Goal: Task Accomplishment & Management: Use online tool/utility

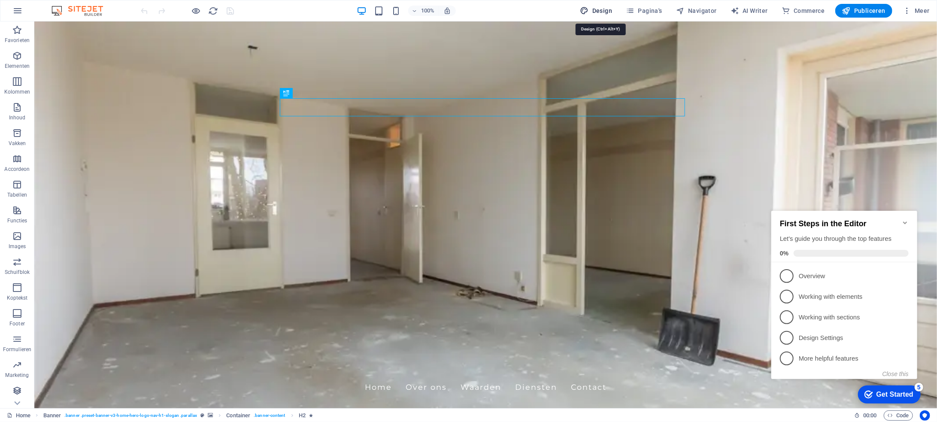
click at [604, 11] on span "Design" at bounding box center [596, 10] width 32 height 9
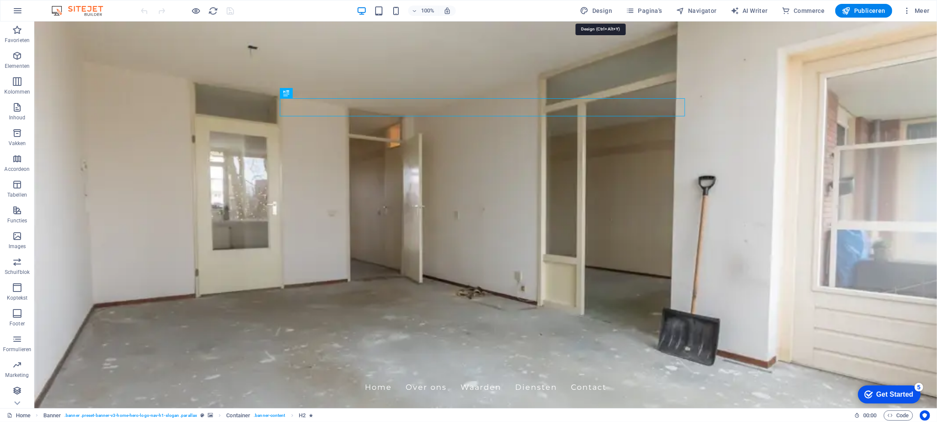
select select "px"
select select "200"
select select "px"
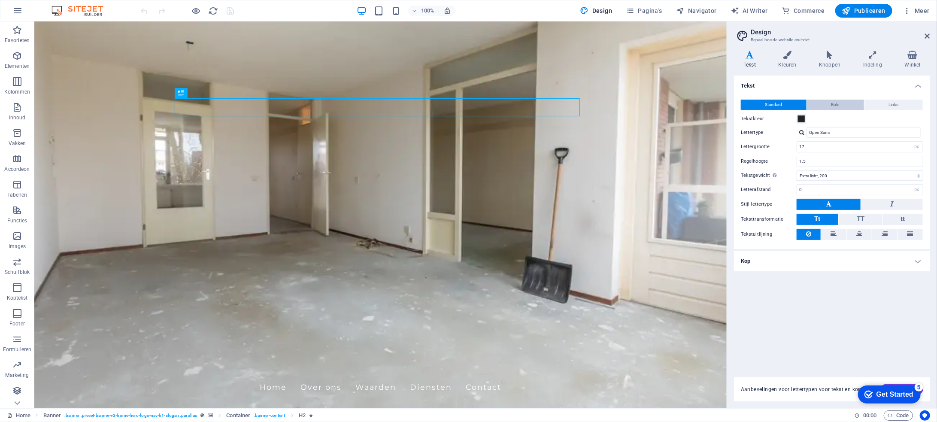
click at [842, 103] on button "Bold" at bounding box center [835, 105] width 57 height 10
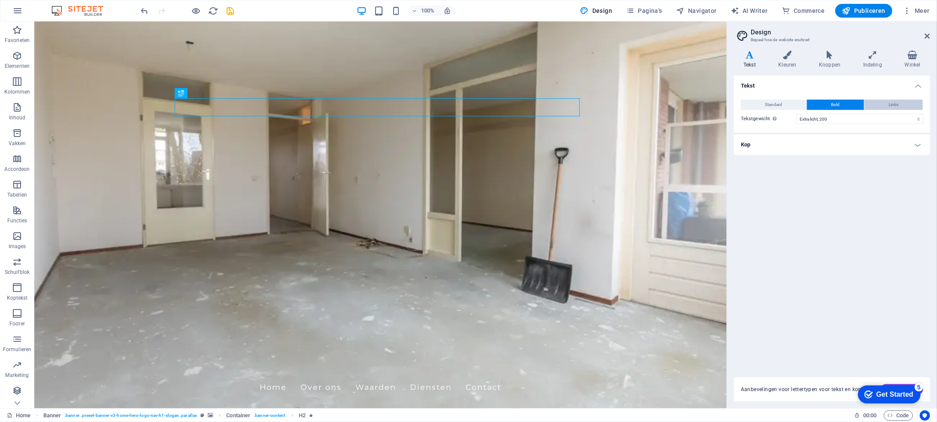
click at [891, 104] on span "Links" at bounding box center [893, 105] width 10 height 10
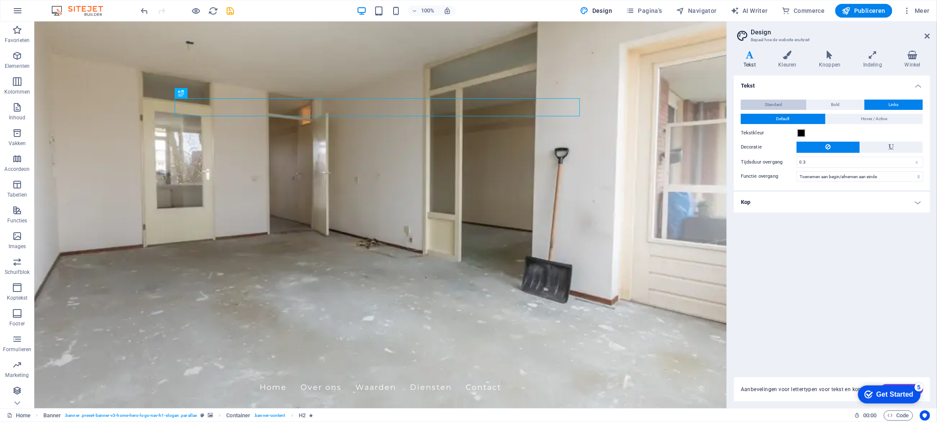
click at [785, 103] on button "Standard" at bounding box center [773, 105] width 66 height 10
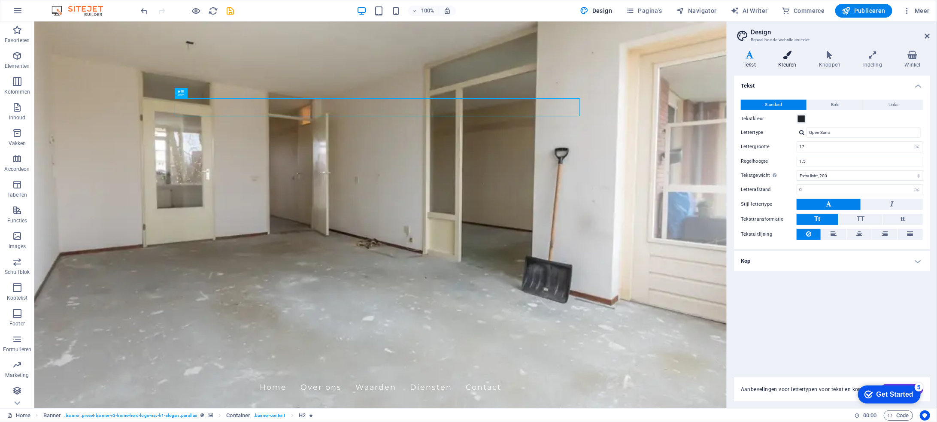
click at [789, 60] on h4 "Kleuren" at bounding box center [788, 60] width 41 height 18
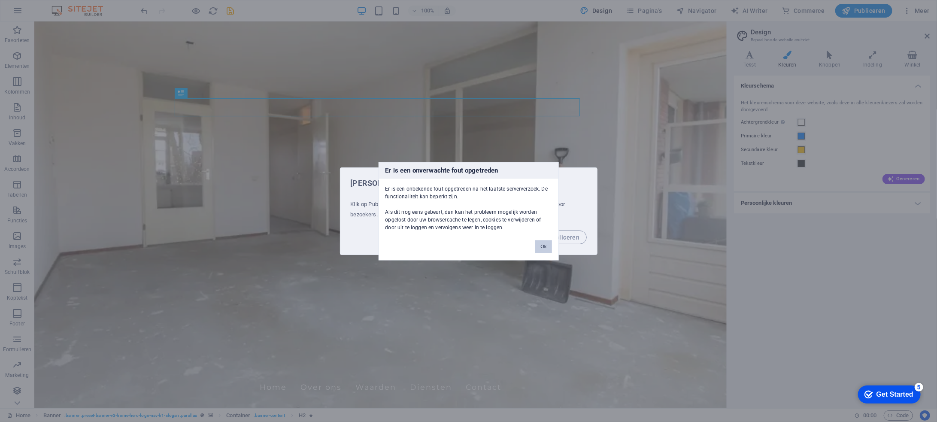
click at [540, 246] on button "Ok" at bounding box center [543, 246] width 16 height 13
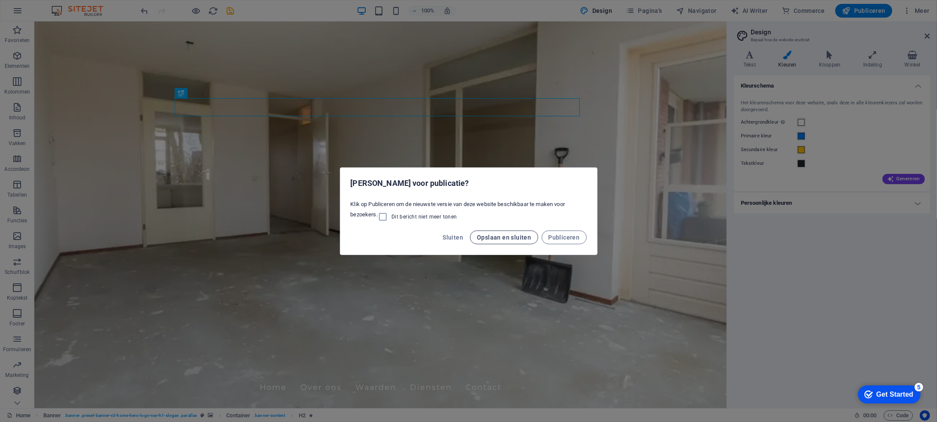
click at [519, 237] on span "Opslaan en sluiten" at bounding box center [504, 237] width 54 height 7
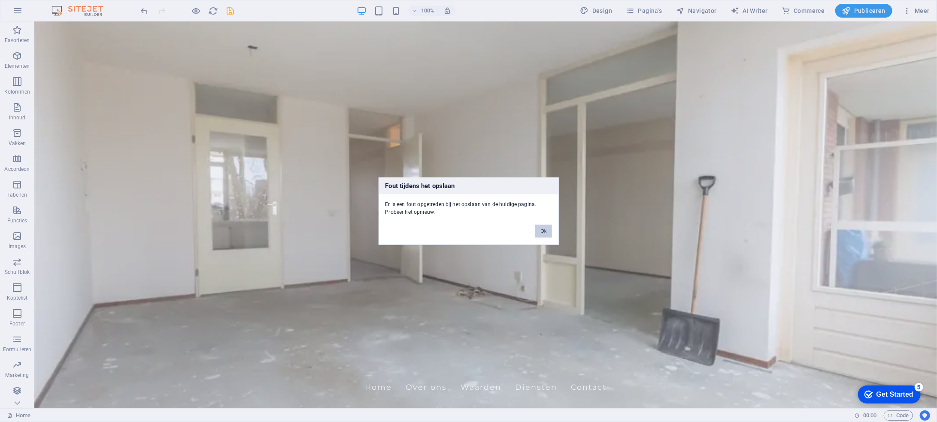
click at [547, 227] on button "Ok" at bounding box center [543, 230] width 16 height 13
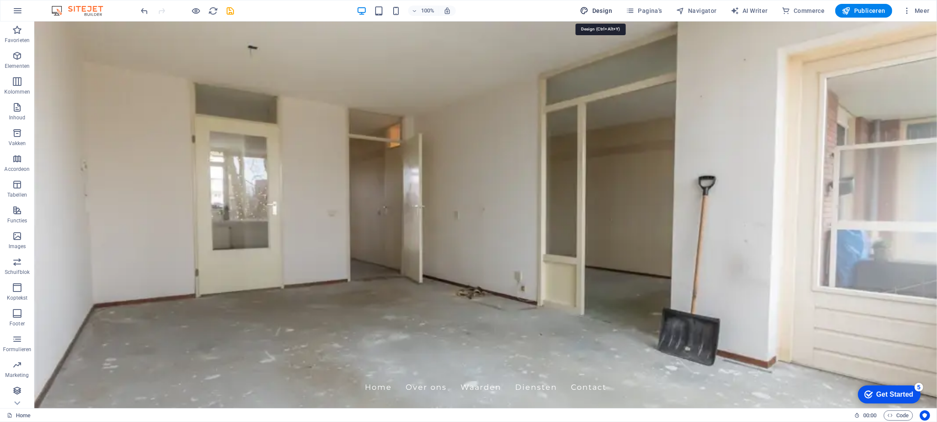
click at [610, 10] on span "Design" at bounding box center [596, 10] width 32 height 9
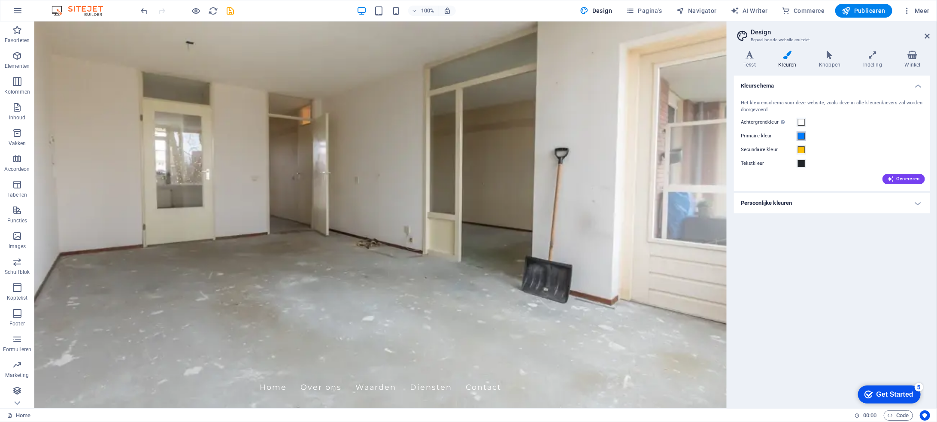
click at [802, 136] on span at bounding box center [801, 136] width 7 height 7
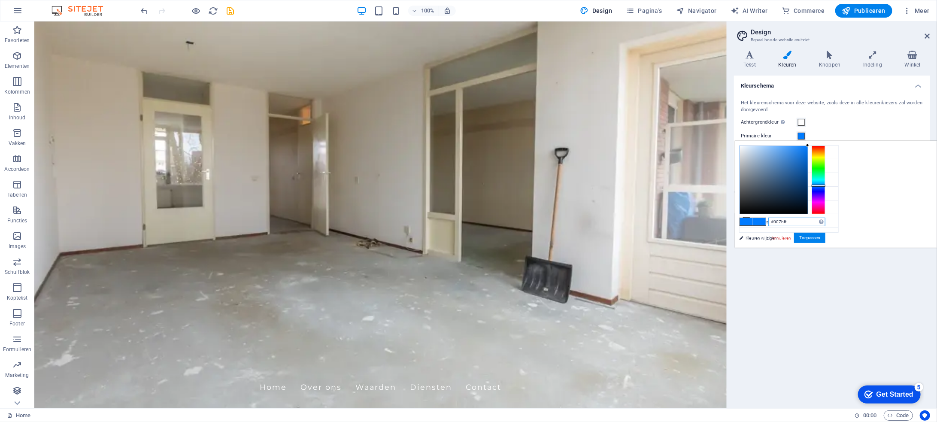
drag, startPoint x: 900, startPoint y: 223, endPoint x: 876, endPoint y: 223, distance: 24.9
click at [825, 223] on input "#007bff" at bounding box center [796, 222] width 57 height 9
click at [746, 176] on icon at bounding box center [746, 179] width 6 height 6
type input "#ffc107"
drag, startPoint x: 898, startPoint y: 218, endPoint x: 876, endPoint y: 219, distance: 22.8
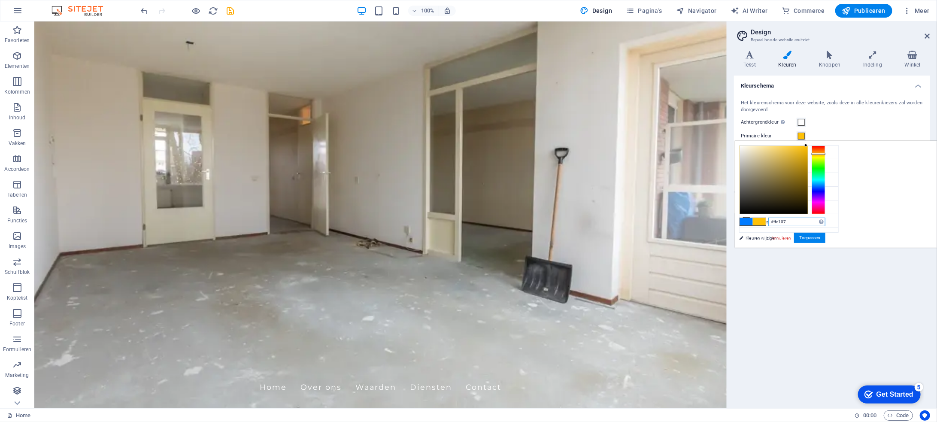
click at [829, 219] on div "#ffc107 Ondersteunde notaties #0852ed rgb(8, 82, 237) rgba(8, 82, 237, 90%) hsv…" at bounding box center [781, 256] width 95 height 231
click at [792, 237] on link "Annuleren" at bounding box center [780, 238] width 21 height 6
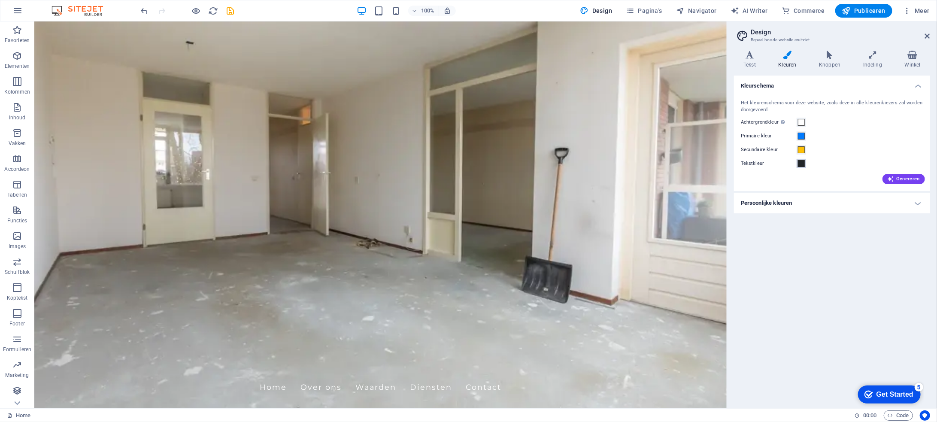
click at [801, 161] on span at bounding box center [801, 163] width 7 height 7
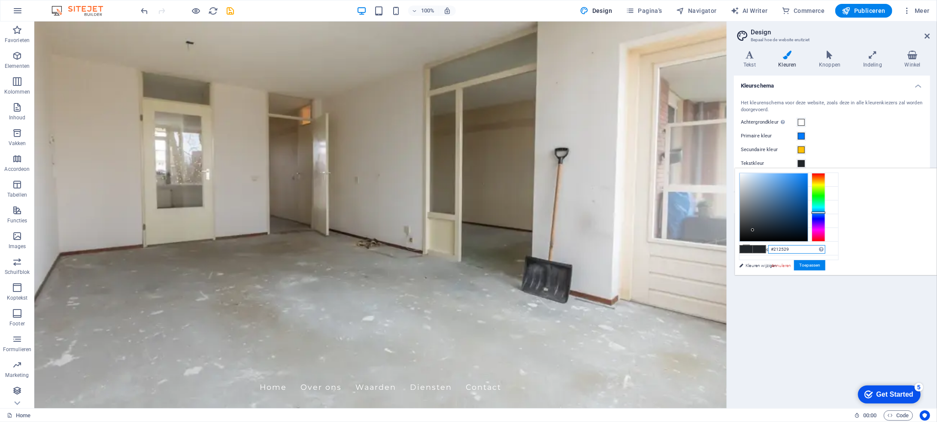
drag, startPoint x: 909, startPoint y: 245, endPoint x: 855, endPoint y: 244, distance: 53.6
click at [829, 244] on div "#212529 Ondersteunde notaties #0852ed rgb(8, 82, 237) rgba(8, 82, 237, 90%) hsv…" at bounding box center [781, 284] width 95 height 231
click at [792, 264] on link "Annuleren" at bounding box center [780, 265] width 21 height 6
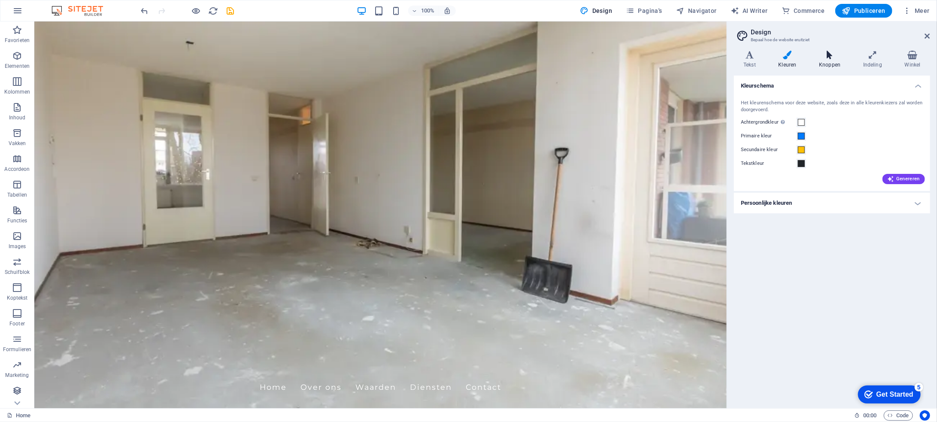
click at [829, 61] on h4 "Knoppen" at bounding box center [831, 60] width 44 height 18
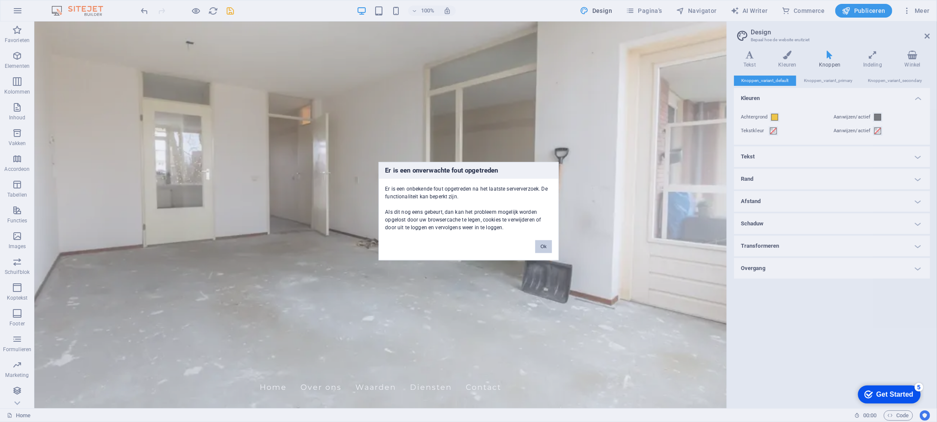
click at [545, 244] on button "Ok" at bounding box center [543, 246] width 16 height 13
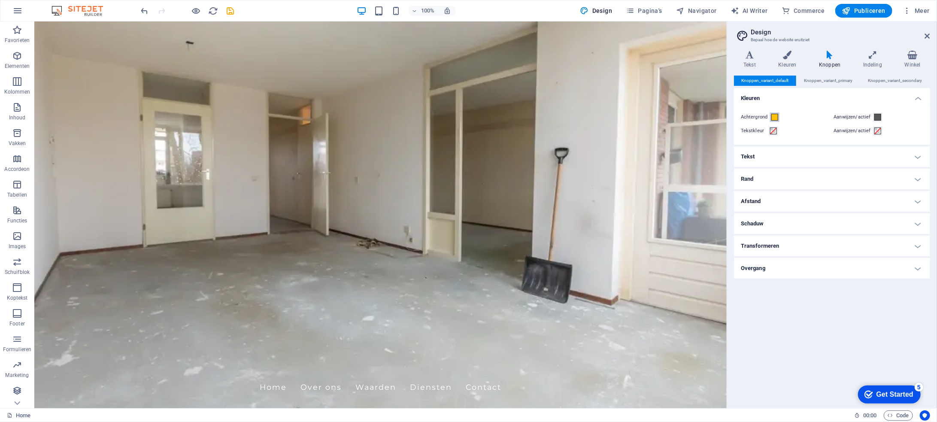
click at [775, 118] on span at bounding box center [774, 117] width 7 height 7
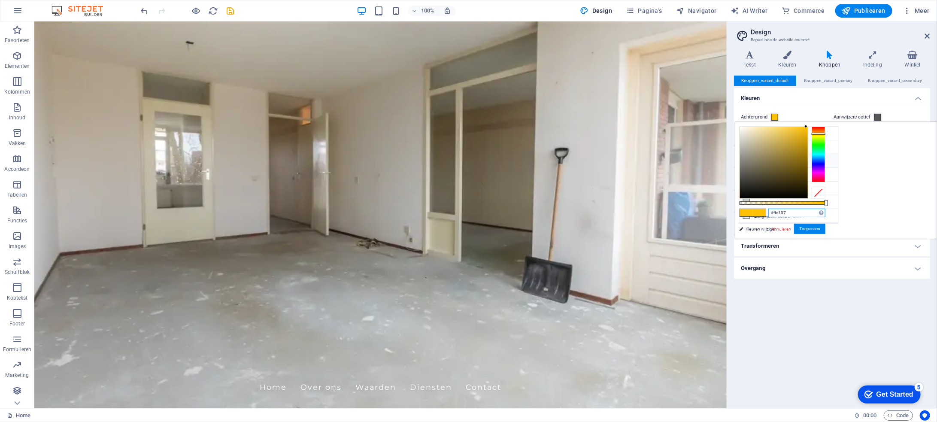
drag, startPoint x: 900, startPoint y: 210, endPoint x: 875, endPoint y: 210, distance: 24.9
click at [829, 210] on div "#ffc107 Ondersteunde notaties #0852ed rgb(8, 82, 237) rgba(8, 82, 237, 90%) hsv…" at bounding box center [781, 242] width 95 height 241
click at [792, 226] on link "Annuleren" at bounding box center [780, 229] width 21 height 6
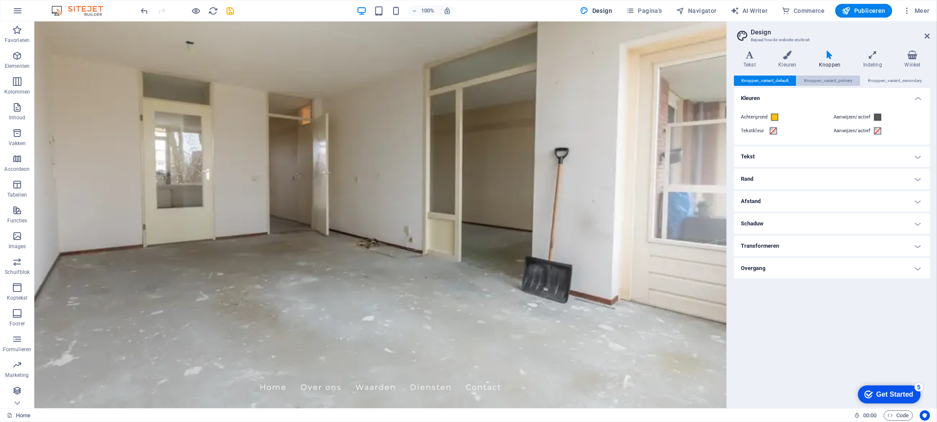
click at [825, 79] on span "Knoppen_variant_primary" at bounding box center [828, 81] width 48 height 10
click at [898, 82] on span "Knoppen_variant_secondary" at bounding box center [895, 81] width 54 height 10
click at [759, 79] on span "Knoppen_variant_default" at bounding box center [764, 81] width 47 height 10
click at [869, 60] on h4 "Indeling" at bounding box center [874, 60] width 42 height 18
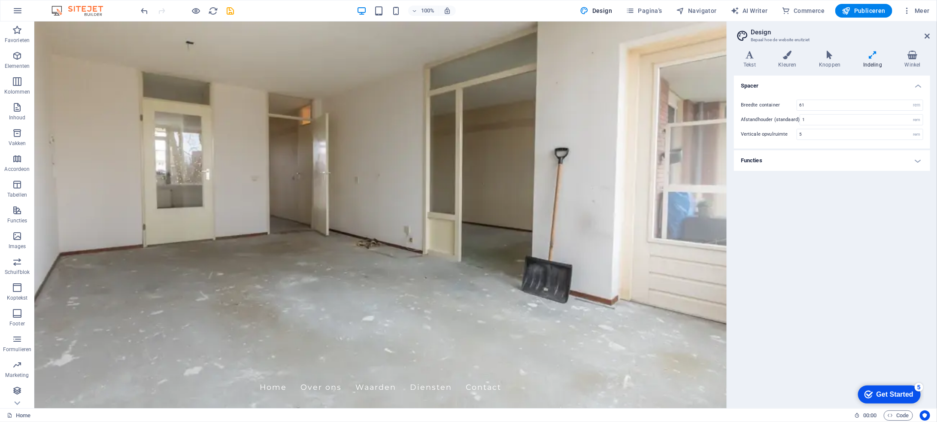
click at [762, 161] on h4 "Functies" at bounding box center [832, 160] width 196 height 21
click at [906, 57] on icon at bounding box center [911, 55] width 35 height 9
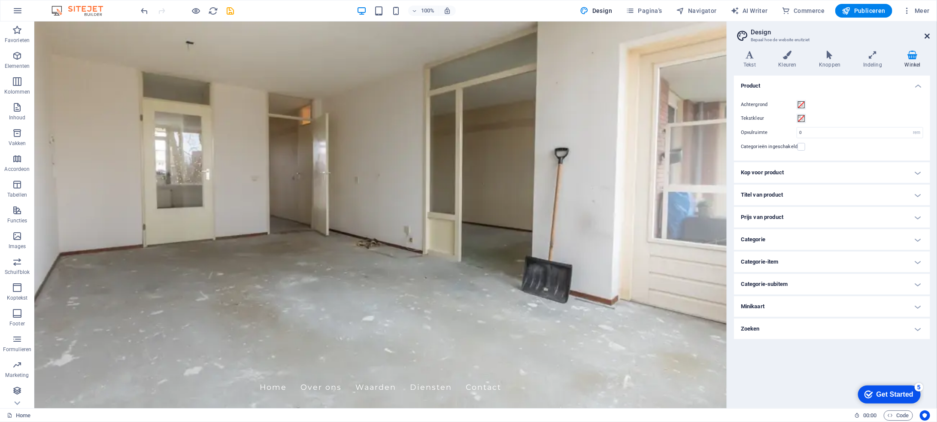
click at [926, 33] on icon at bounding box center [926, 36] width 5 height 7
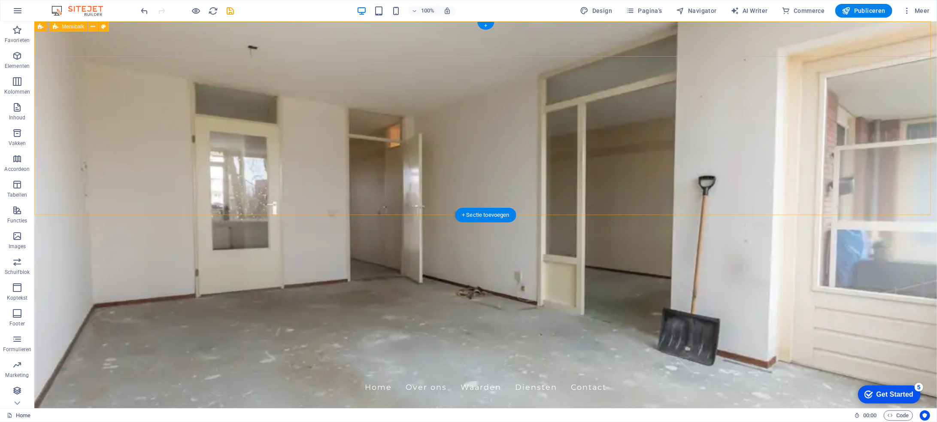
click at [688, 360] on div "Snel Ontruimen Gelderland Home Over ons Waarden Diensten Contact" at bounding box center [485, 382] width 902 height 44
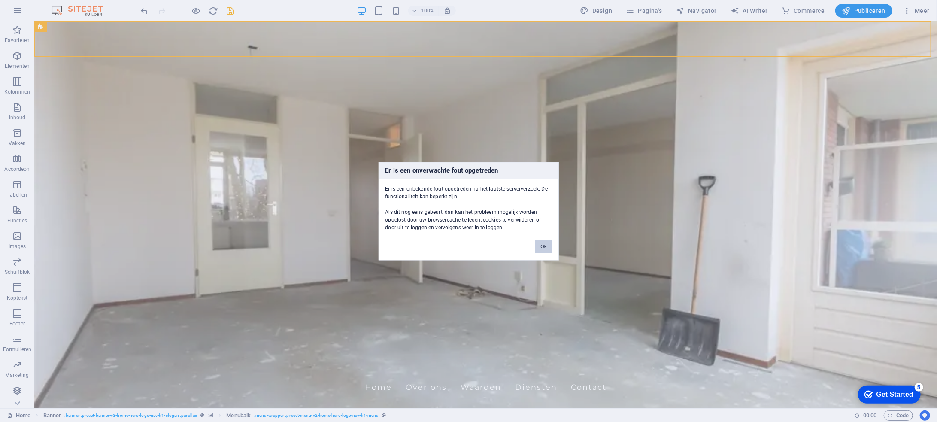
click at [543, 247] on button "Ok" at bounding box center [543, 246] width 16 height 13
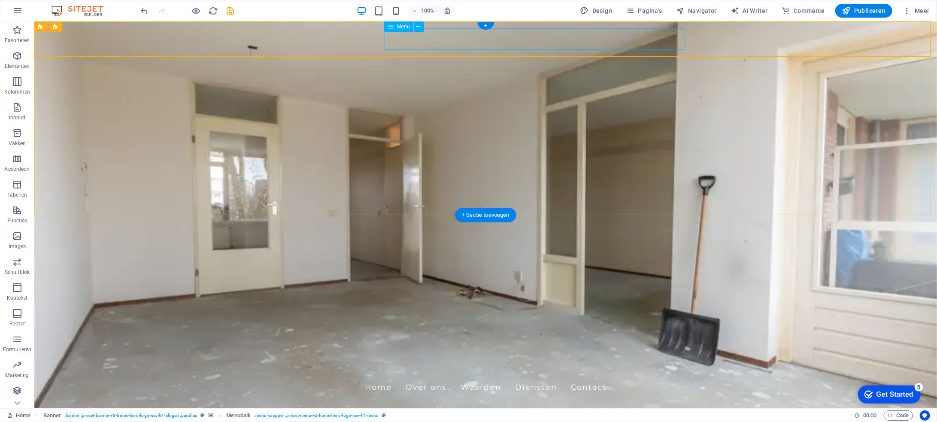
click at [683, 376] on nav "Home Over ons Waarden Diensten Contact" at bounding box center [485, 386] width 405 height 21
click at [93, 27] on icon at bounding box center [93, 26] width 5 height 9
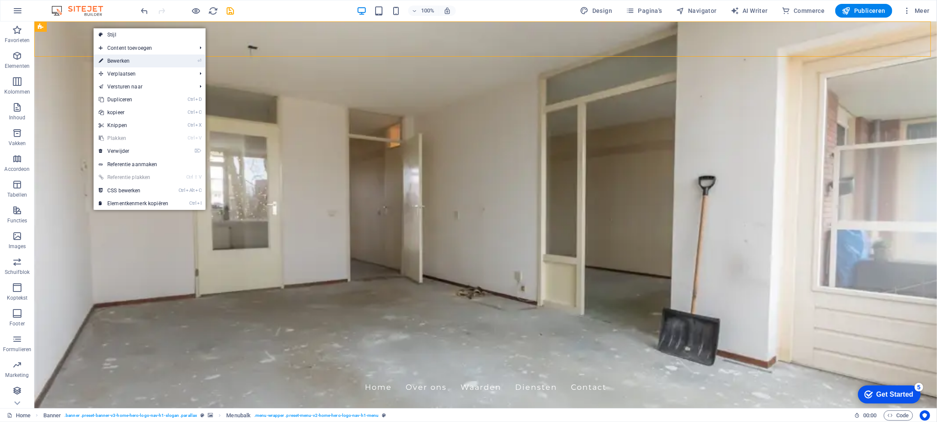
click at [142, 61] on link "⏎ Bewerken" at bounding box center [134, 60] width 80 height 13
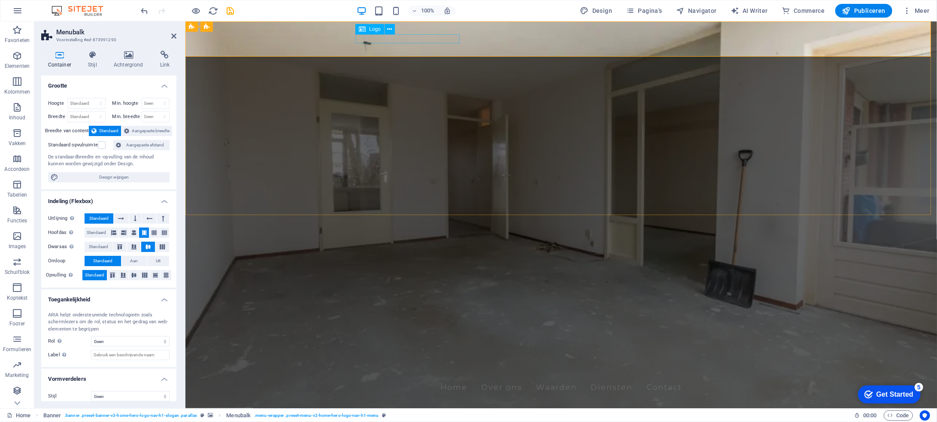
click at [391, 367] on div "Snel Ontruimen Gelderland" at bounding box center [560, 371] width 405 height 9
click at [498, 376] on nav "Home Over ons Waarden Diensten Contact" at bounding box center [560, 386] width 405 height 21
click at [453, 367] on div "Snel Ontruimen Gelderland" at bounding box center [560, 371] width 405 height 9
click at [391, 28] on icon at bounding box center [389, 29] width 5 height 9
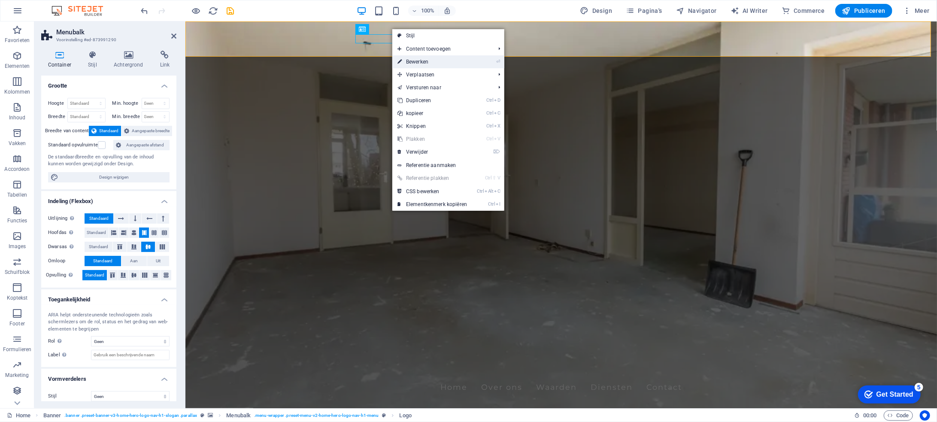
click at [413, 63] on link "⏎ Bewerken" at bounding box center [432, 61] width 80 height 13
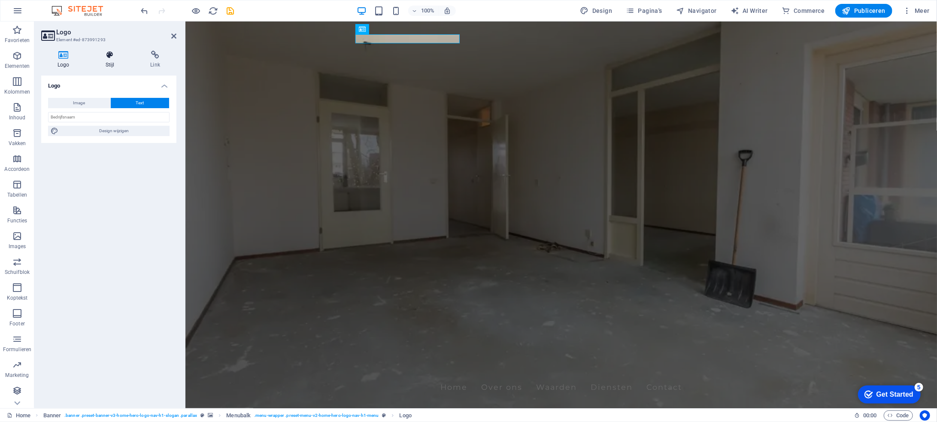
click at [108, 59] on h4 "Stijl" at bounding box center [111, 60] width 45 height 18
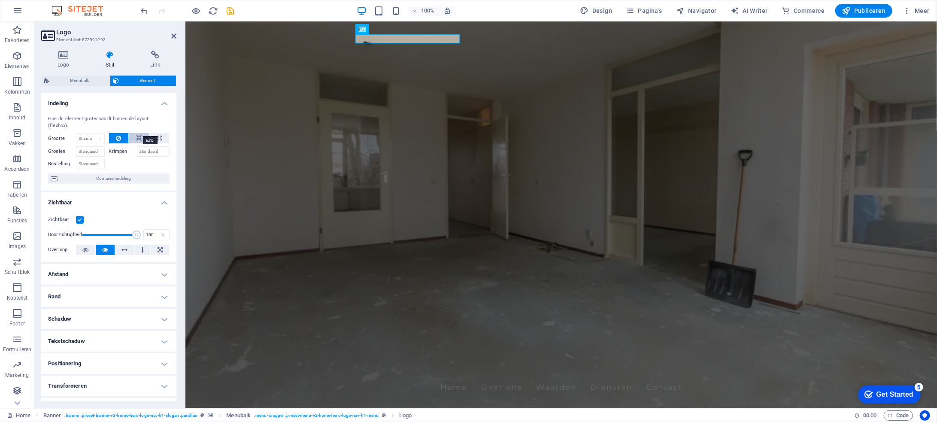
click at [134, 133] on button at bounding box center [139, 138] width 21 height 10
click at [165, 264] on h4 "Afstand" at bounding box center [108, 274] width 135 height 21
click at [163, 104] on h4 "Indeling" at bounding box center [108, 100] width 135 height 15
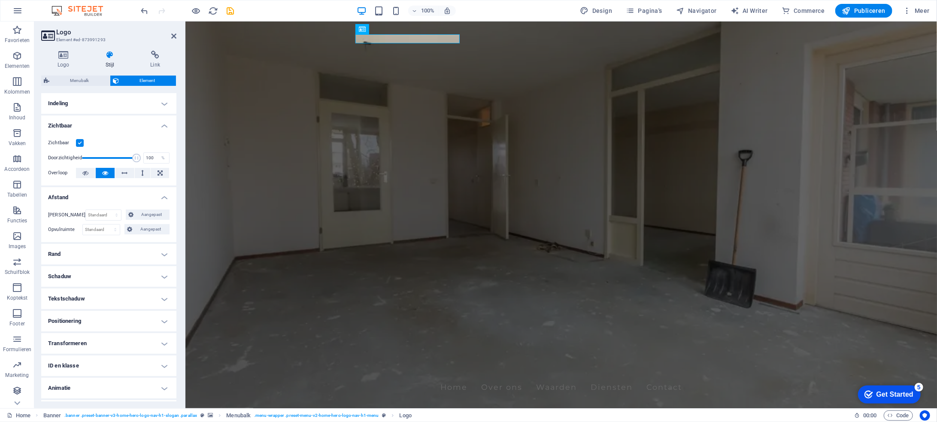
click at [164, 125] on h4 "Zichtbaar" at bounding box center [108, 122] width 135 height 15
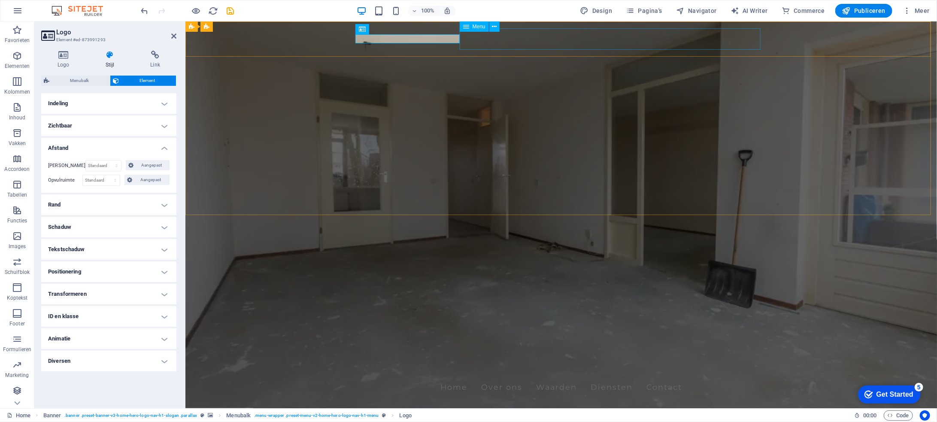
drag, startPoint x: 532, startPoint y: 36, endPoint x: 685, endPoint y: 36, distance: 152.7
click at [684, 376] on nav "Home Over ons Waarden Diensten Contact" at bounding box center [560, 386] width 405 height 21
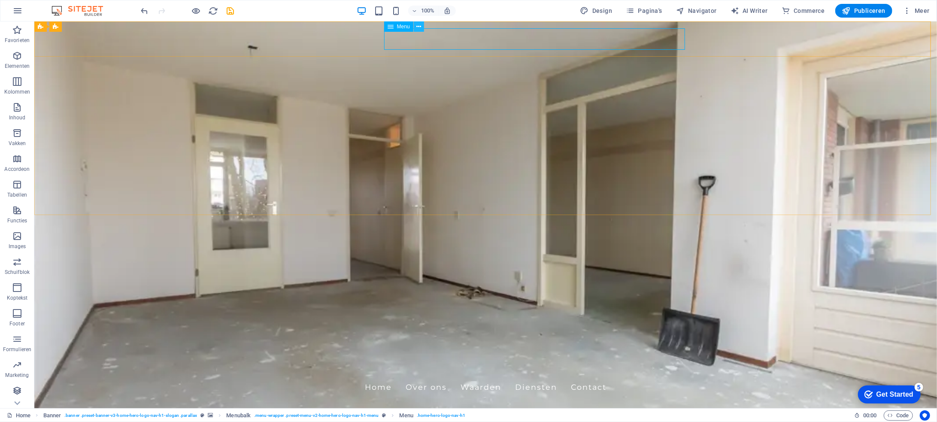
click at [418, 27] on icon at bounding box center [418, 26] width 5 height 9
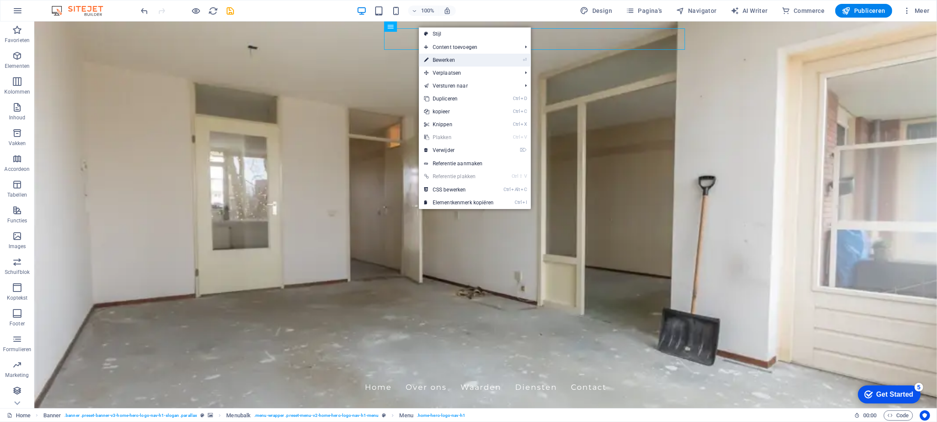
click at [439, 56] on link "⏎ Bewerken" at bounding box center [459, 60] width 80 height 13
select select
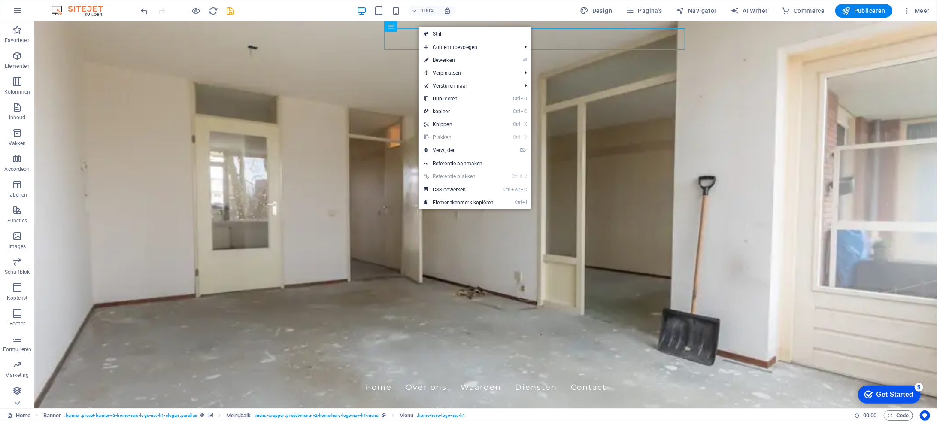
select select
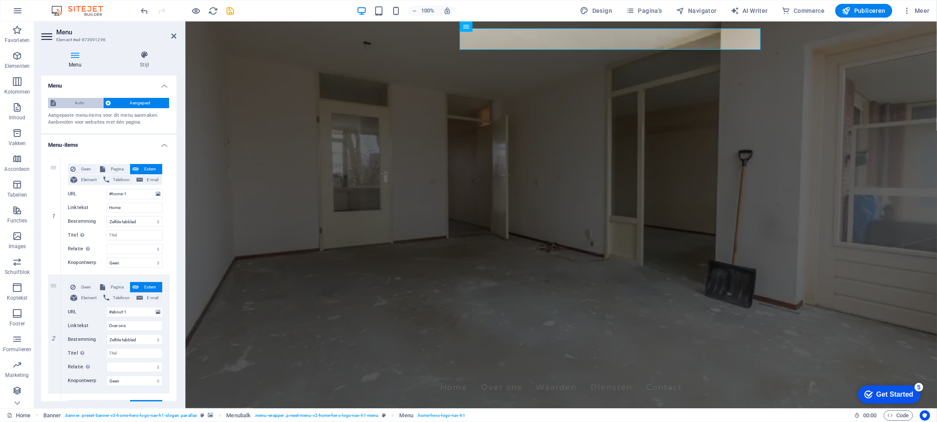
click at [79, 100] on span "Auto" at bounding box center [79, 103] width 42 height 10
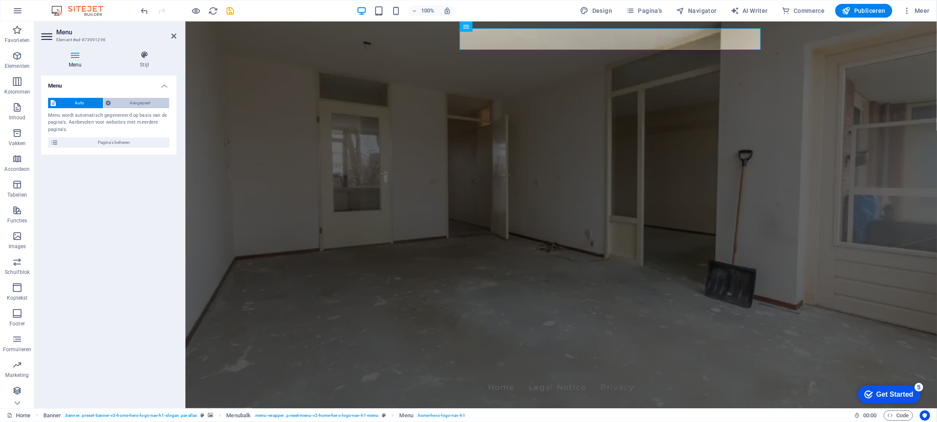
click at [130, 100] on span "Aangepast" at bounding box center [140, 103] width 53 height 10
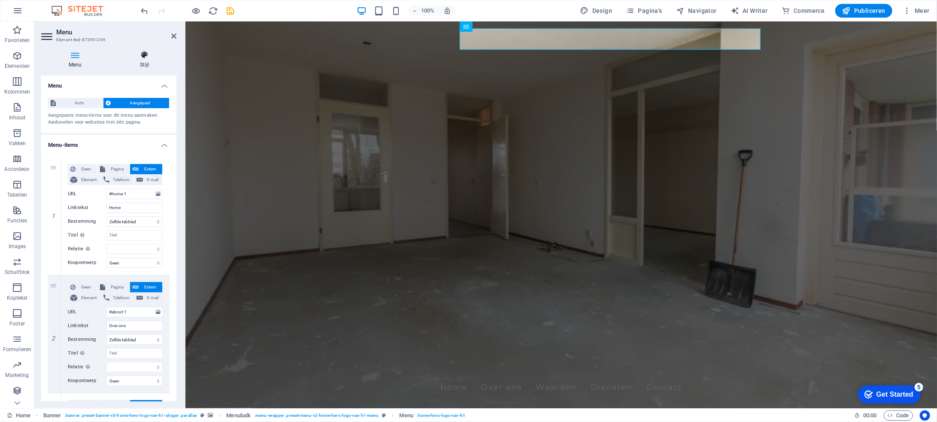
click at [146, 55] on icon at bounding box center [144, 55] width 64 height 9
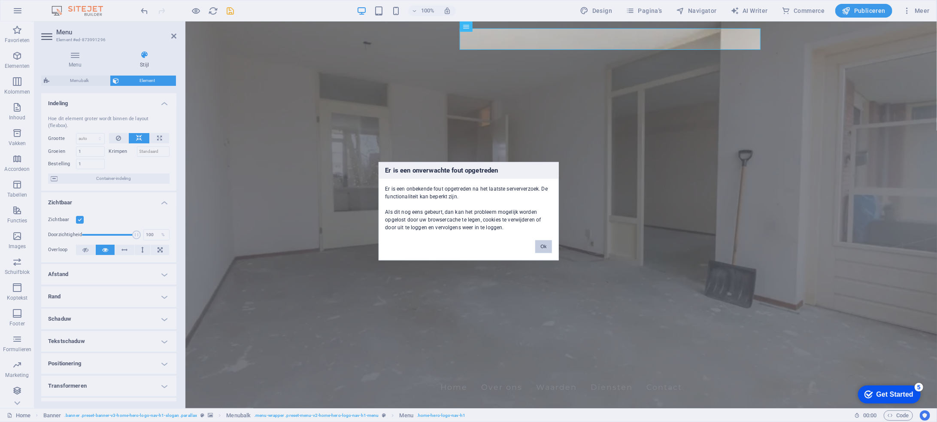
click at [546, 245] on button "Ok" at bounding box center [543, 246] width 16 height 13
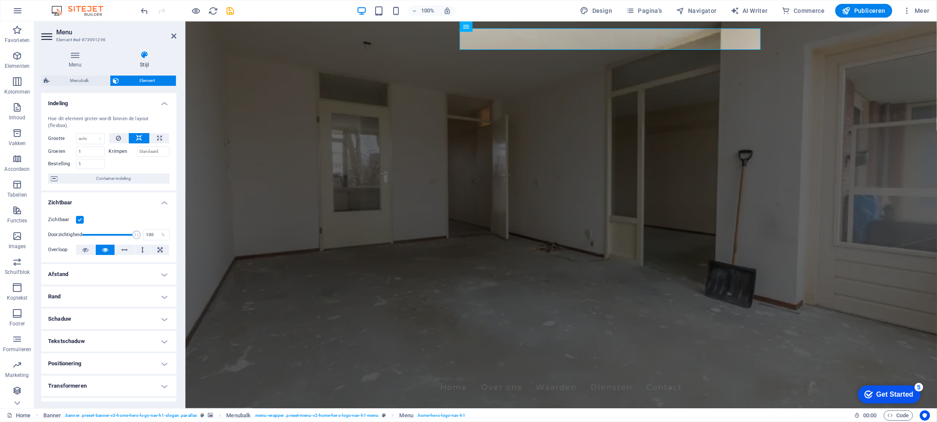
click at [167, 100] on h4 "Indeling" at bounding box center [108, 100] width 135 height 15
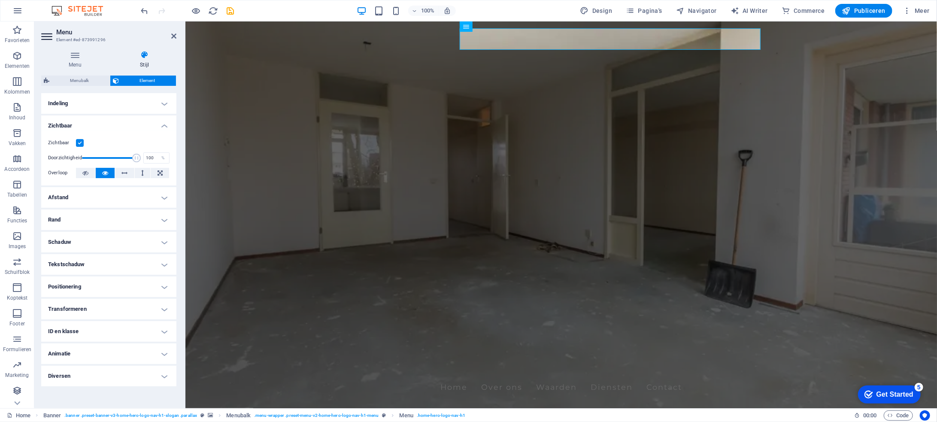
click at [163, 125] on h4 "Zichtbaar" at bounding box center [108, 122] width 135 height 15
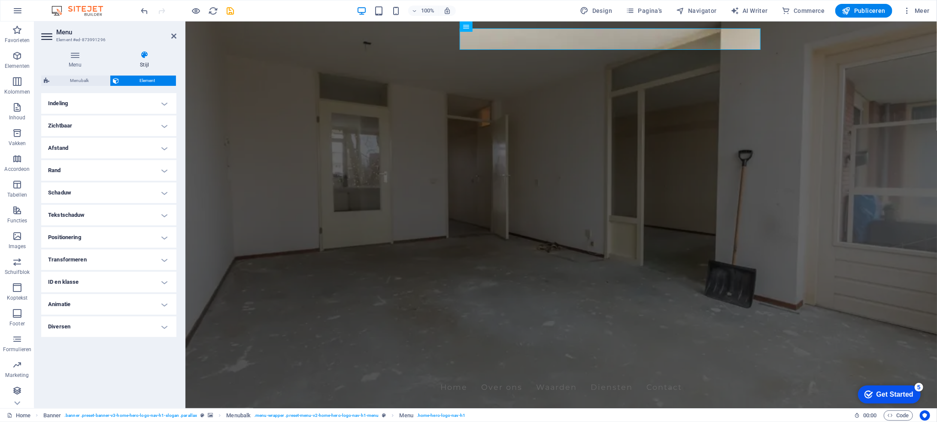
click at [165, 147] on h4 "Afstand" at bounding box center [108, 148] width 135 height 21
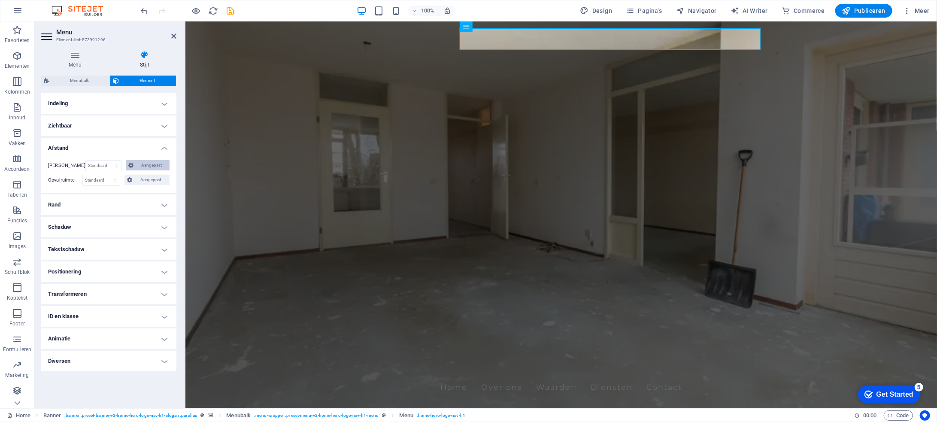
click at [157, 161] on span "Aangepast" at bounding box center [151, 165] width 31 height 10
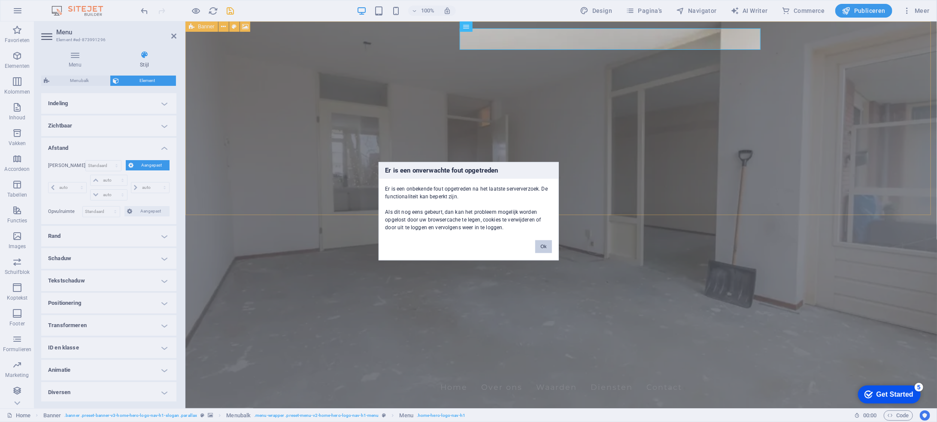
click at [539, 248] on button "Ok" at bounding box center [543, 246] width 16 height 13
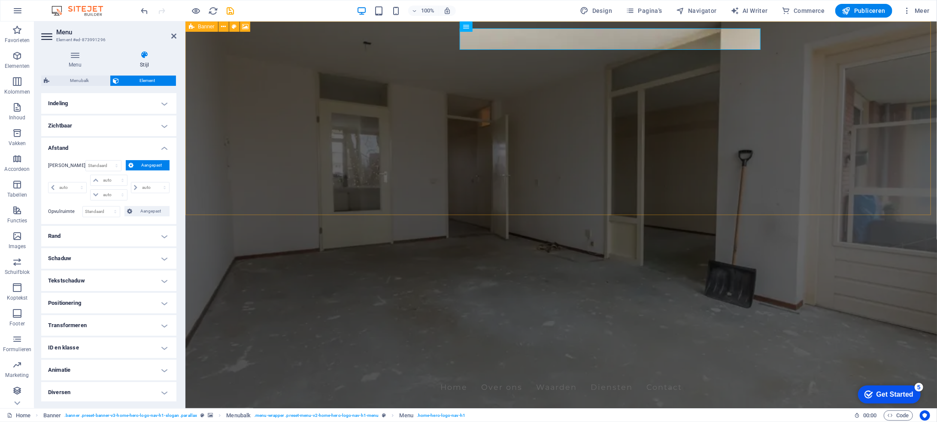
click at [164, 147] on h4 "Afstand" at bounding box center [108, 145] width 135 height 15
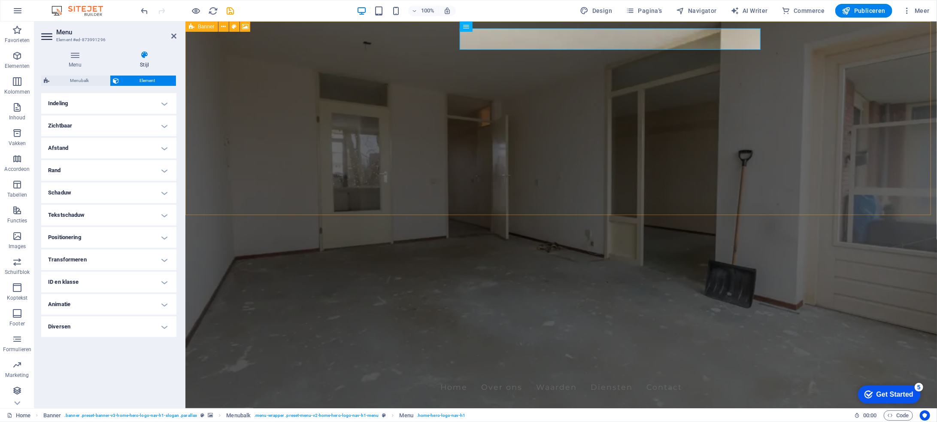
click at [165, 151] on h4 "Afstand" at bounding box center [108, 148] width 135 height 21
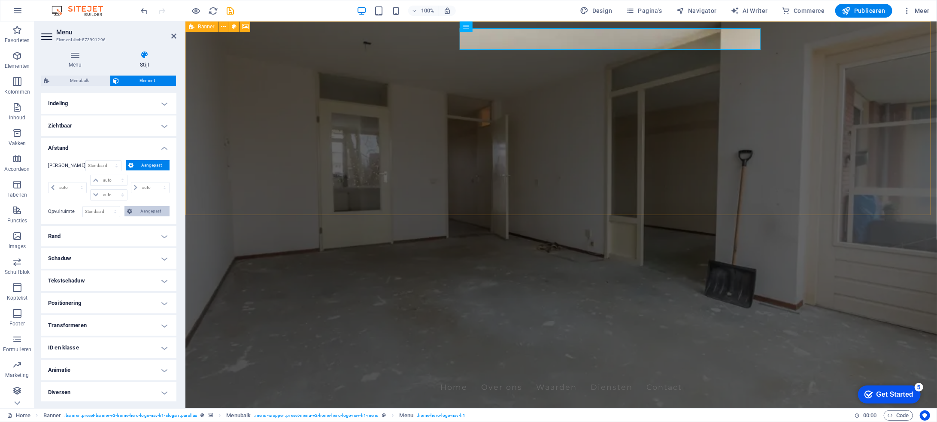
click at [150, 206] on span "Aangepast" at bounding box center [151, 211] width 32 height 10
click at [165, 149] on h4 "Afstand" at bounding box center [108, 145] width 135 height 15
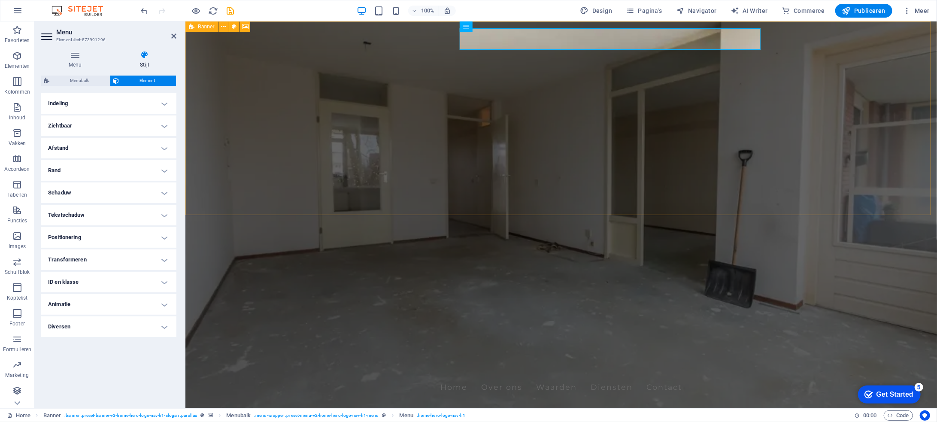
click at [164, 170] on h4 "Rand" at bounding box center [108, 170] width 135 height 21
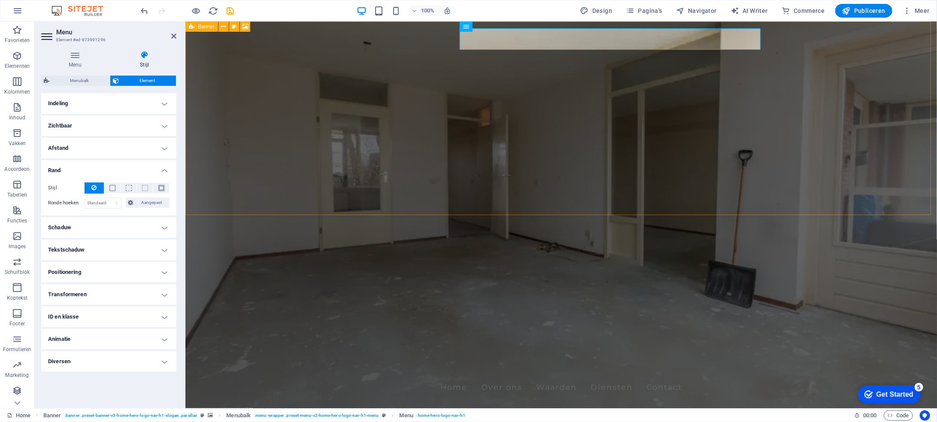
click at [163, 170] on h4 "Rand" at bounding box center [108, 167] width 135 height 15
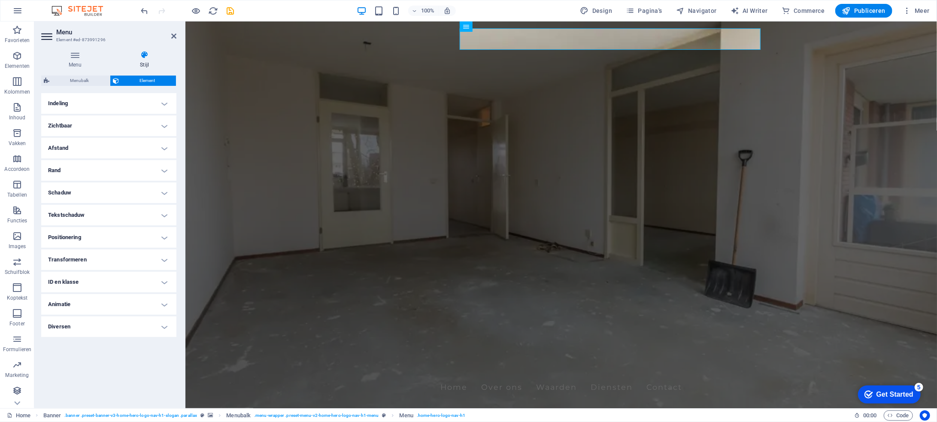
click at [166, 192] on h4 "Schaduw" at bounding box center [108, 192] width 135 height 21
click at [166, 192] on h4 "Schaduw" at bounding box center [108, 189] width 135 height 15
click at [165, 214] on h4 "Tekstschaduw" at bounding box center [108, 215] width 135 height 21
click at [165, 214] on h4 "Tekstschaduw" at bounding box center [108, 212] width 135 height 15
click at [163, 237] on h4 "Positionering" at bounding box center [108, 237] width 135 height 21
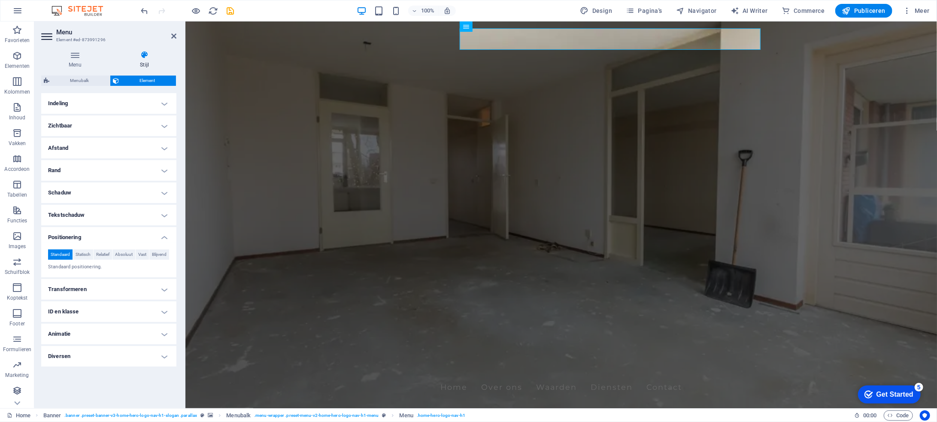
click at [167, 235] on h4 "Positionering" at bounding box center [108, 234] width 135 height 15
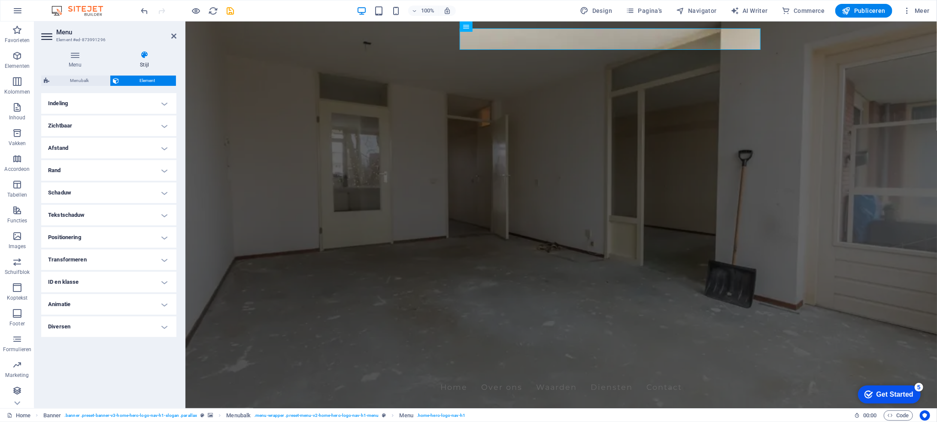
click at [163, 257] on h4 "Transformeren" at bounding box center [108, 259] width 135 height 21
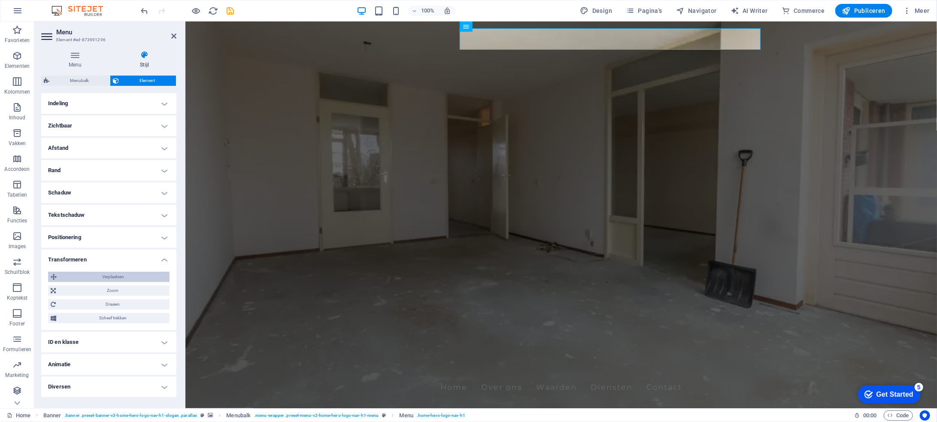
click at [134, 279] on span "Verplaatsen" at bounding box center [113, 277] width 108 height 10
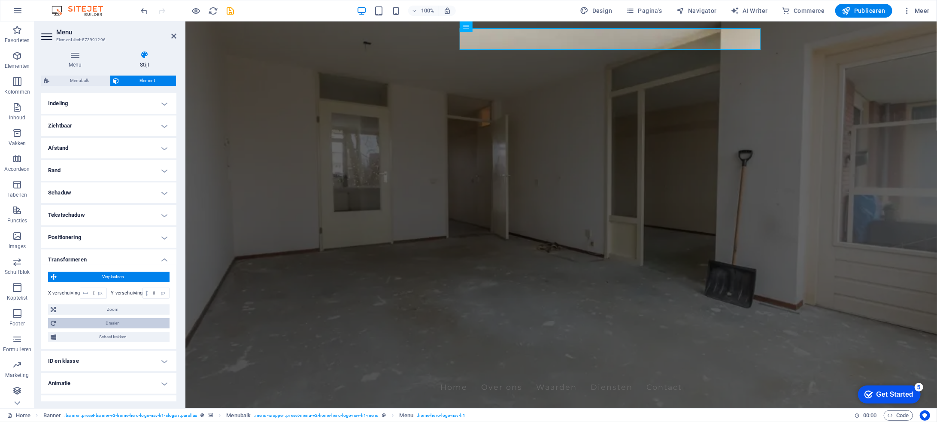
click at [117, 322] on span "Draaien" at bounding box center [112, 323] width 109 height 10
click at [130, 273] on span "Verplaatsen" at bounding box center [113, 277] width 108 height 10
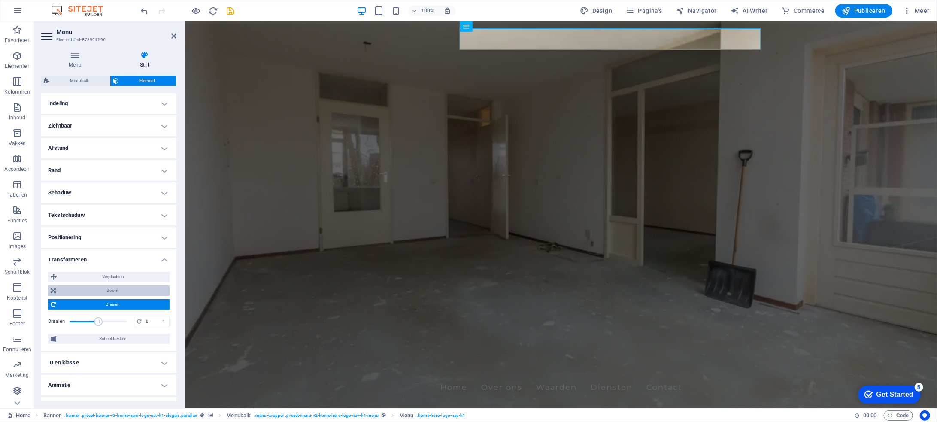
click at [146, 287] on span "Zoom" at bounding box center [112, 290] width 109 height 10
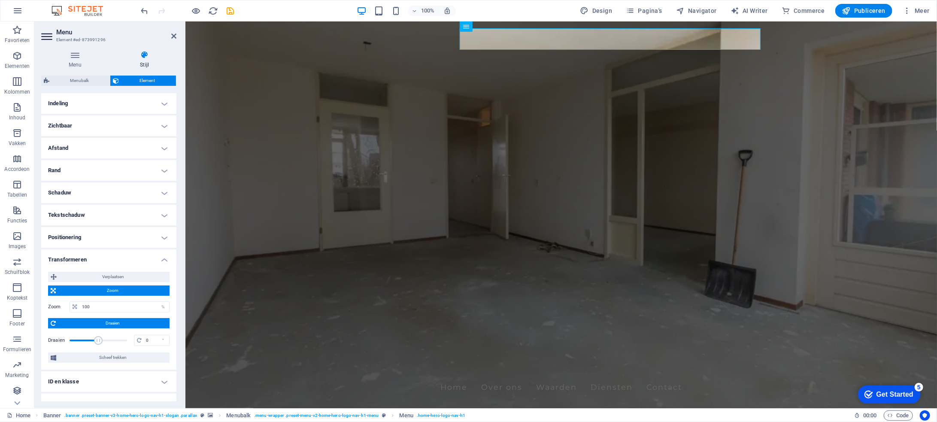
click at [146, 287] on span "Zoom" at bounding box center [112, 290] width 109 height 10
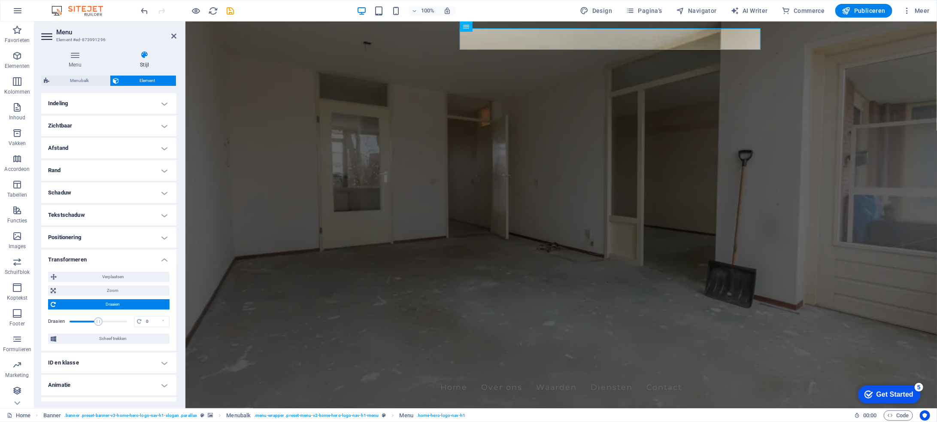
click at [133, 306] on span "Draaien" at bounding box center [112, 304] width 109 height 10
click at [130, 315] on span "Scheef trekken" at bounding box center [113, 318] width 108 height 10
click at [162, 259] on h4 "Transformeren" at bounding box center [108, 256] width 135 height 15
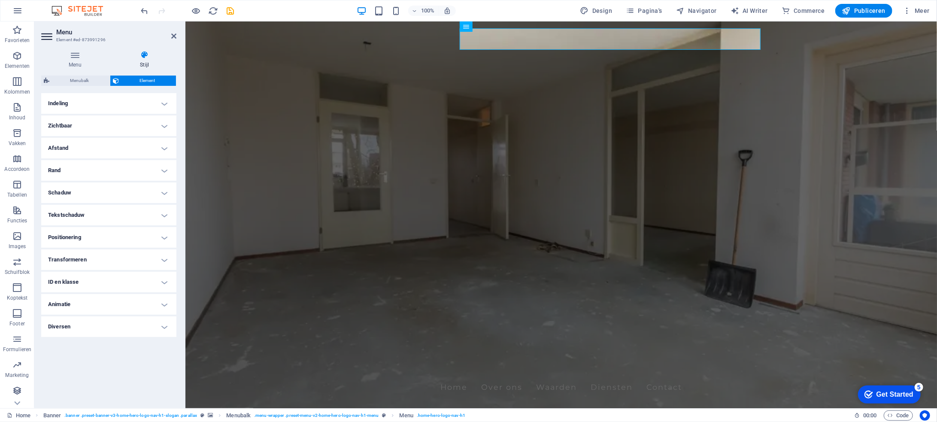
click at [166, 280] on h4 "ID en klasse" at bounding box center [108, 282] width 135 height 21
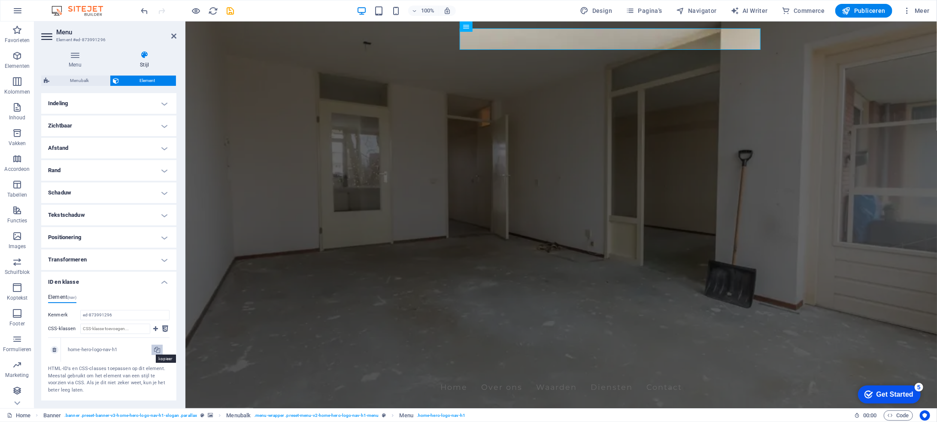
click at [157, 350] on icon at bounding box center [157, 349] width 6 height 10
type input "home-hero-logo-nav-h1"
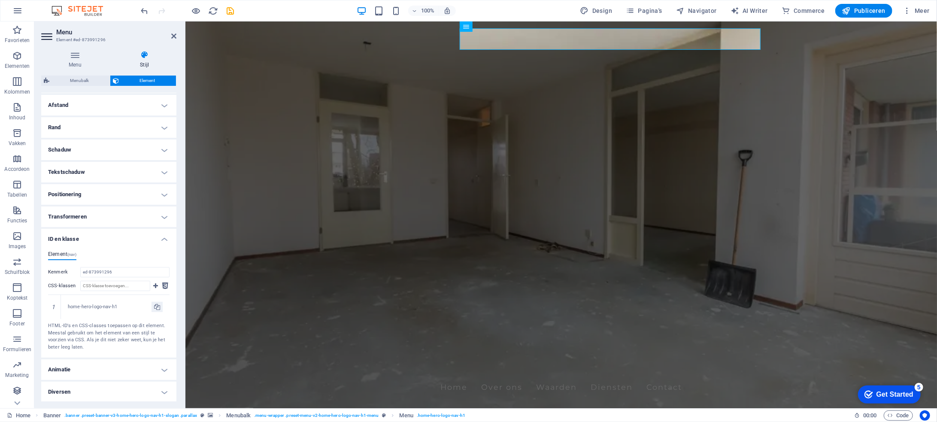
scroll to position [43, 0]
click at [163, 237] on h4 "ID en klasse" at bounding box center [108, 235] width 135 height 15
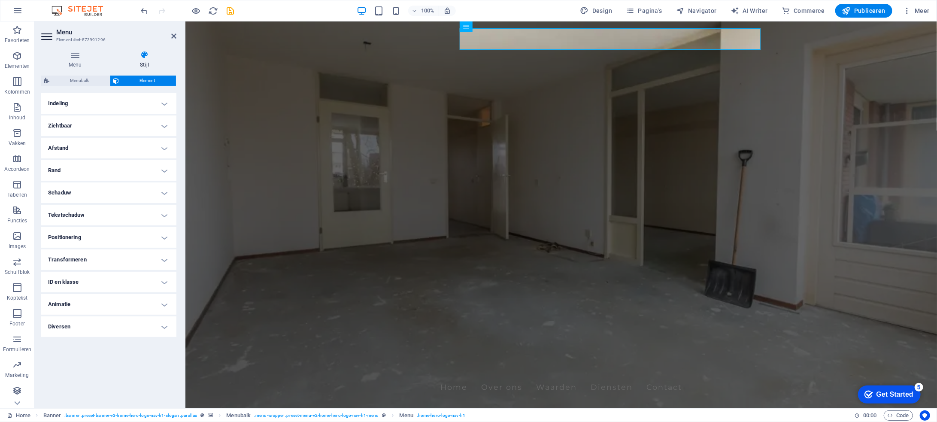
click at [167, 303] on h4 "Animatie" at bounding box center [108, 304] width 135 height 21
click at [166, 305] on h4 "Animatie" at bounding box center [108, 301] width 135 height 15
click at [164, 325] on h4 "Diversen" at bounding box center [108, 326] width 135 height 21
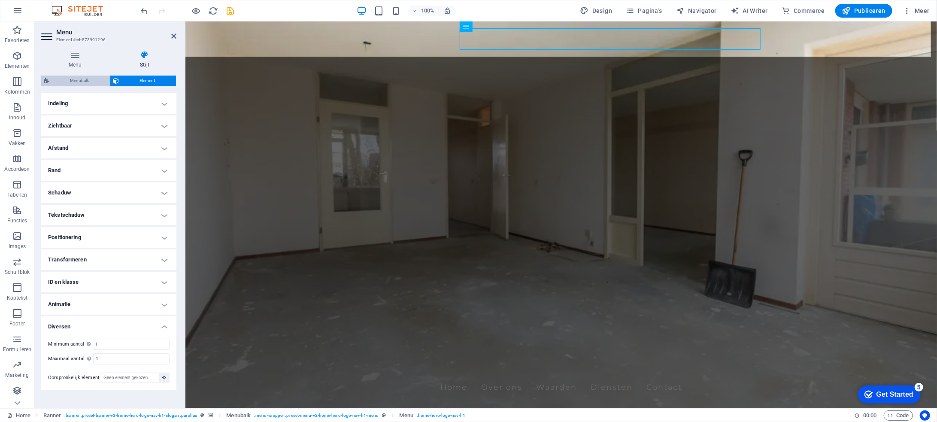
click at [88, 80] on span "Menubalk" at bounding box center [79, 81] width 55 height 10
select select "rem"
select select "preset-menu-v2-home-hero-logo-nav-h1-menu"
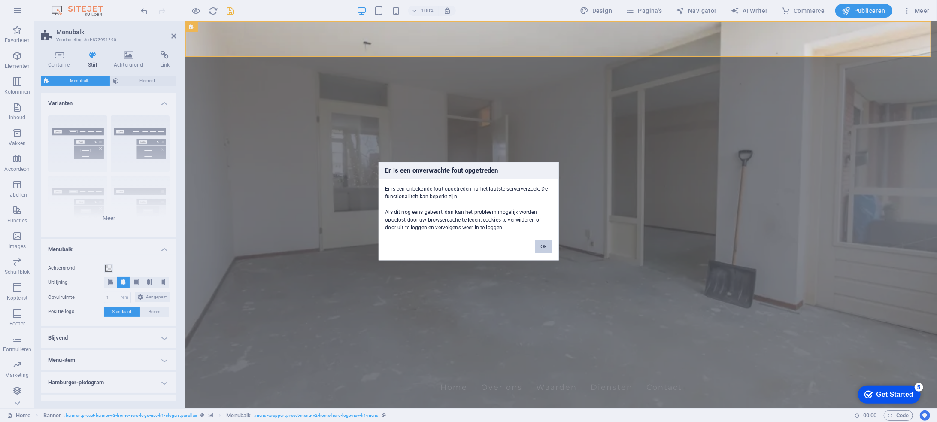
click at [541, 248] on button "Ok" at bounding box center [543, 246] width 16 height 13
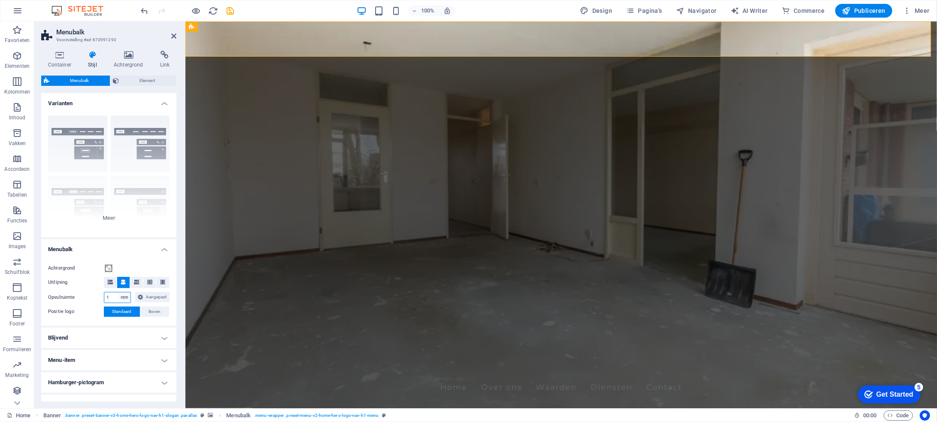
click at [124, 298] on select "px rem % vh vw Aangepast" at bounding box center [124, 297] width 12 height 10
click at [162, 250] on h4 "Menubalk" at bounding box center [108, 246] width 135 height 15
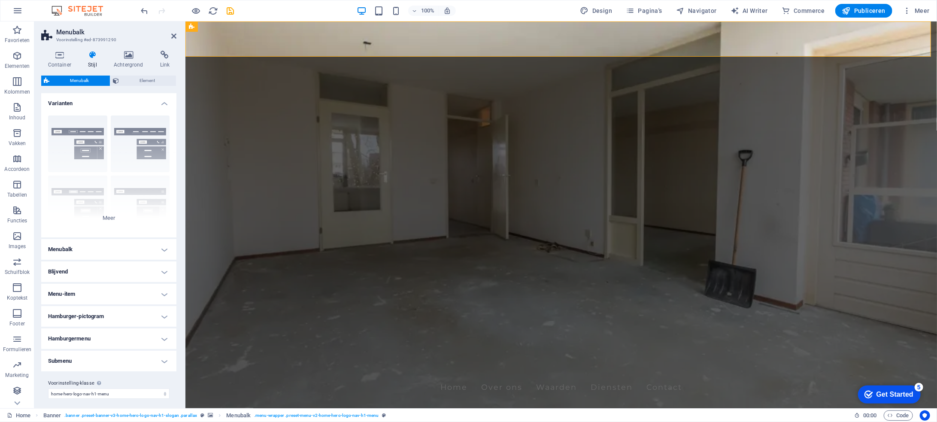
click at [162, 272] on h4 "Blijvend" at bounding box center [108, 271] width 135 height 21
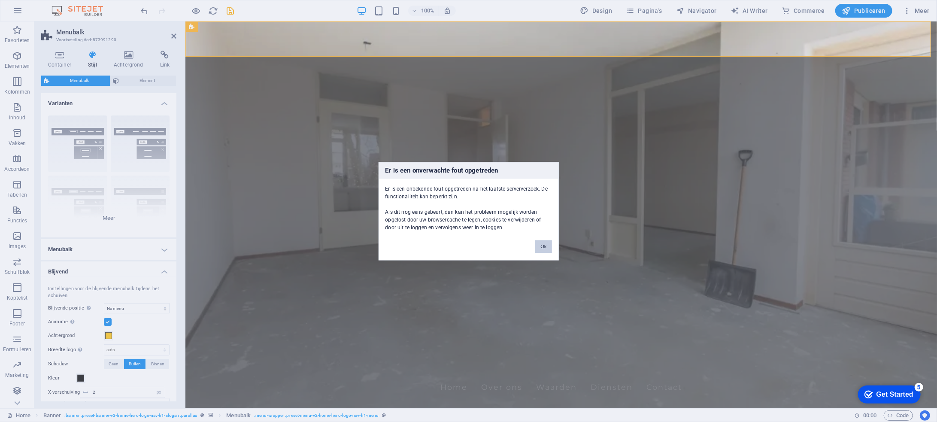
drag, startPoint x: 548, startPoint y: 245, endPoint x: 353, endPoint y: 222, distance: 195.7
click at [548, 245] on button "Ok" at bounding box center [543, 246] width 16 height 13
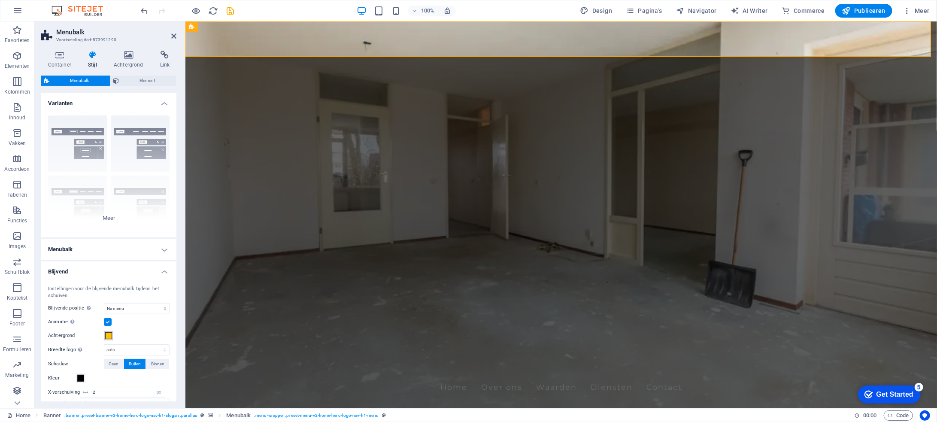
click at [108, 339] on button "Achtergrond" at bounding box center [108, 335] width 9 height 9
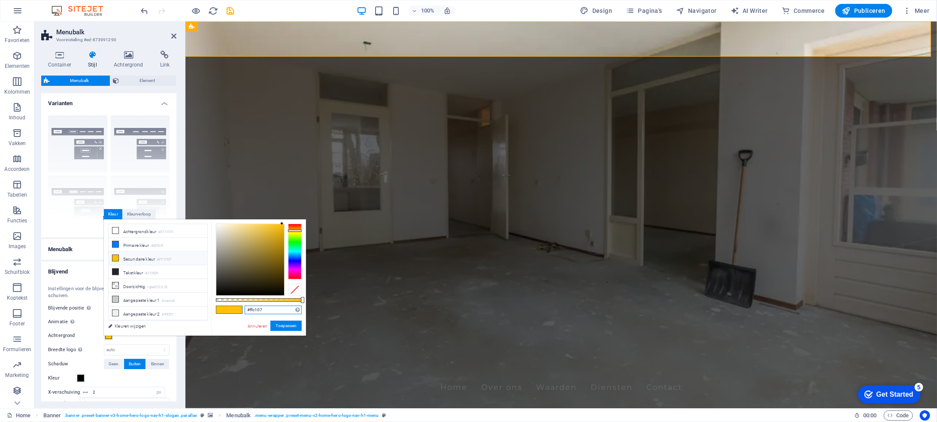
drag, startPoint x: 277, startPoint y: 309, endPoint x: 227, endPoint y: 309, distance: 49.8
click at [227, 309] on div "#ffc107 Ondersteunde notaties #0852ed rgb(8, 82, 237) rgba(8, 82, 237, 90%) hsv…" at bounding box center [258, 339] width 95 height 241
click at [76, 224] on div "Rand Gecentreerd Standaard Vast Loki Trigger Breed XXL" at bounding box center [108, 173] width 135 height 129
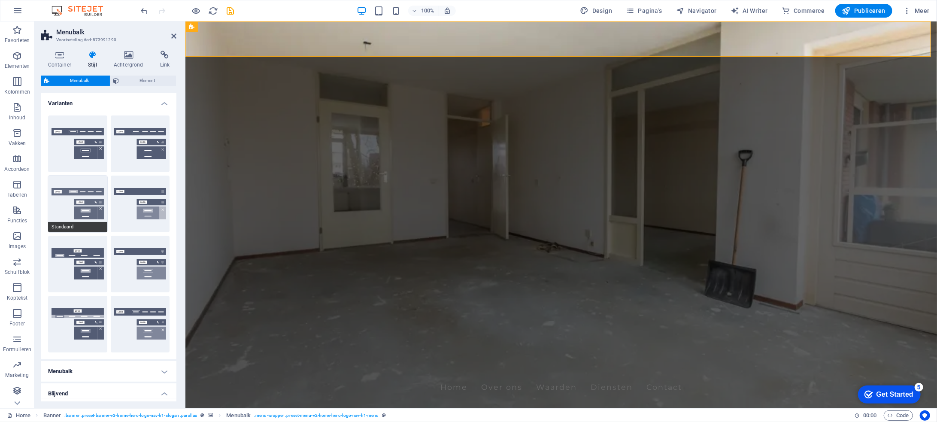
click at [85, 230] on span "Standaard" at bounding box center [77, 227] width 59 height 10
click at [89, 80] on span "Menubalk" at bounding box center [79, 81] width 55 height 10
click at [162, 104] on h4 "Varianten" at bounding box center [108, 100] width 135 height 15
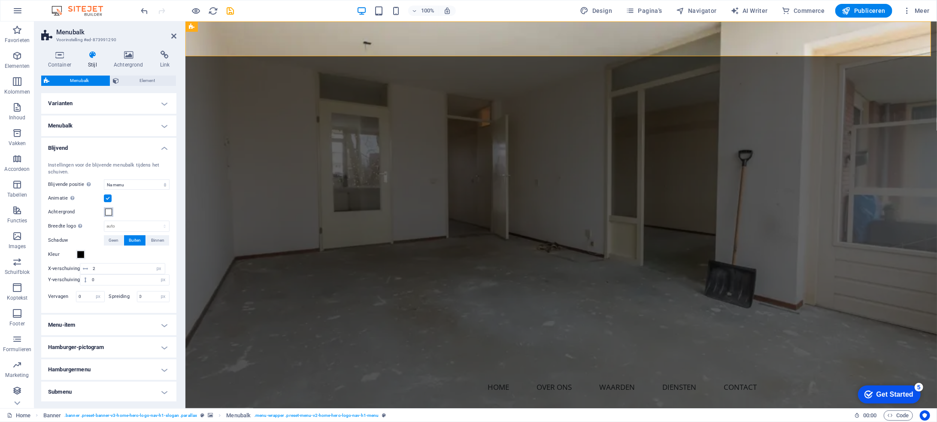
click at [108, 211] on span at bounding box center [108, 211] width 7 height 7
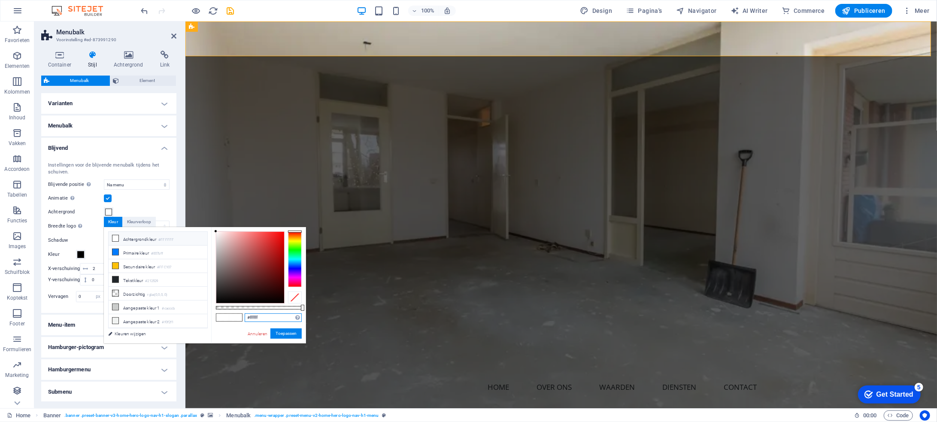
drag, startPoint x: 267, startPoint y: 320, endPoint x: 235, endPoint y: 318, distance: 31.8
click at [235, 318] on div "#ffffff Ondersteunde notaties #0852ed rgb(8, 82, 237) rgba(8, 82, 237, 90%) hsv…" at bounding box center [258, 347] width 95 height 241
paste input "c107"
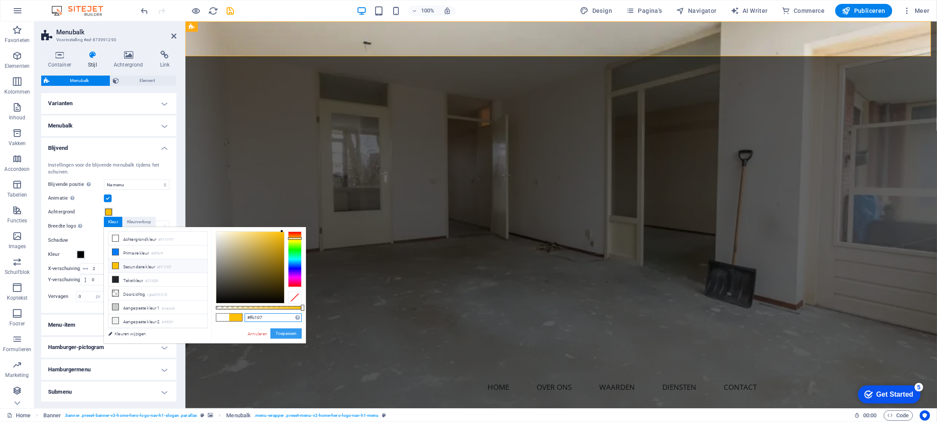
type input "#ffc107"
click at [292, 335] on button "Toepassen" at bounding box center [285, 333] width 31 height 10
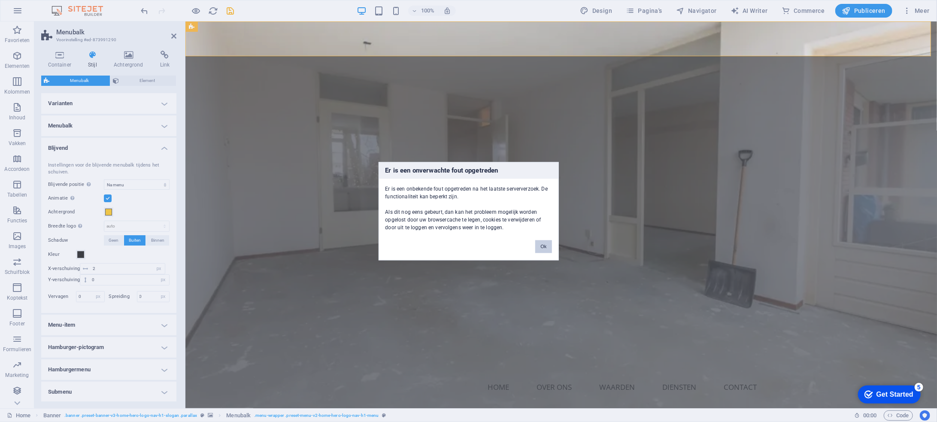
drag, startPoint x: 549, startPoint y: 242, endPoint x: 294, endPoint y: 174, distance: 263.9
click at [549, 242] on button "Ok" at bounding box center [543, 246] width 16 height 13
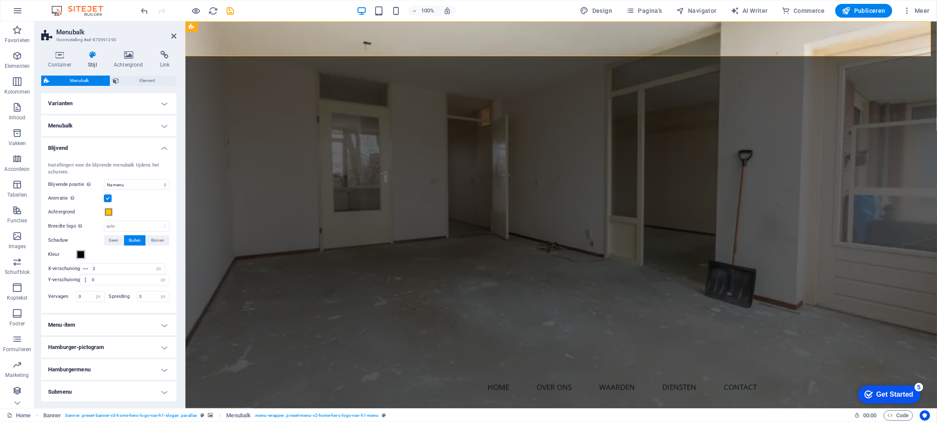
click at [80, 255] on span at bounding box center [80, 254] width 7 height 7
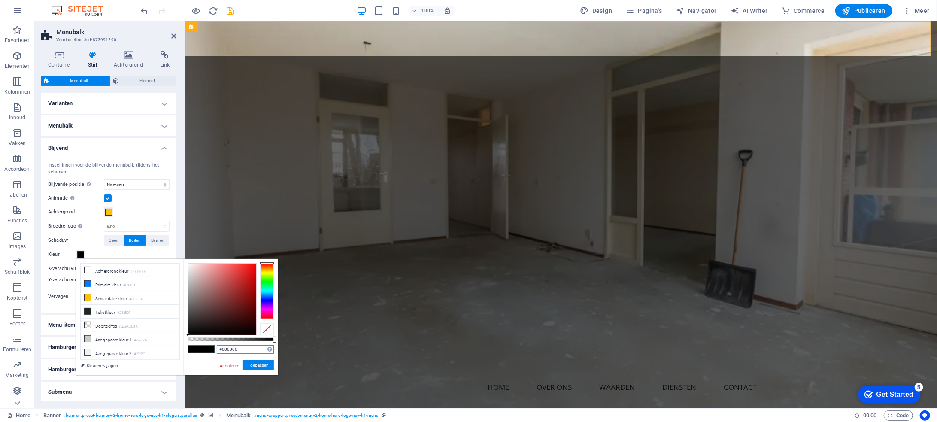
drag, startPoint x: 240, startPoint y: 349, endPoint x: 204, endPoint y: 345, distance: 35.8
click at [204, 345] on div "#000000 Ondersteunde notaties #0852ed rgb(8, 82, 237) rgba(8, 82, 237, 90%) hsv…" at bounding box center [230, 379] width 95 height 241
click at [228, 362] on div "Annuleren Toepassen" at bounding box center [246, 365] width 55 height 11
click at [227, 366] on link "Annuleren" at bounding box center [229, 365] width 21 height 6
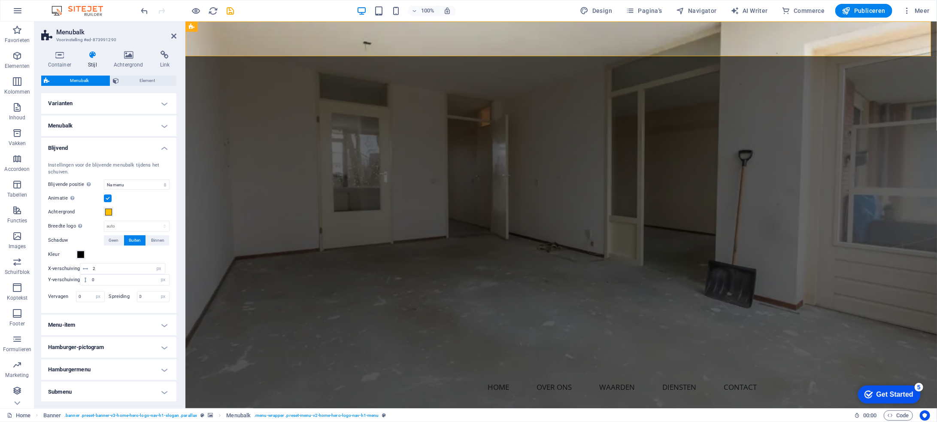
click at [162, 150] on h4 "Blijvend" at bounding box center [108, 145] width 135 height 15
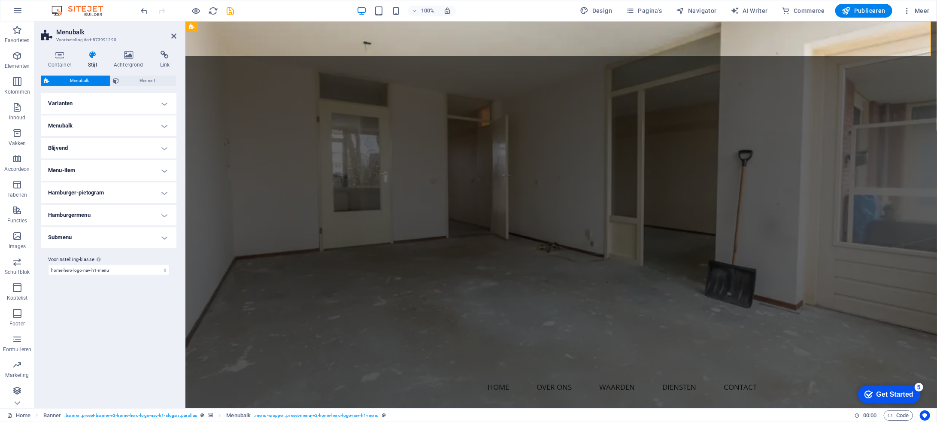
click at [165, 105] on h4 "Varianten" at bounding box center [108, 103] width 135 height 21
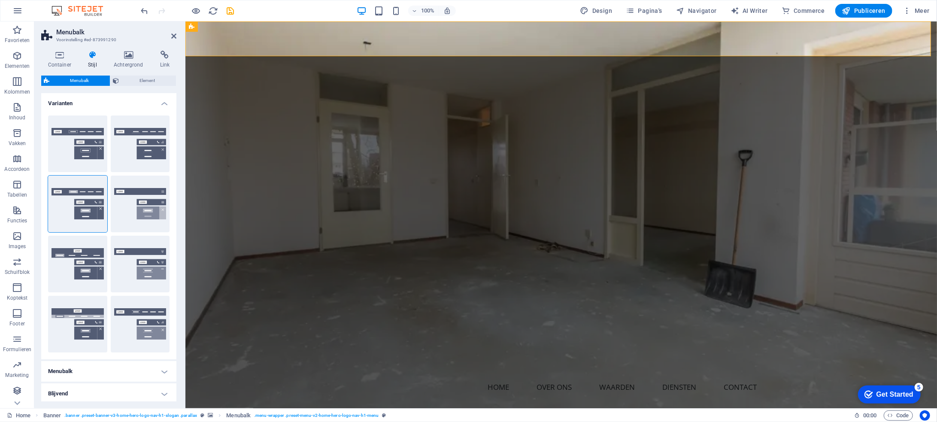
click at [162, 104] on h4 "Varianten" at bounding box center [108, 100] width 135 height 15
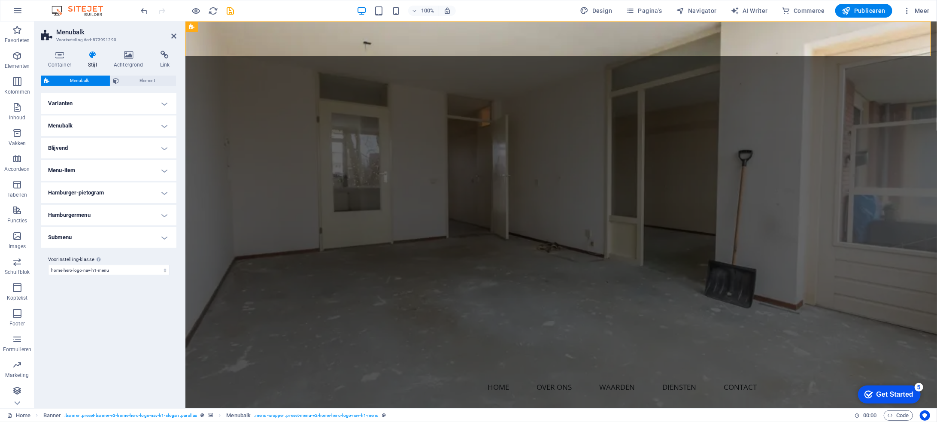
click at [162, 104] on h4 "Varianten" at bounding box center [108, 103] width 135 height 21
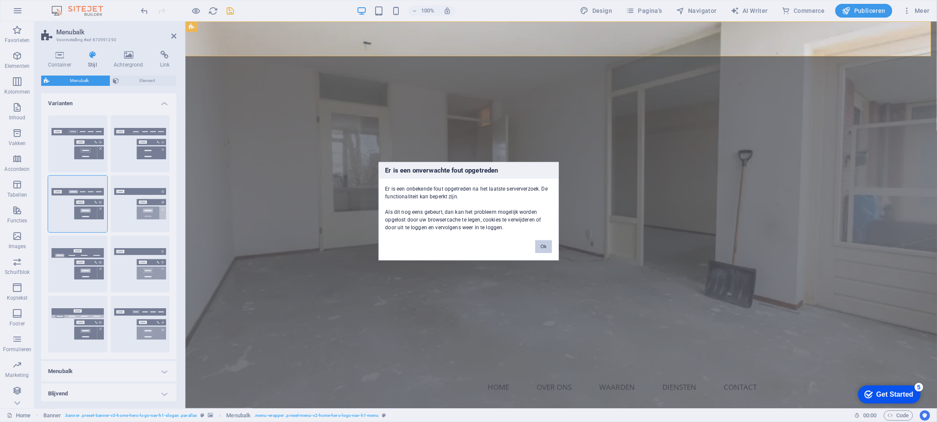
click at [546, 242] on button "Ok" at bounding box center [543, 246] width 16 height 13
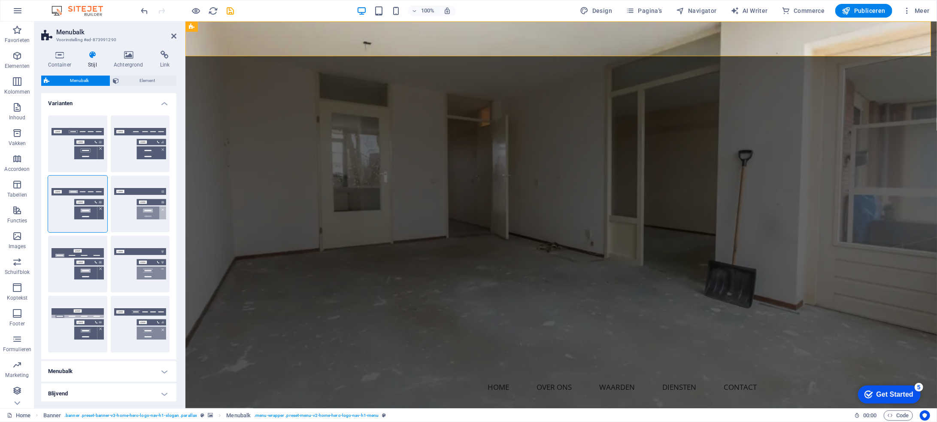
click at [162, 103] on h4 "Varianten" at bounding box center [108, 100] width 135 height 15
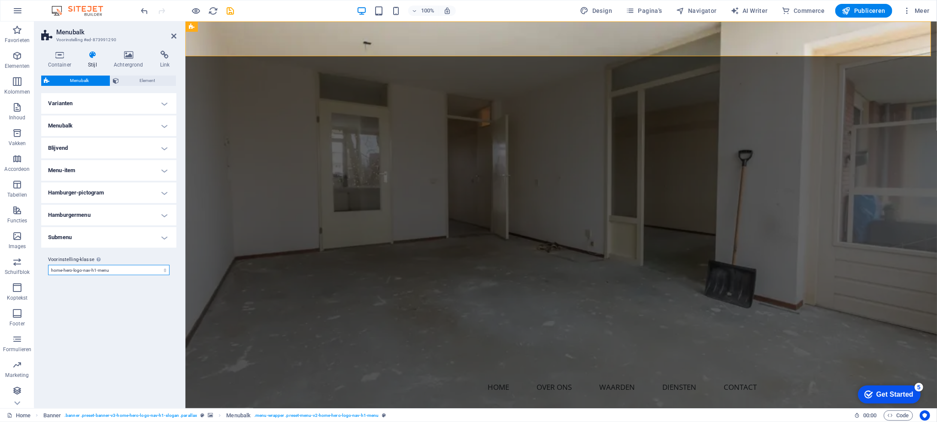
click at [120, 269] on select "williams xxl wide border home-hero-logo-nav-h1-slogan-menu home-hero-logo-nav-h…" at bounding box center [108, 270] width 121 height 10
click at [143, 78] on span "Element" at bounding box center [147, 81] width 52 height 10
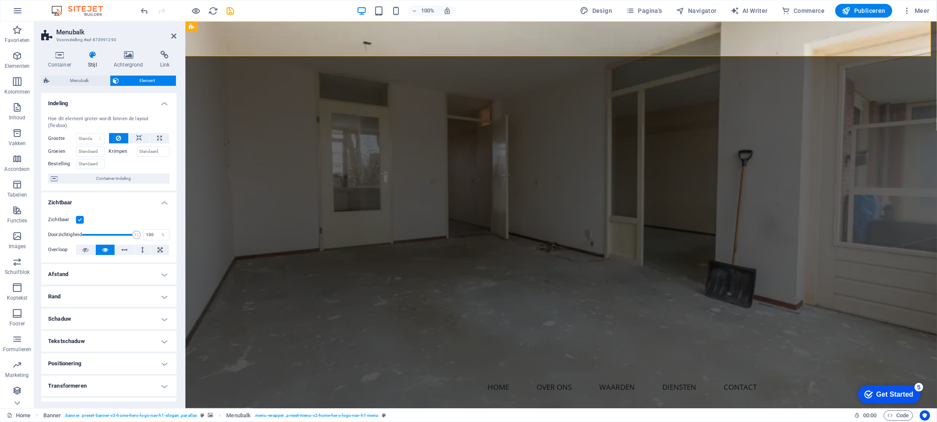
click at [162, 104] on h4 "Indeling" at bounding box center [108, 100] width 135 height 15
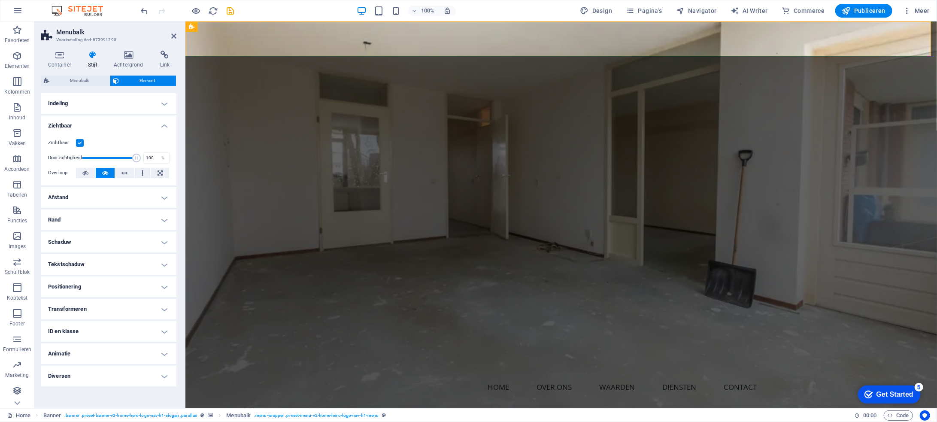
click at [163, 121] on h4 "Zichtbaar" at bounding box center [108, 122] width 135 height 15
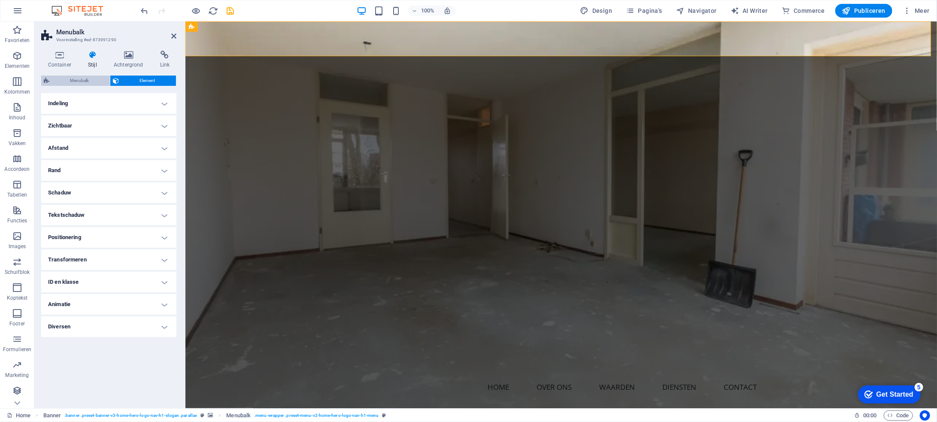
click at [88, 79] on span "Menubalk" at bounding box center [79, 81] width 55 height 10
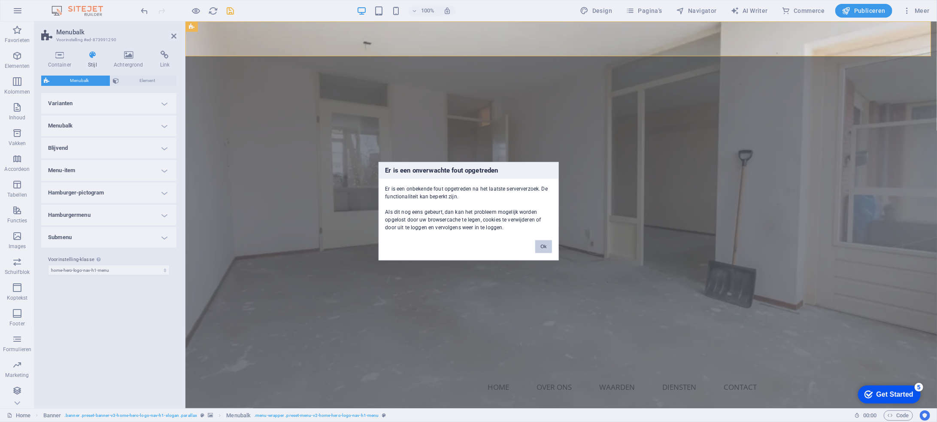
click at [545, 248] on button "Ok" at bounding box center [543, 246] width 16 height 13
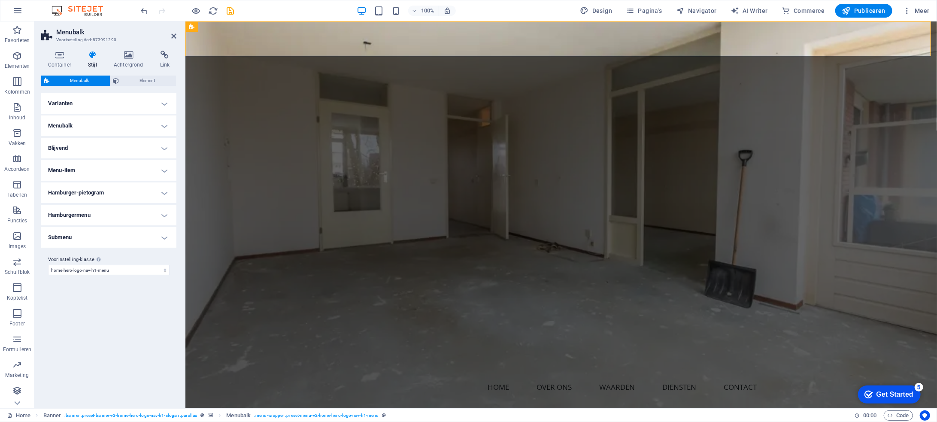
click at [161, 152] on h4 "Blijvend" at bounding box center [108, 148] width 135 height 21
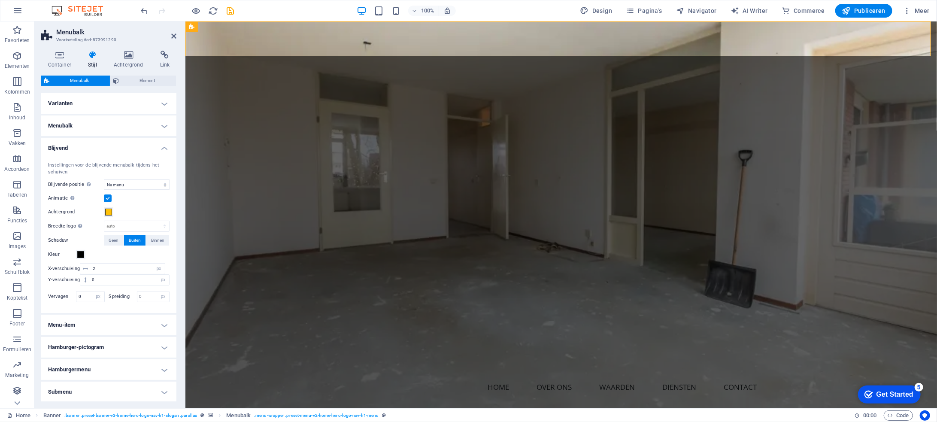
click at [166, 148] on h4 "Blijvend" at bounding box center [108, 145] width 135 height 15
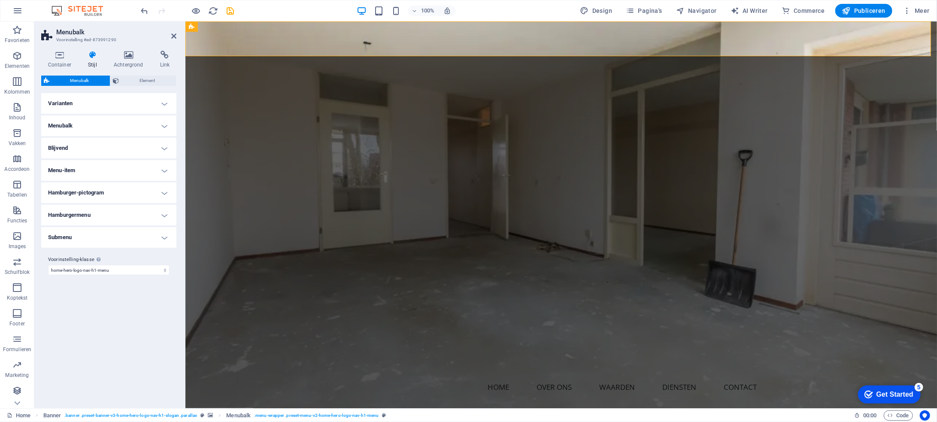
click at [166, 165] on h4 "Menu-item" at bounding box center [108, 170] width 135 height 21
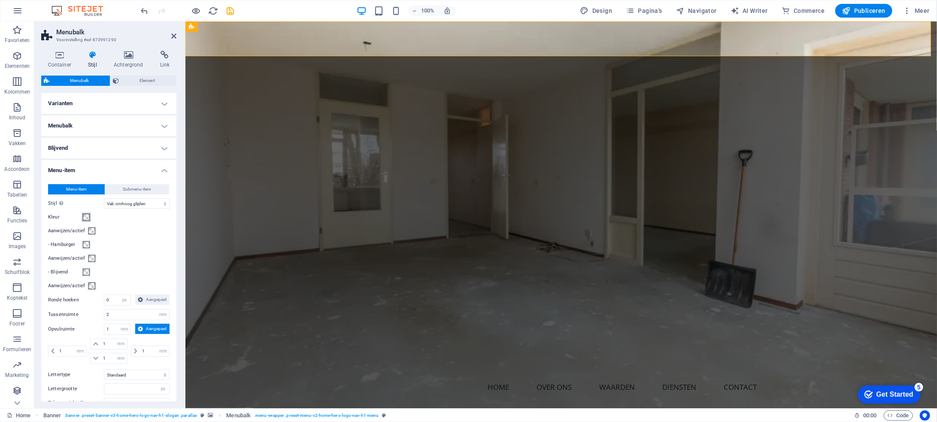
click at [89, 215] on span at bounding box center [86, 217] width 7 height 7
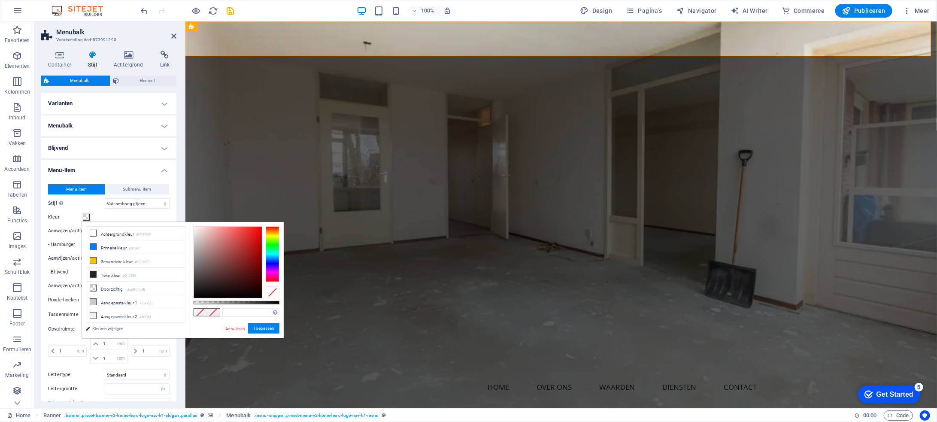
click at [88, 214] on span at bounding box center [86, 217] width 7 height 7
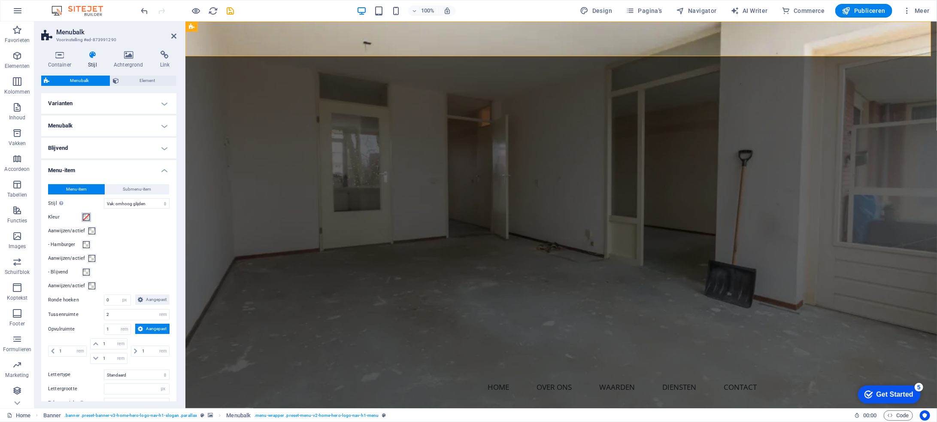
click at [85, 215] on span at bounding box center [86, 217] width 7 height 7
select select
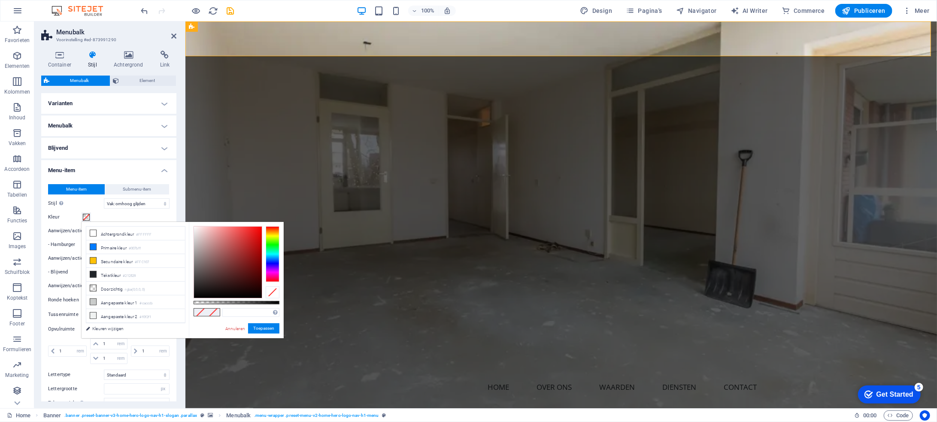
click at [84, 215] on span at bounding box center [86, 217] width 7 height 7
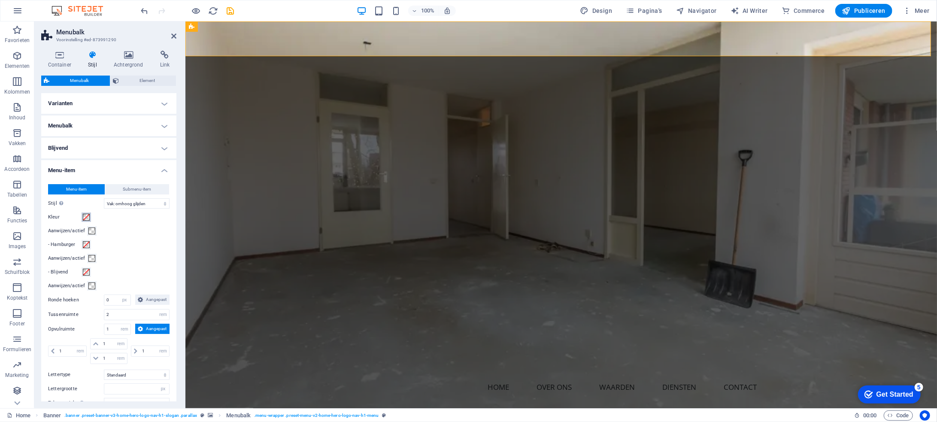
select select
click at [89, 217] on span at bounding box center [86, 217] width 7 height 7
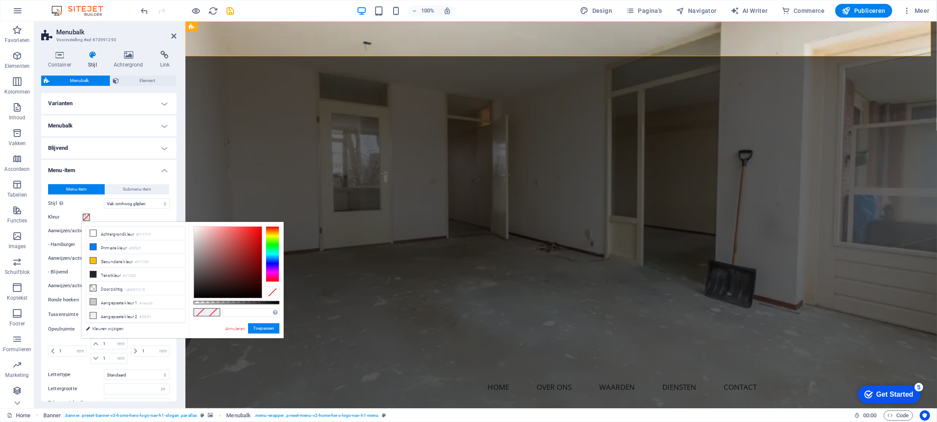
click at [88, 217] on span at bounding box center [86, 217] width 7 height 7
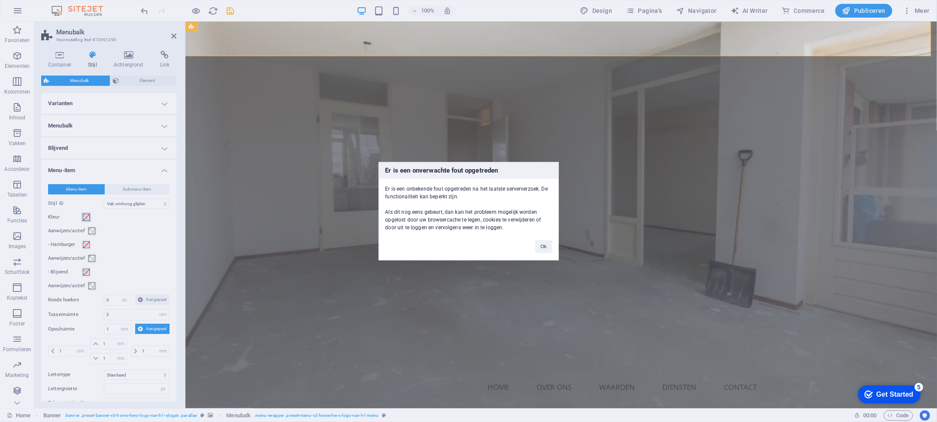
select select
click at [541, 242] on button "Ok" at bounding box center [543, 246] width 16 height 13
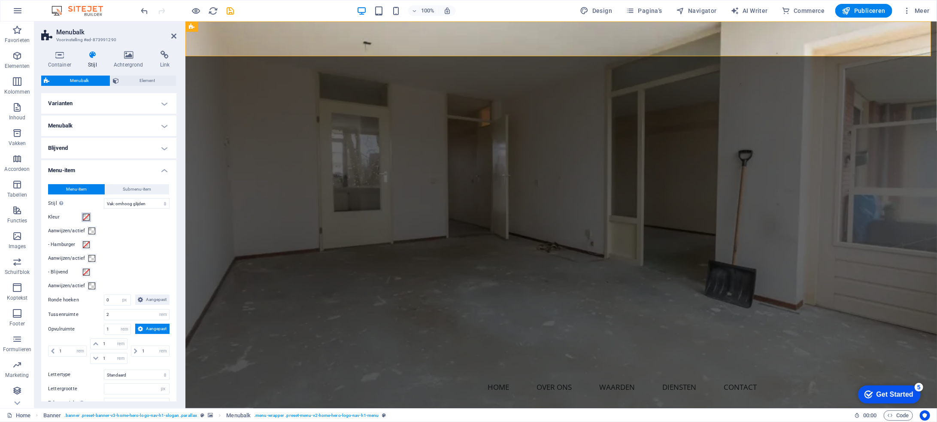
click at [88, 216] on span at bounding box center [86, 217] width 7 height 7
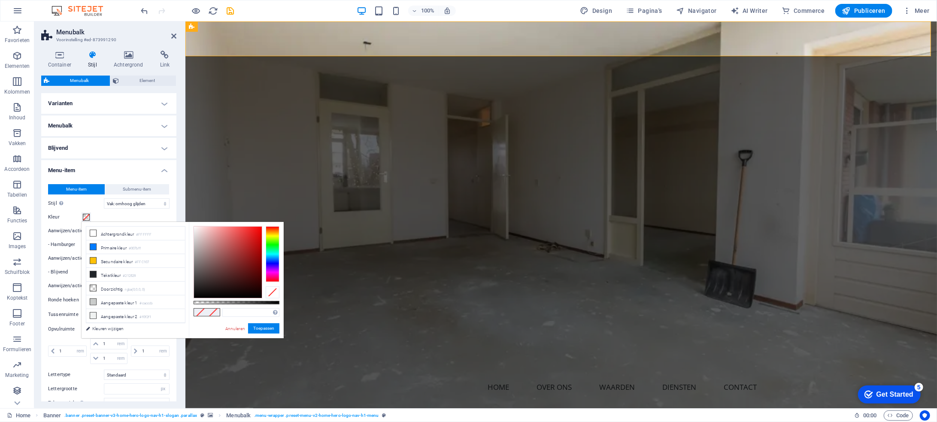
click at [83, 214] on span at bounding box center [86, 217] width 7 height 7
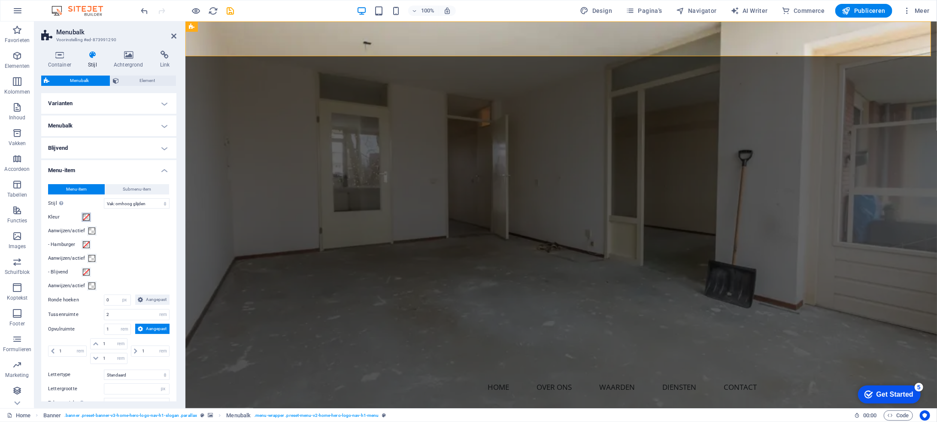
select select
click at [84, 214] on span at bounding box center [86, 217] width 7 height 7
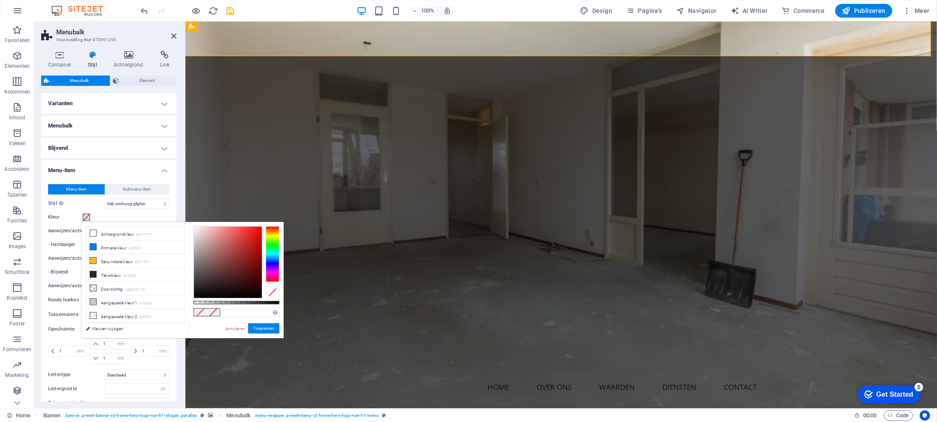
type input "rgba(0, 0, 0, 0.012)"
click at [194, 301] on div at bounding box center [236, 302] width 86 height 3
select select
click at [238, 326] on link "Annuleren" at bounding box center [234, 328] width 21 height 6
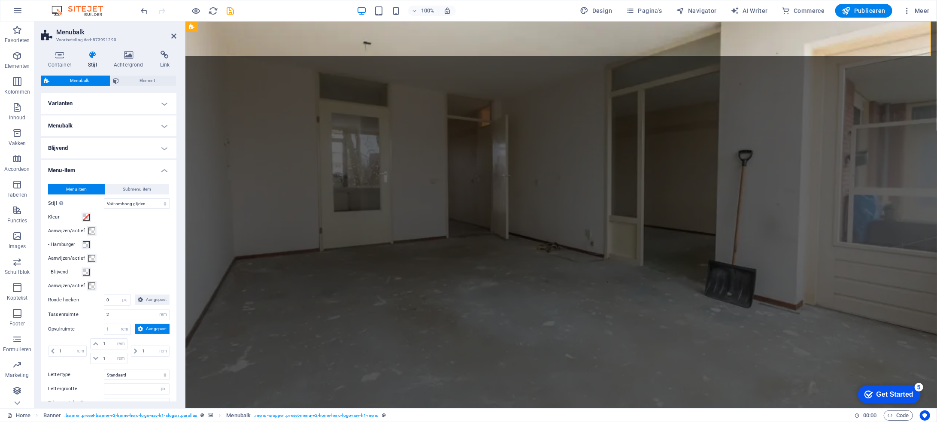
select select
click at [165, 170] on h4 "Menu-item" at bounding box center [108, 167] width 135 height 15
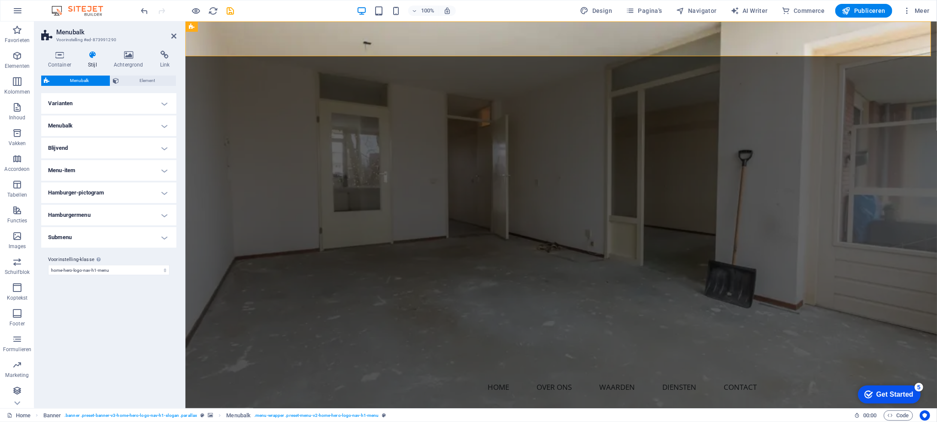
click at [164, 192] on h4 "Hamburger-pictogram" at bounding box center [108, 192] width 135 height 21
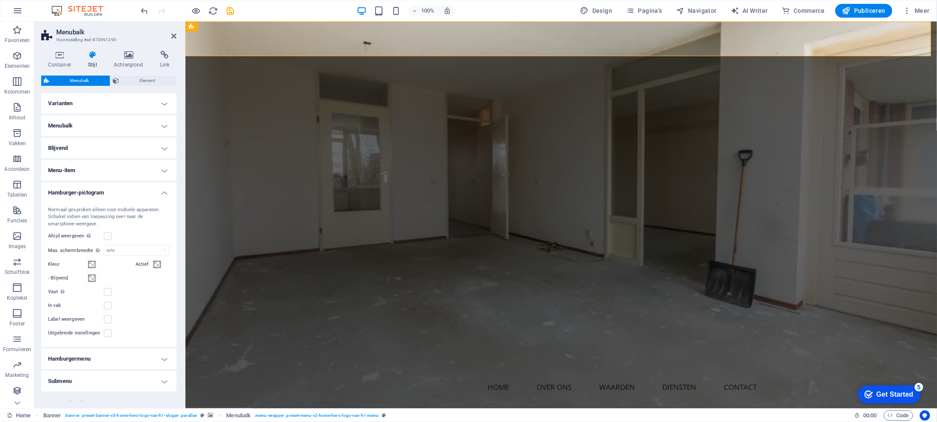
click at [163, 356] on h4 "Hamburgermenu" at bounding box center [108, 358] width 135 height 21
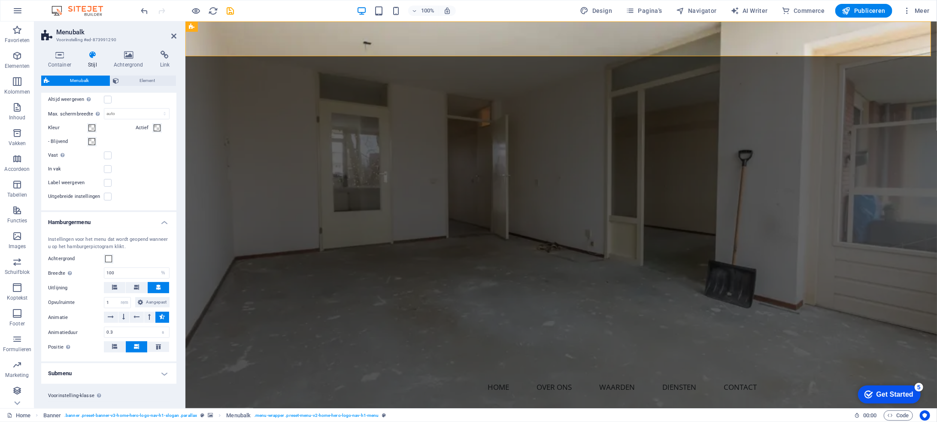
scroll to position [151, 0]
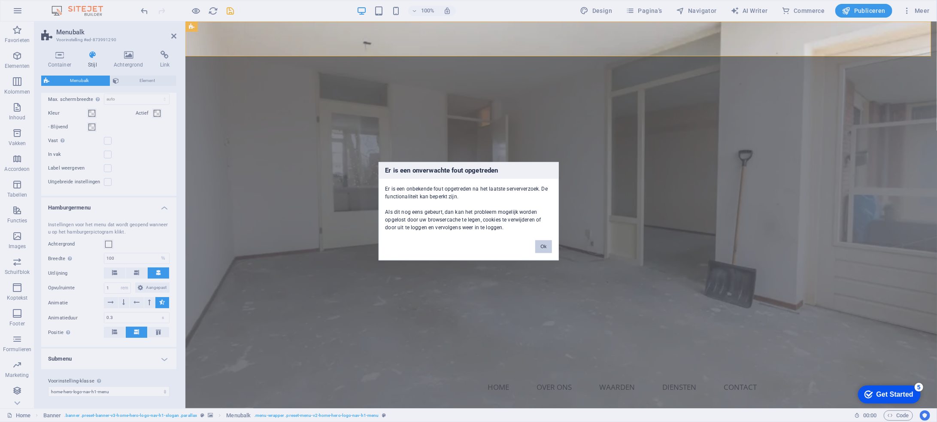
click at [542, 243] on button "Ok" at bounding box center [543, 246] width 16 height 13
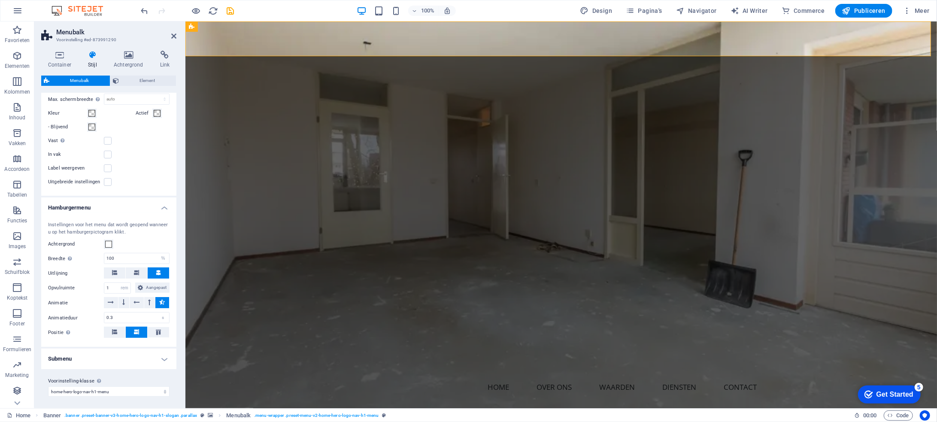
click at [161, 206] on h4 "Hamburgermenu" at bounding box center [108, 204] width 135 height 15
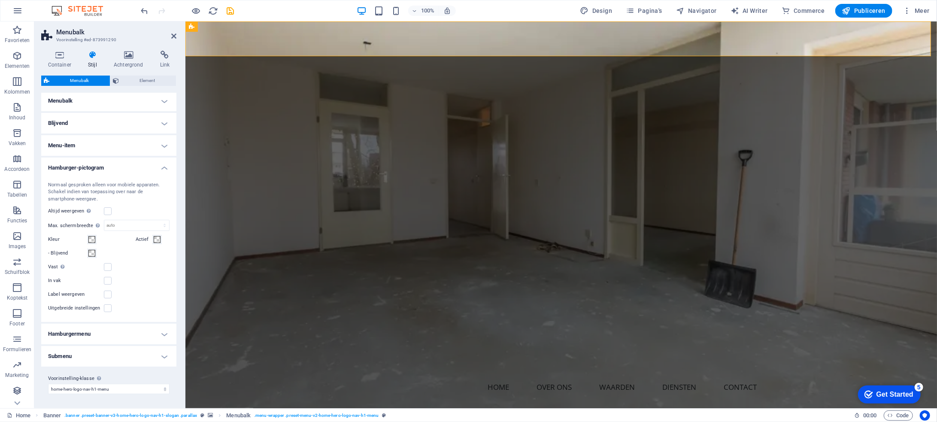
scroll to position [24, 0]
click at [165, 170] on h4 "Hamburger-pictogram" at bounding box center [108, 165] width 135 height 15
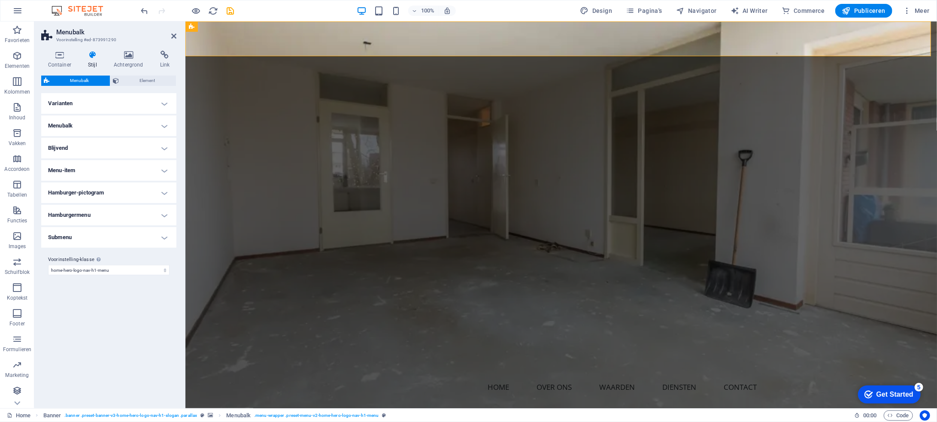
scroll to position [0, 0]
click at [166, 238] on h4 "Submenu" at bounding box center [108, 237] width 135 height 21
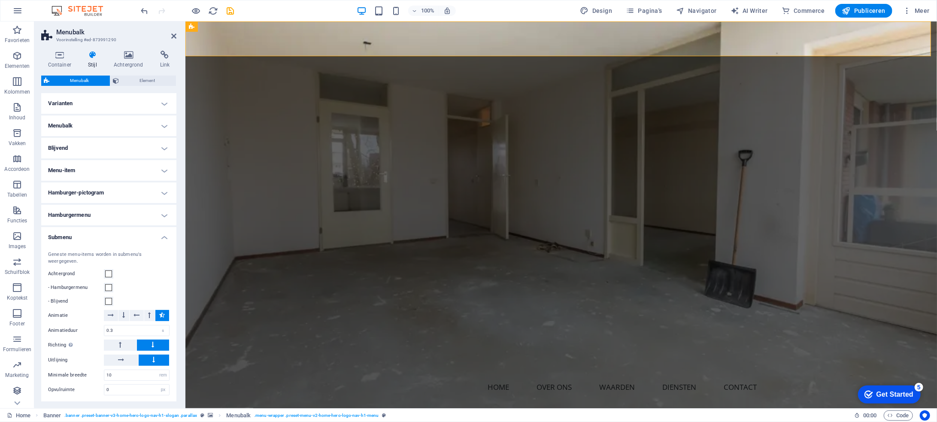
scroll to position [34, 0]
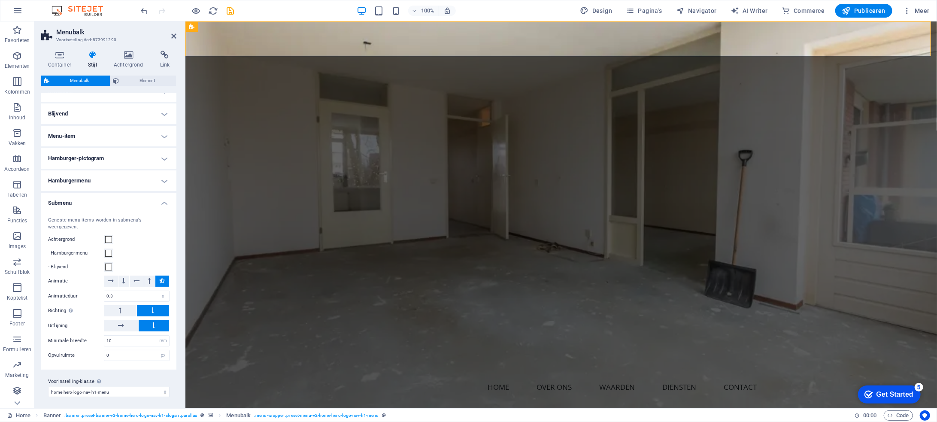
click at [166, 205] on h4 "Submenu" at bounding box center [108, 200] width 135 height 15
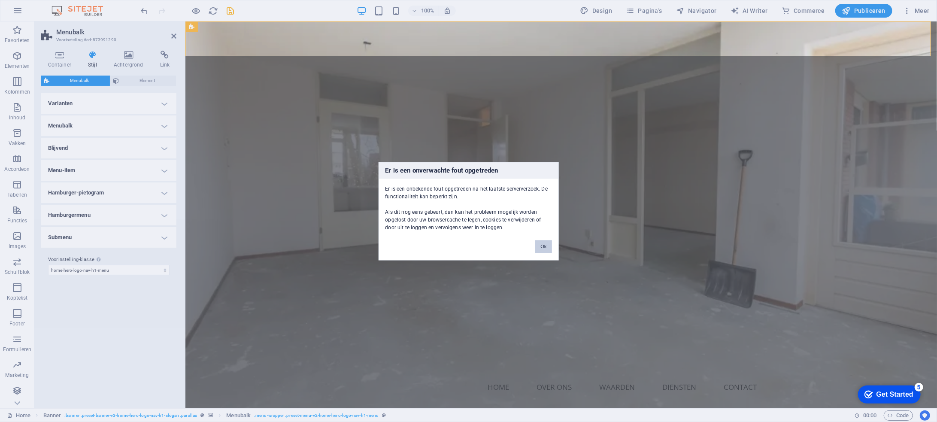
click at [547, 244] on button "Ok" at bounding box center [543, 246] width 16 height 13
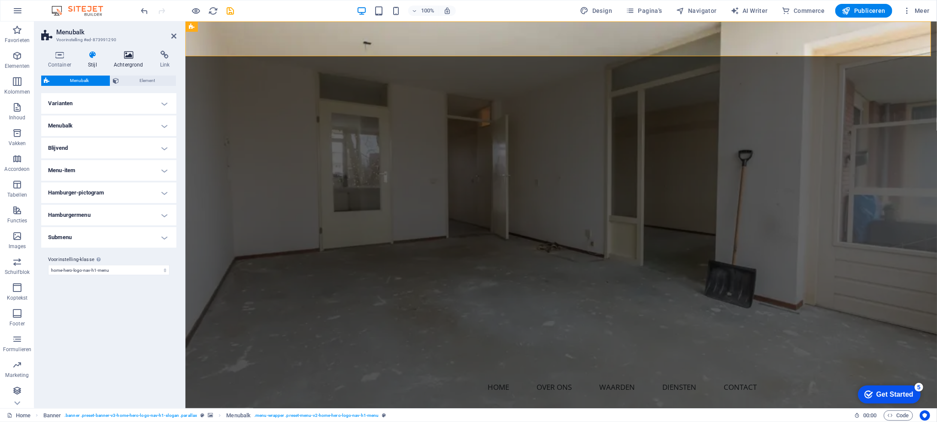
click at [121, 56] on icon at bounding box center [128, 55] width 43 height 9
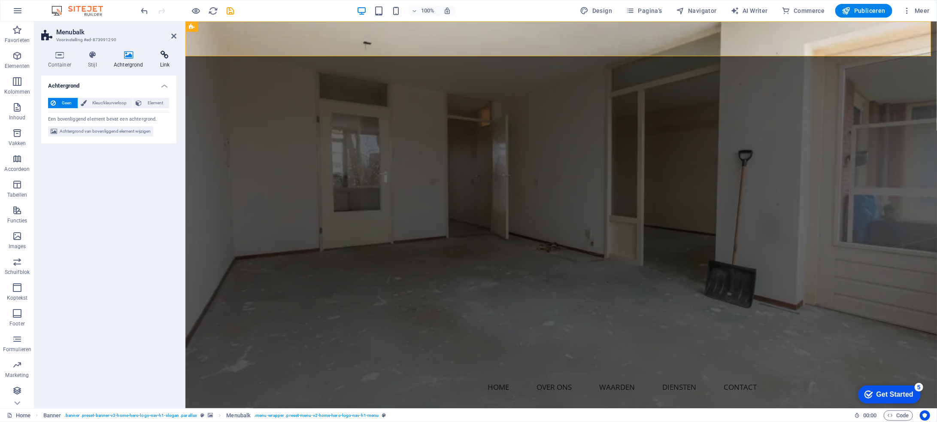
click at [163, 51] on icon at bounding box center [164, 55] width 23 height 9
click at [173, 35] on icon at bounding box center [173, 36] width 5 height 7
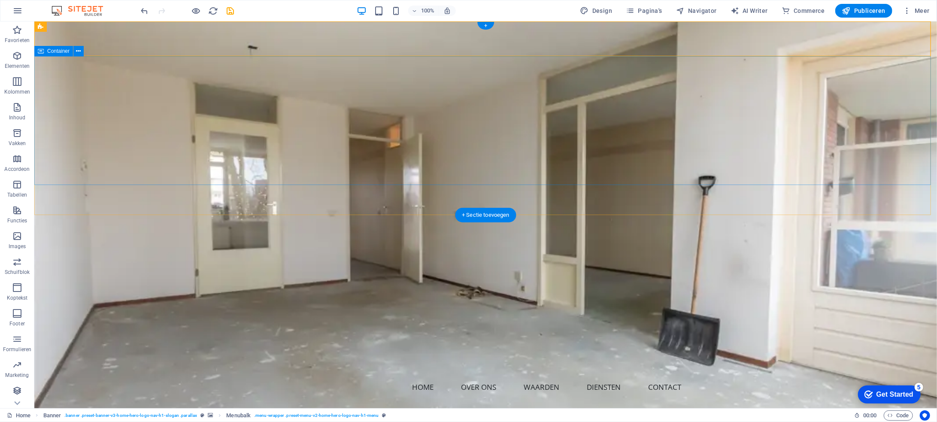
click at [101, 202] on figure at bounding box center [485, 214] width 902 height 387
click at [80, 50] on icon at bounding box center [78, 51] width 5 height 9
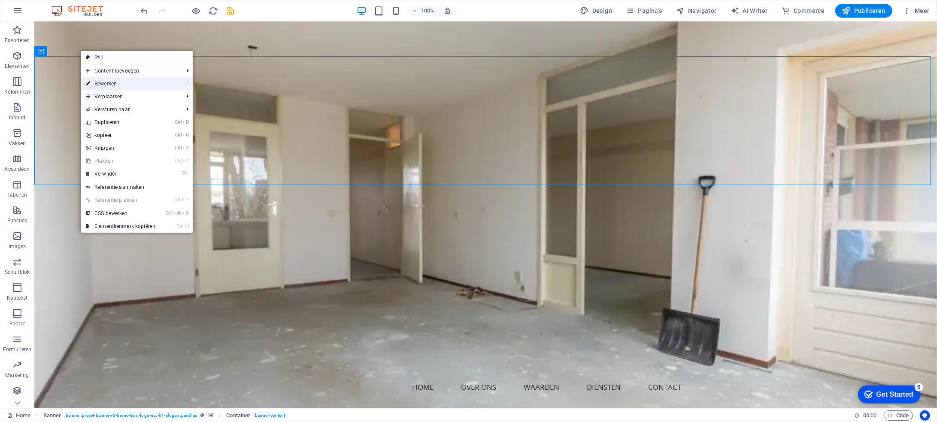
click at [107, 84] on link "⏎ Bewerken" at bounding box center [121, 83] width 80 height 13
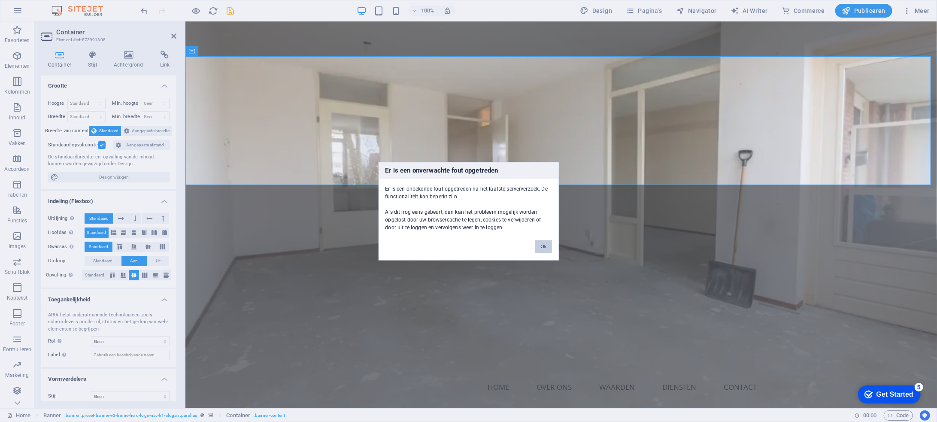
click at [541, 244] on button "Ok" at bounding box center [543, 246] width 16 height 13
click at [540, 244] on button "Ok" at bounding box center [543, 246] width 16 height 13
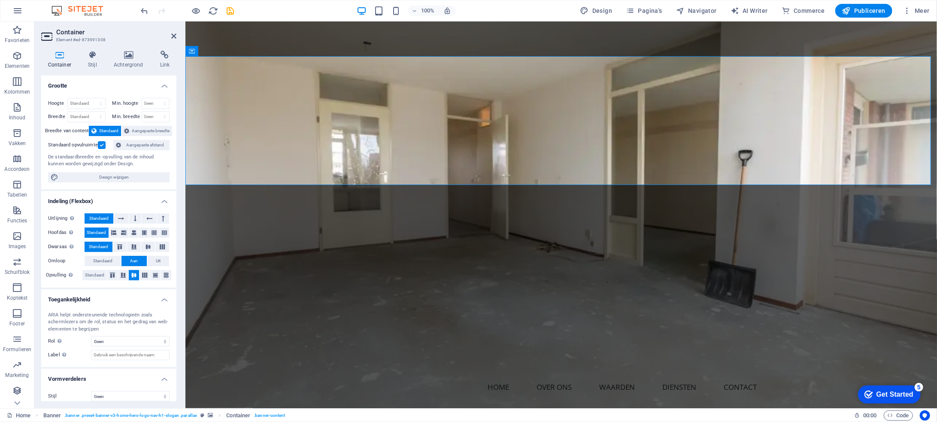
click at [165, 86] on h4 "Grootte" at bounding box center [108, 83] width 135 height 15
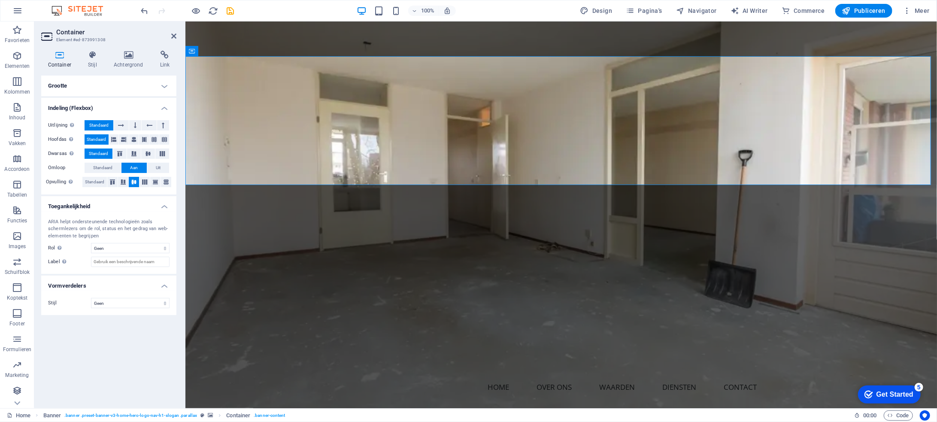
click at [167, 108] on h4 "Indeling (Flexbox)" at bounding box center [108, 105] width 135 height 15
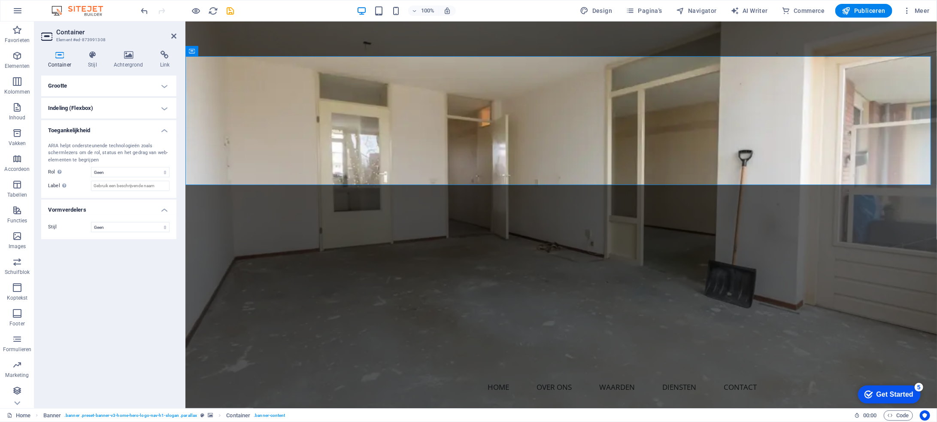
click at [164, 131] on h4 "Toegankelijkheid" at bounding box center [108, 127] width 135 height 15
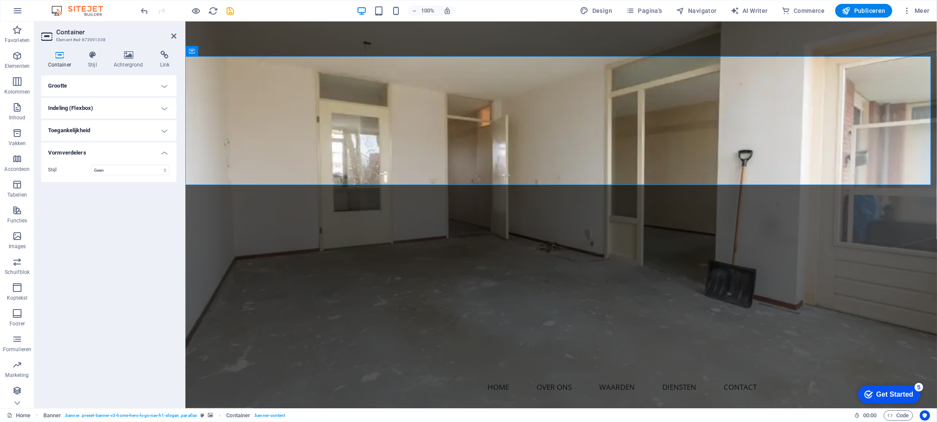
click at [165, 154] on h4 "Vormverdelers" at bounding box center [108, 149] width 135 height 15
click at [88, 57] on icon at bounding box center [93, 55] width 22 height 9
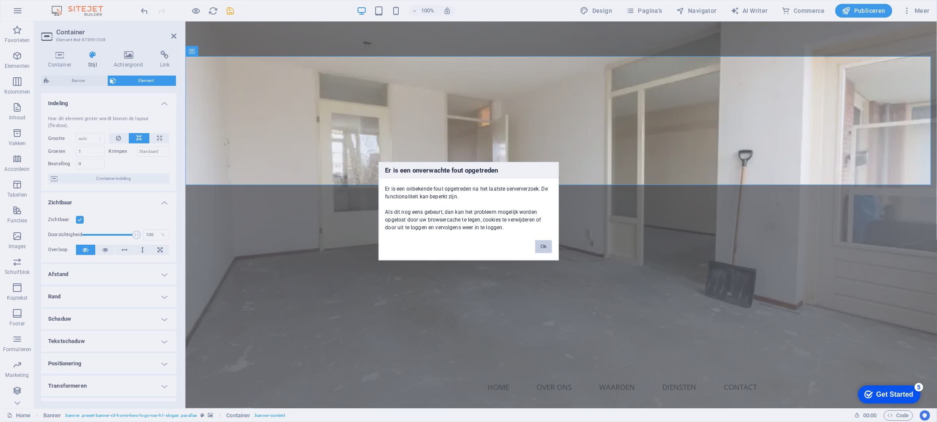
click at [543, 246] on button "Ok" at bounding box center [543, 246] width 16 height 13
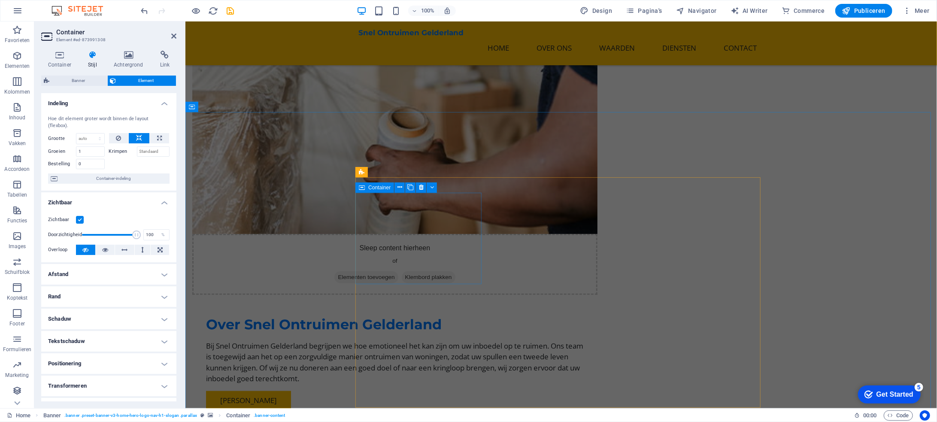
scroll to position [558, 0]
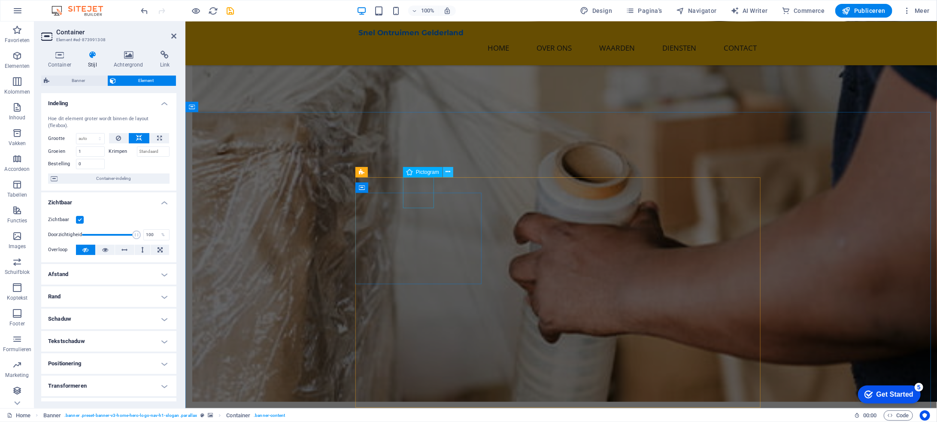
click at [448, 170] on icon at bounding box center [447, 171] width 5 height 9
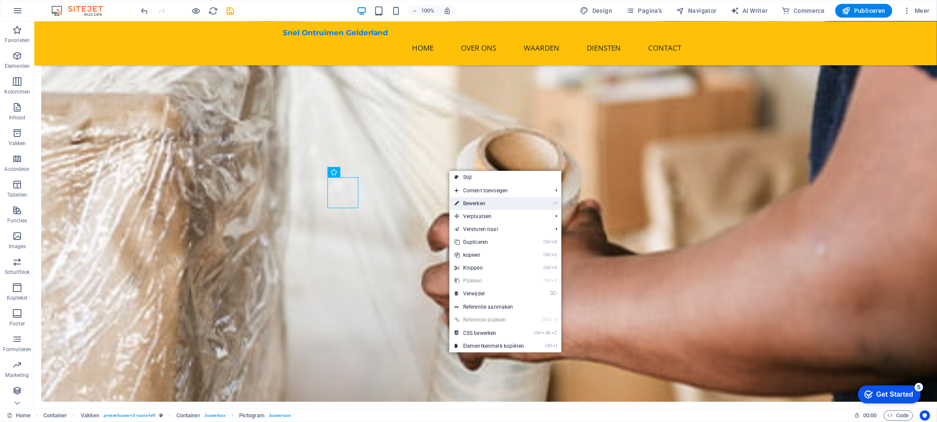
click at [474, 204] on link "⏎ Bewerken" at bounding box center [489, 203] width 80 height 13
select select "xMidYMid"
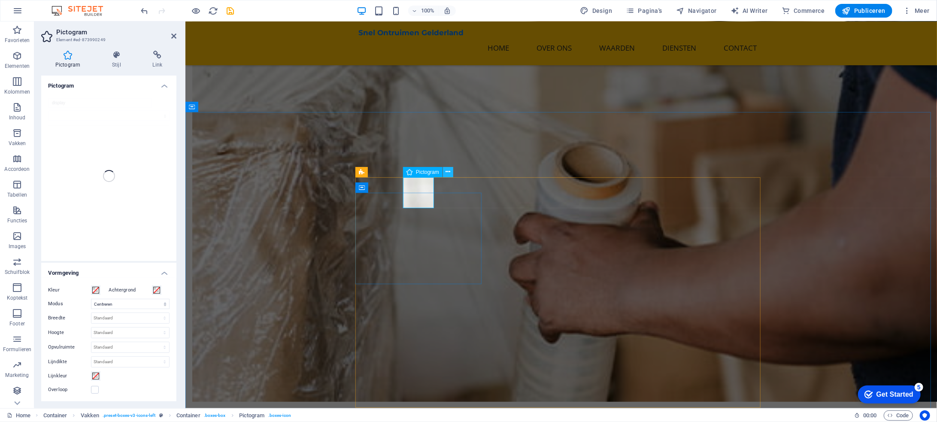
click at [449, 172] on icon at bounding box center [447, 171] width 5 height 9
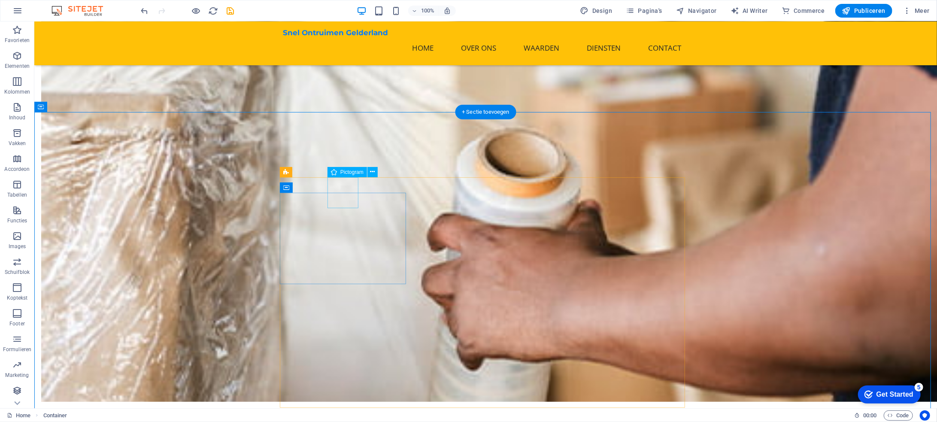
click at [371, 172] on icon at bounding box center [372, 171] width 5 height 9
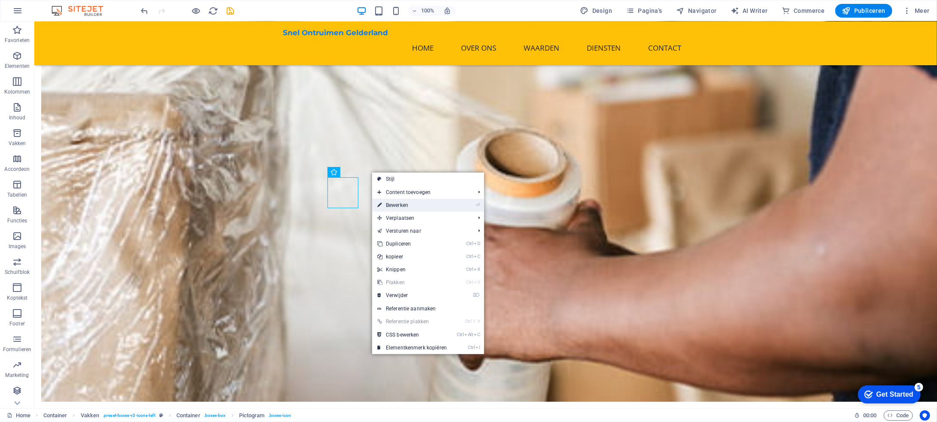
click at [393, 202] on link "⏎ Bewerken" at bounding box center [412, 205] width 80 height 13
select select "xMidYMid"
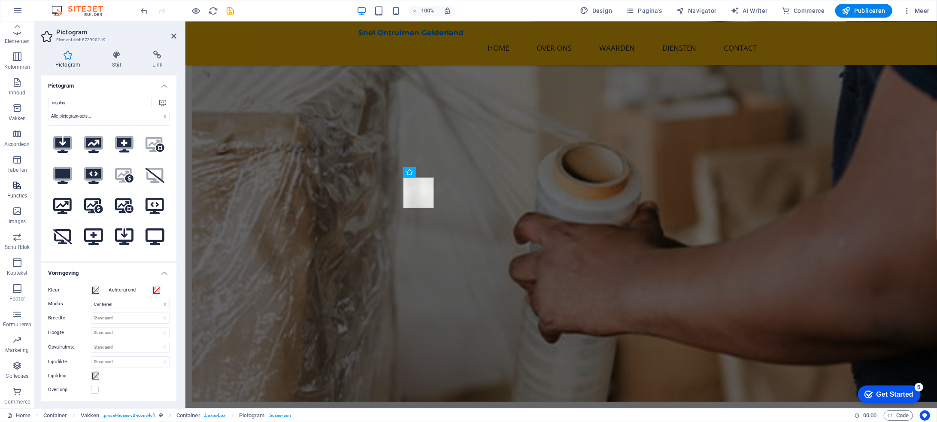
scroll to position [0, 0]
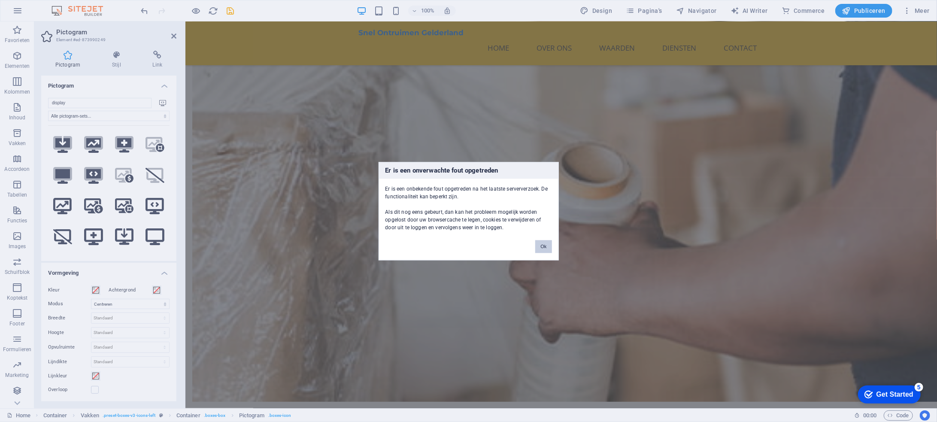
click at [541, 244] on button "Ok" at bounding box center [543, 246] width 16 height 13
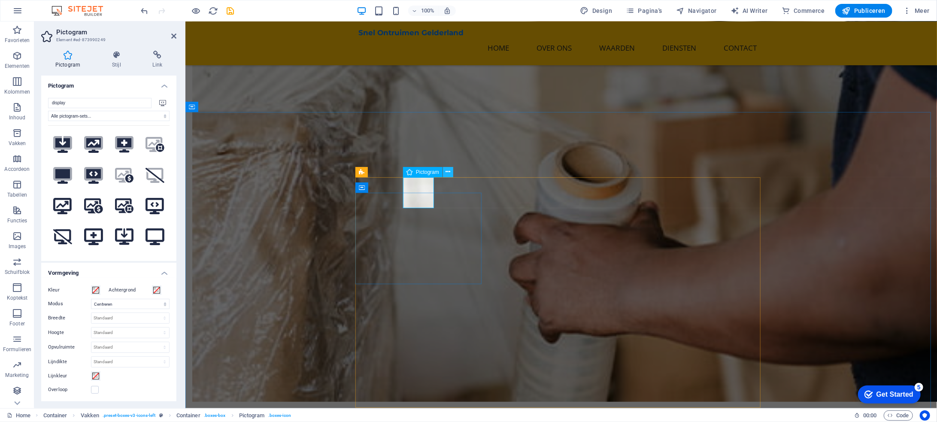
click at [450, 172] on icon at bounding box center [447, 171] width 5 height 9
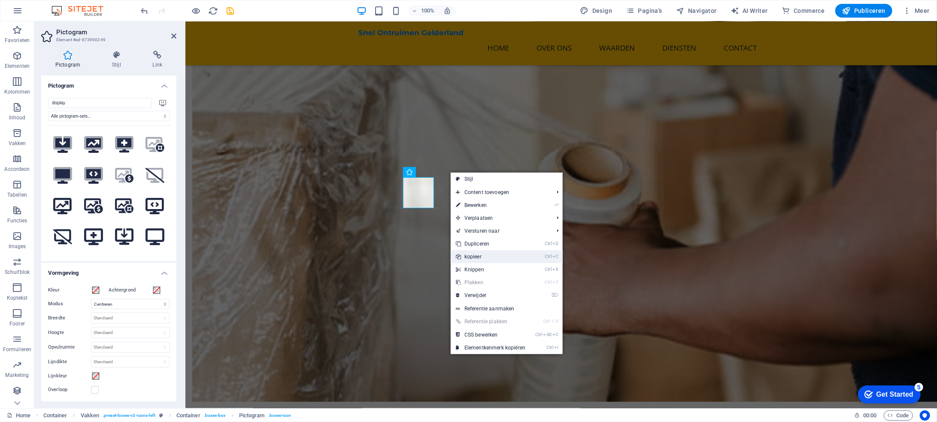
click at [475, 257] on link "Ctrl C kopieer" at bounding box center [490, 256] width 80 height 13
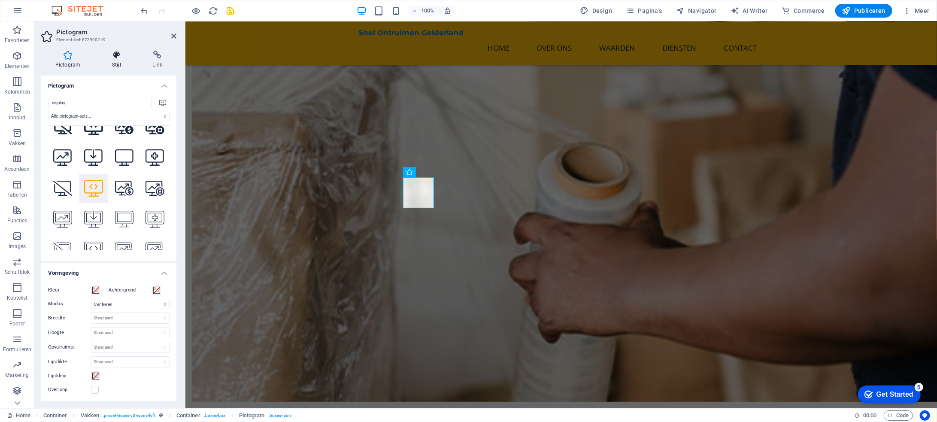
click at [121, 60] on h4 "Stijl" at bounding box center [118, 60] width 41 height 18
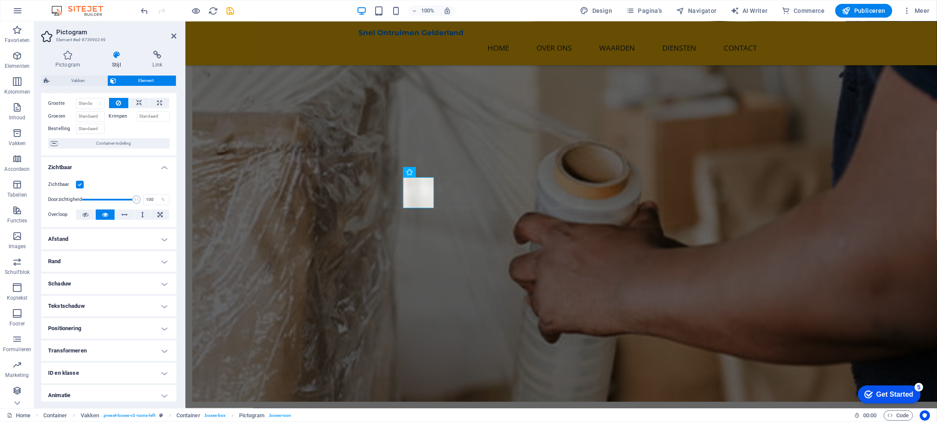
scroll to position [54, 0]
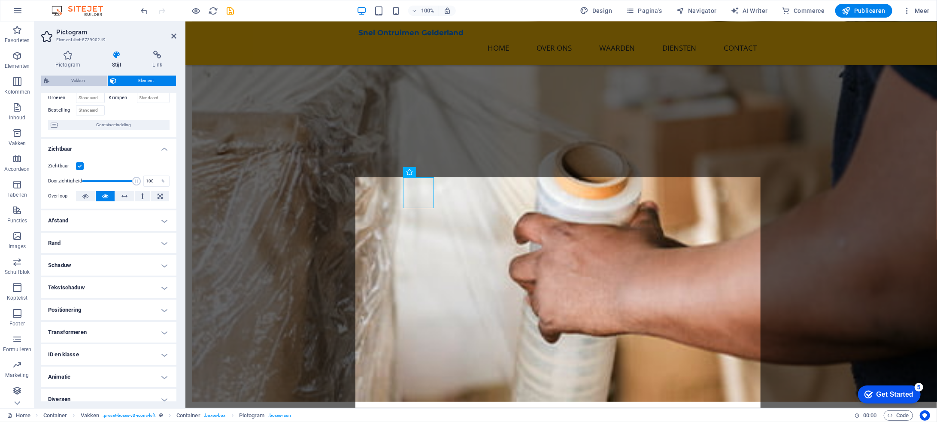
click at [82, 81] on span "Vakken" at bounding box center [78, 81] width 53 height 10
select select "rem"
select select "preset-boxes-v3-icons-left"
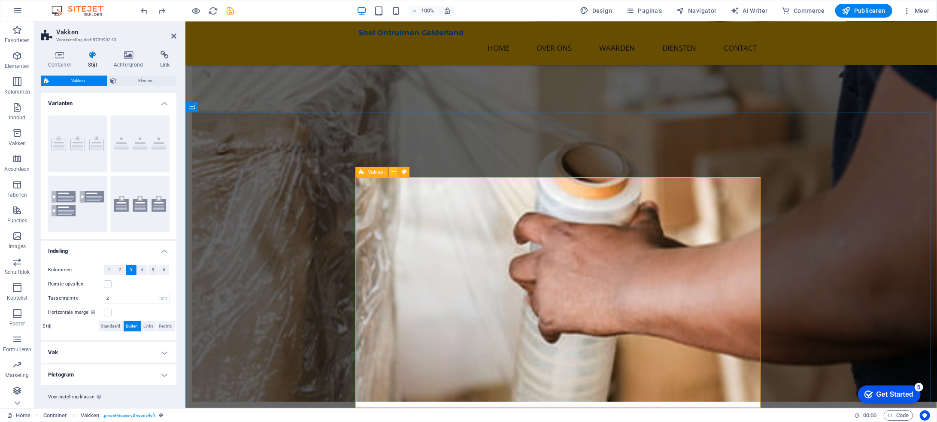
click at [393, 169] on icon at bounding box center [393, 171] width 5 height 9
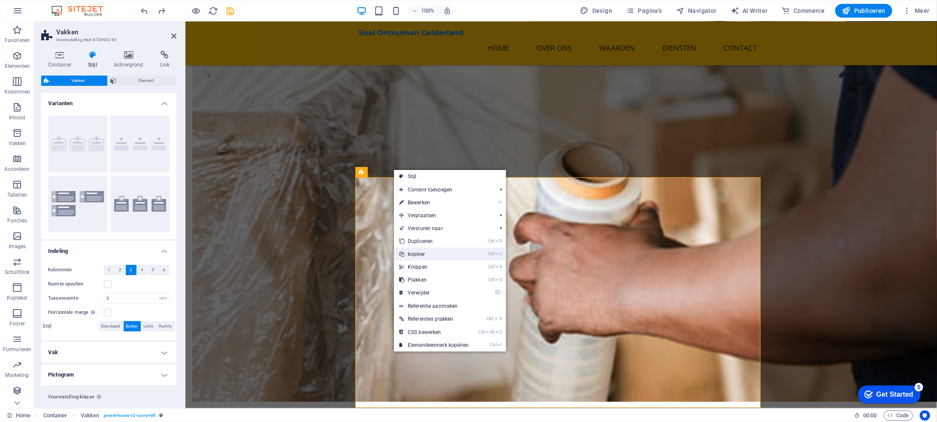
click at [432, 257] on link "Ctrl C kopieer" at bounding box center [434, 254] width 80 height 13
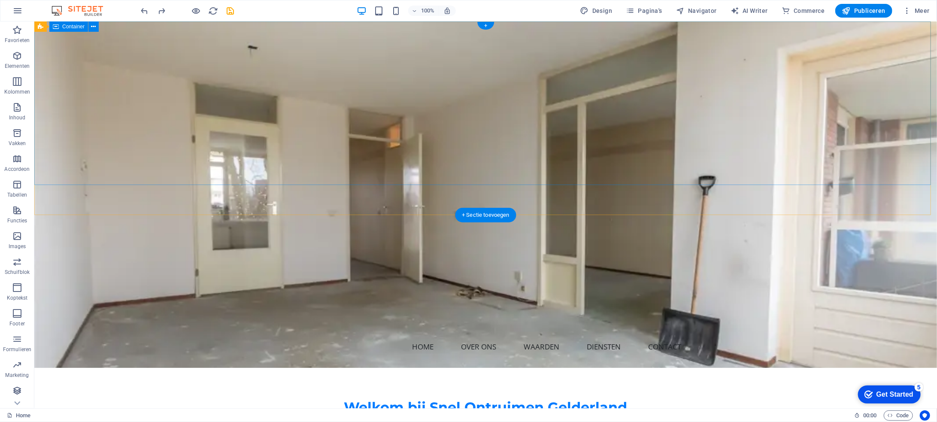
scroll to position [0, 0]
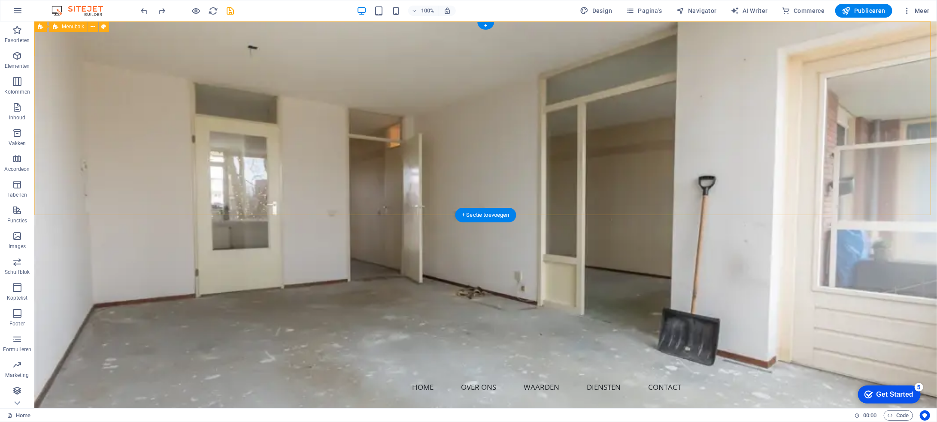
click at [337, 360] on div "Snel Ontruimen Gelderland Home Over ons Waarden Diensten Contact" at bounding box center [485, 382] width 902 height 44
click at [371, 360] on div "Snel Ontruimen Gelderland Home Over ons Waarden Diensten Contact" at bounding box center [485, 382] width 902 height 44
click at [352, 367] on div "Snel Ontruimen Gelderland" at bounding box center [485, 371] width 405 height 9
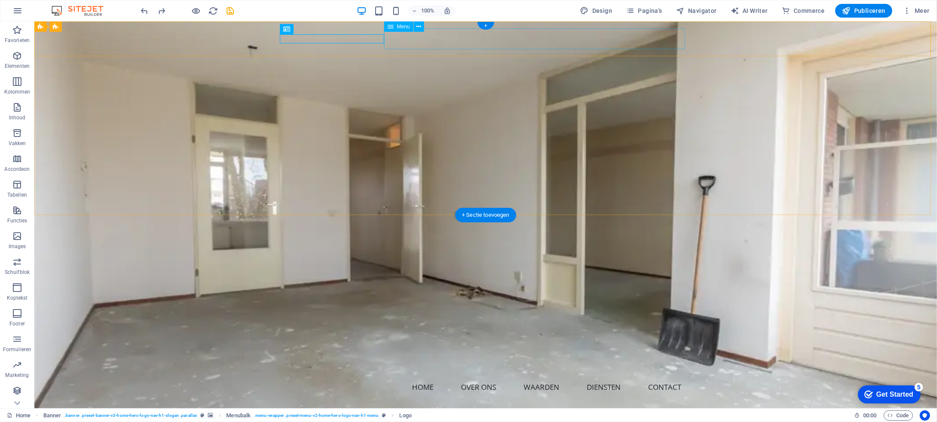
click at [404, 376] on nav "Home Over ons Waarden Diensten Contact" at bounding box center [485, 386] width 405 height 21
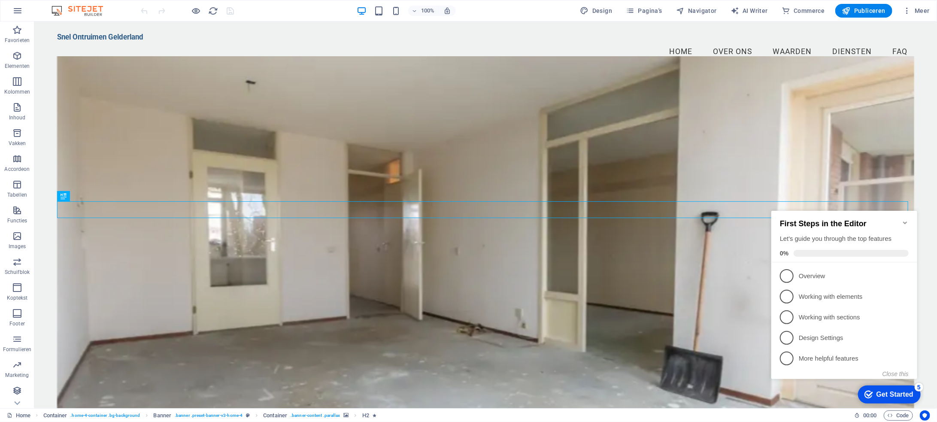
click at [904, 219] on icon "Minimize checklist" at bounding box center [904, 222] width 7 height 7
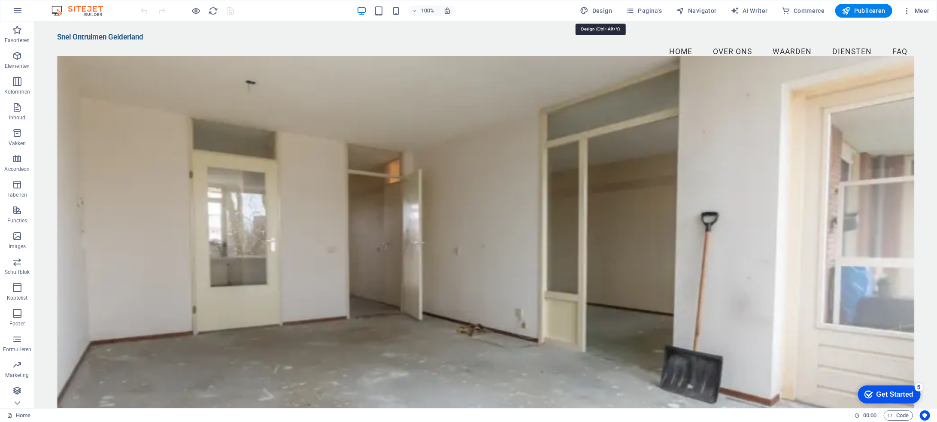
drag, startPoint x: 608, startPoint y: 8, endPoint x: 254, endPoint y: 21, distance: 354.6
click at [608, 8] on span "Design" at bounding box center [596, 10] width 32 height 9
select select "px"
select select "200"
select select "px"
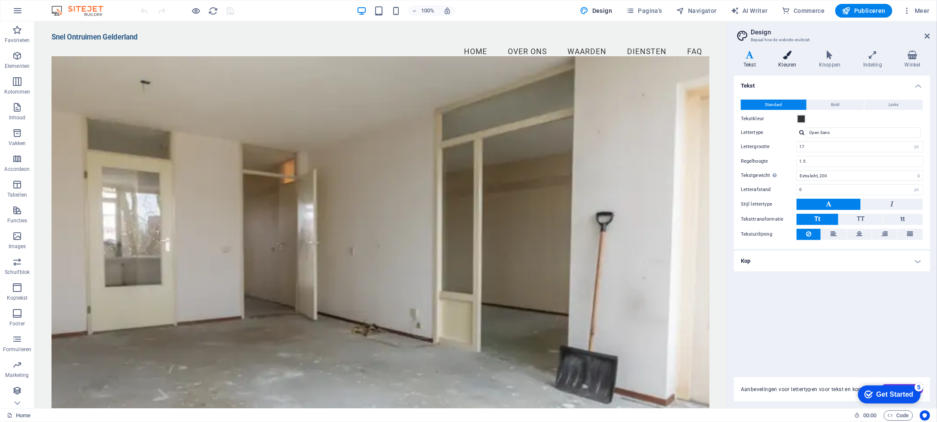
click at [783, 62] on h4 "Kleuren" at bounding box center [788, 60] width 41 height 18
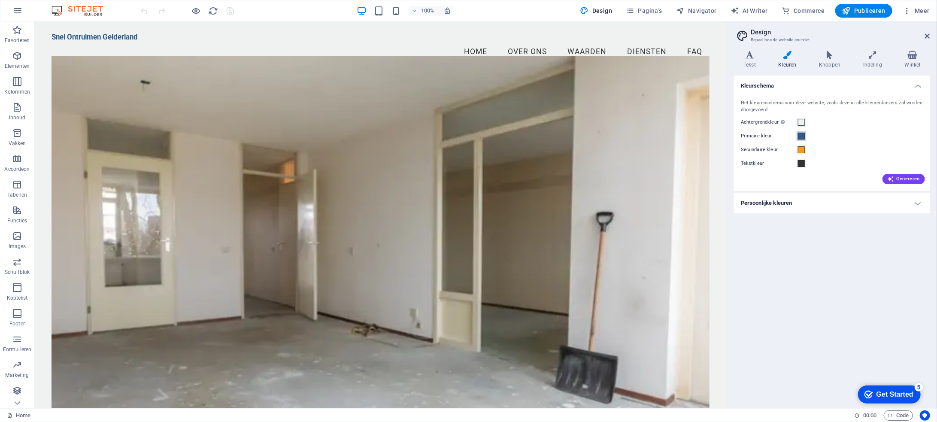
click at [802, 134] on span at bounding box center [801, 136] width 7 height 7
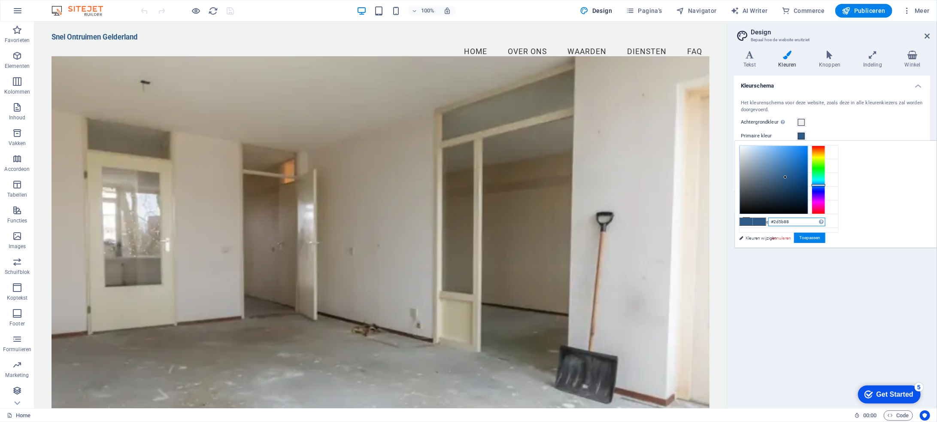
drag, startPoint x: 908, startPoint y: 224, endPoint x: 876, endPoint y: 224, distance: 32.2
click at [825, 224] on input "#2d5b88" at bounding box center [796, 222] width 57 height 9
paste input "007bff"
type input "#007bff"
click at [825, 235] on button "Toepassen" at bounding box center [809, 238] width 31 height 10
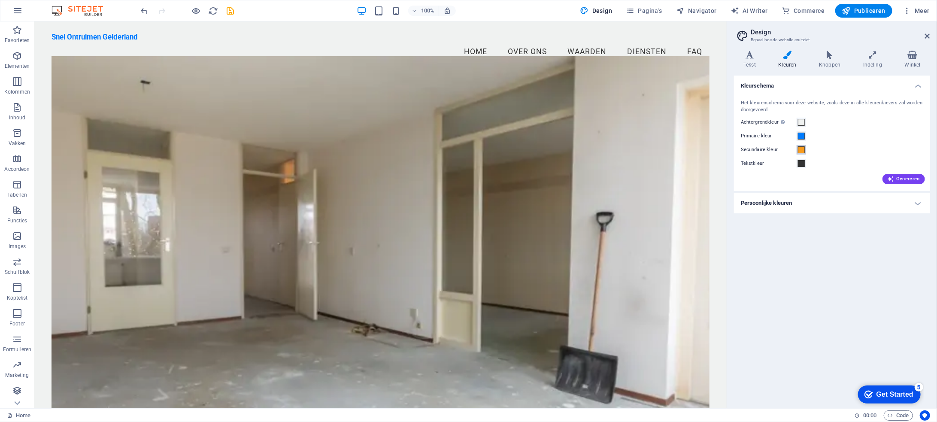
click at [804, 148] on span at bounding box center [801, 149] width 7 height 7
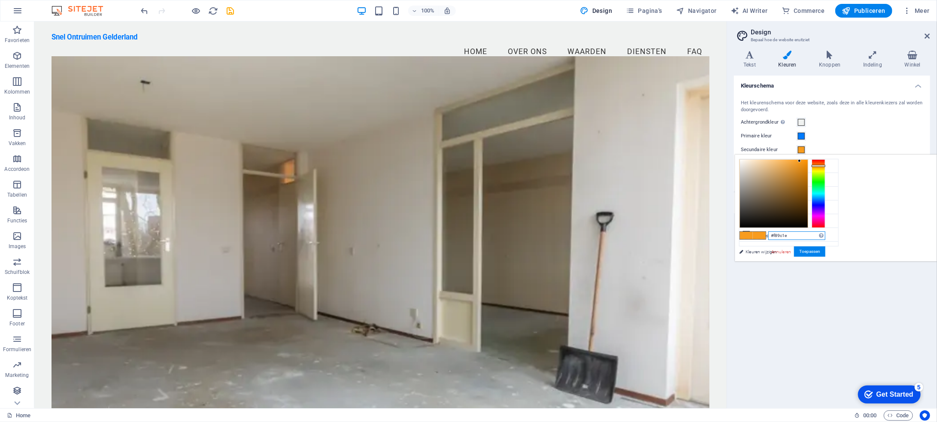
drag, startPoint x: 910, startPoint y: 236, endPoint x: 877, endPoint y: 236, distance: 33.0
click at [825, 236] on input "#f89c1e" at bounding box center [796, 235] width 57 height 9
paste input "fc107"
type input "#ffc107"
click at [825, 250] on button "Toepassen" at bounding box center [809, 251] width 31 height 10
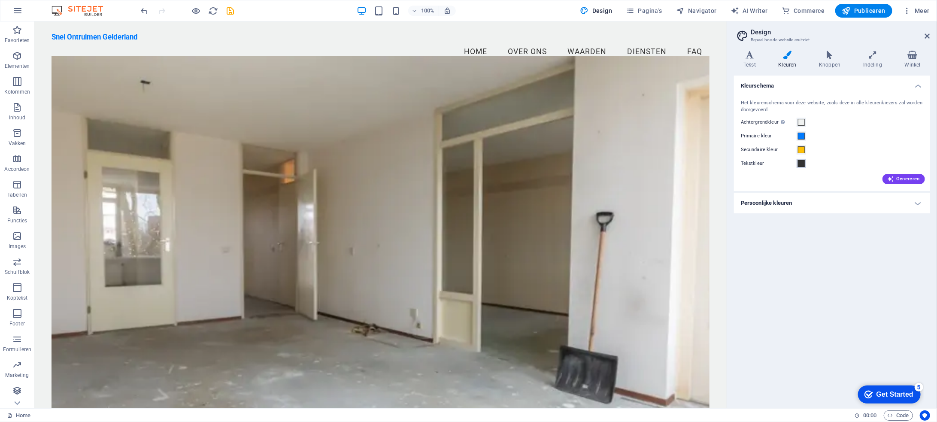
click at [803, 163] on span at bounding box center [801, 163] width 7 height 7
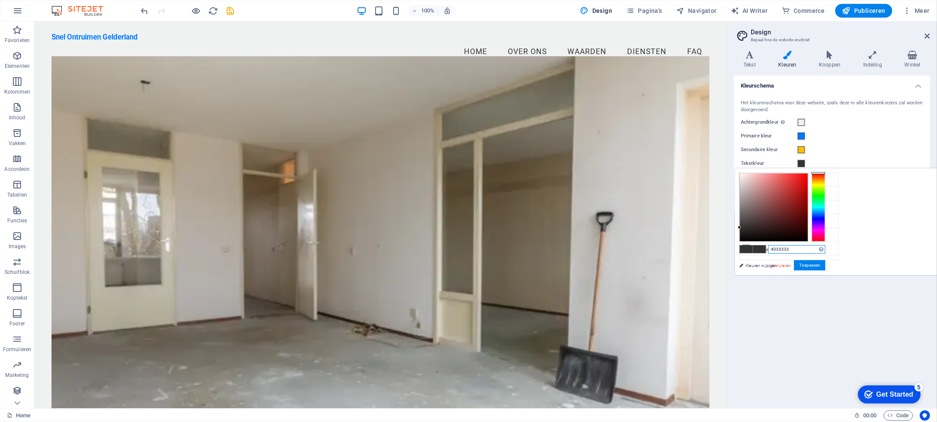
drag, startPoint x: 905, startPoint y: 250, endPoint x: 882, endPoint y: 250, distance: 22.7
click at [829, 250] on div "#333333 Ondersteunde notaties #0852ed rgb(8, 82, 237) rgba(8, 82, 237, 90%) hsv…" at bounding box center [781, 284] width 95 height 231
paste input "212529"
type input "#212529"
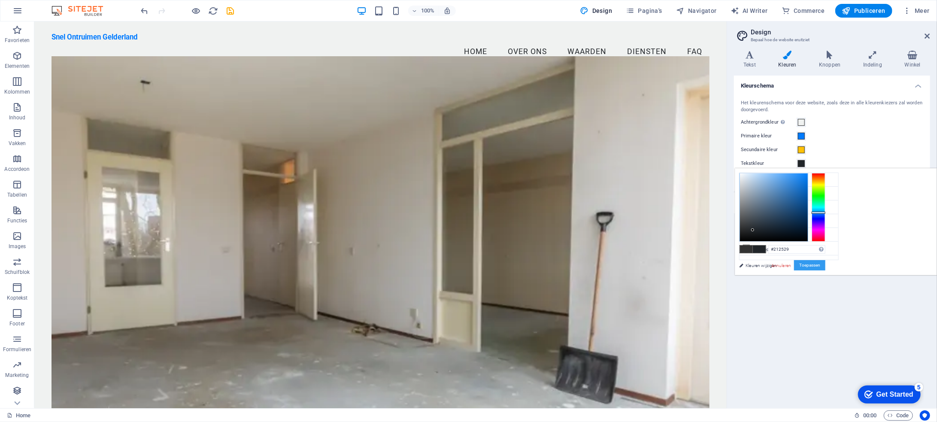
click at [825, 265] on button "Toepassen" at bounding box center [809, 265] width 31 height 10
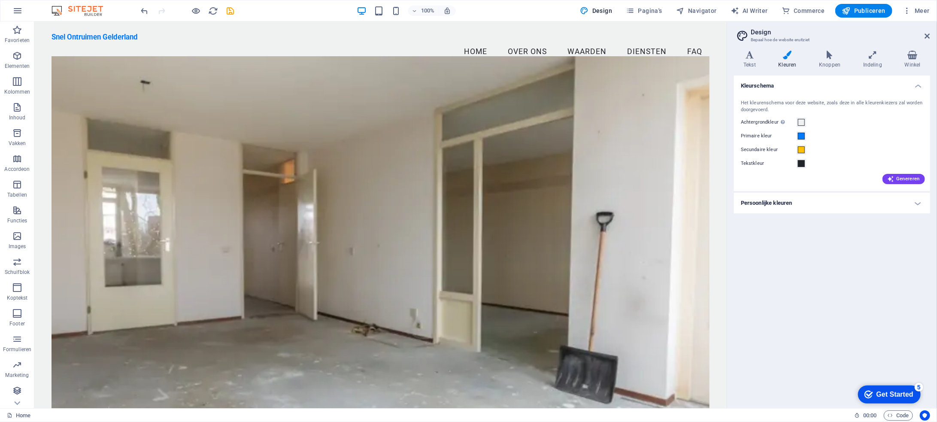
click at [831, 258] on div "Kleurschema Het kleurenschema voor deze website, zoals deze in alle kleurenkiez…" at bounding box center [832, 239] width 196 height 326
click at [916, 205] on h4 "Persoonlijke kleuren" at bounding box center [832, 203] width 196 height 21
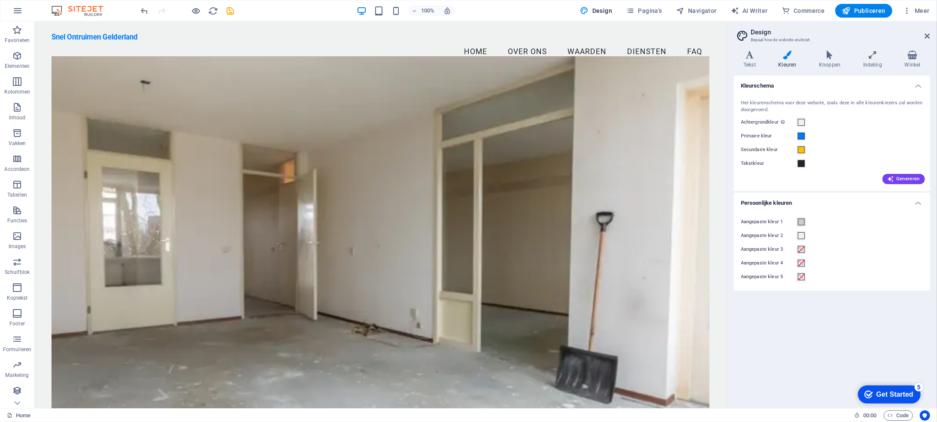
click at [916, 205] on h4 "Persoonlijke kleuren" at bounding box center [832, 200] width 196 height 15
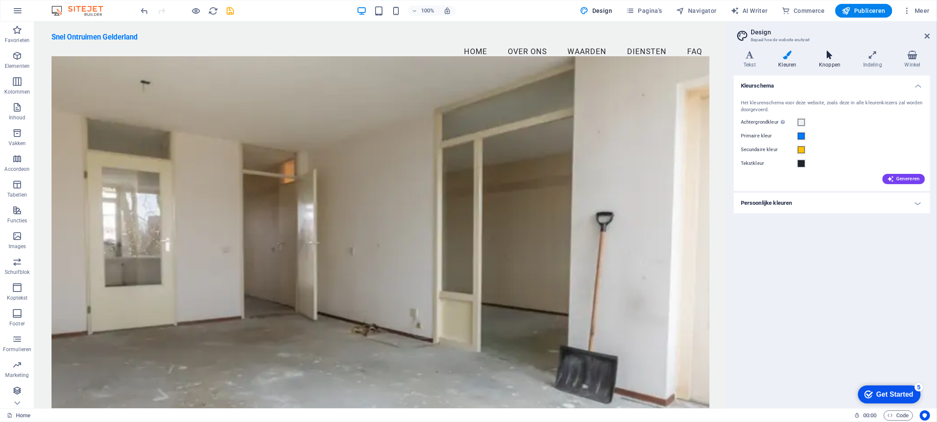
click at [837, 59] on icon at bounding box center [829, 55] width 41 height 9
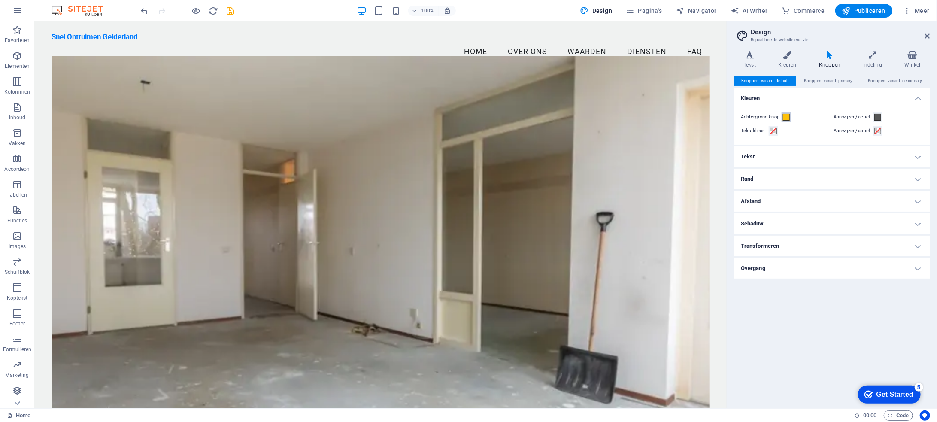
click at [785, 116] on span at bounding box center [785, 117] width 7 height 7
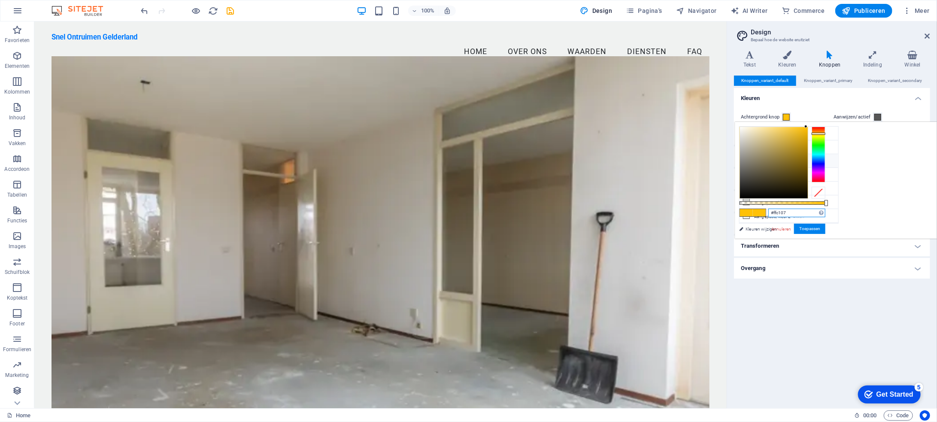
drag, startPoint x: 907, startPoint y: 211, endPoint x: 847, endPoint y: 211, distance: 60.1
click at [829, 211] on div "#ffc107 Ondersteunde notaties #0852ed rgb(8, 82, 237) rgba(8, 82, 237, 90%) hsv…" at bounding box center [781, 242] width 95 height 241
click at [825, 226] on button "Toepassen" at bounding box center [809, 229] width 31 height 10
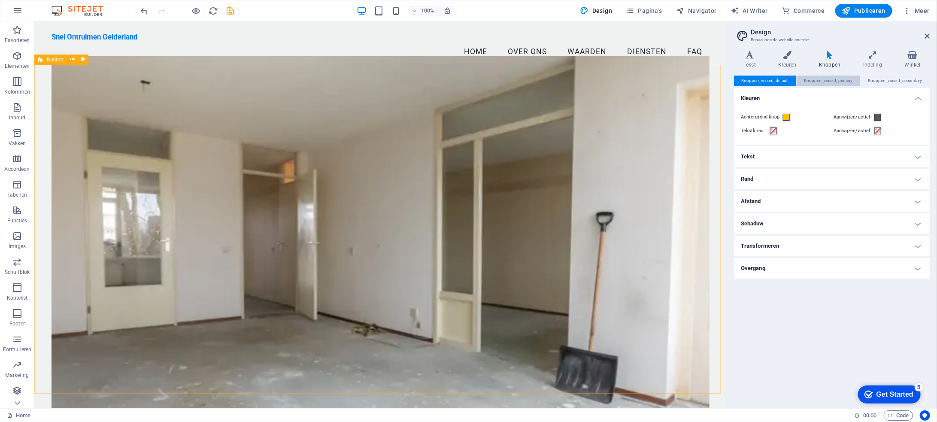
click at [843, 80] on span "Knoppen_variant_primary" at bounding box center [828, 81] width 48 height 10
click at [887, 80] on span "Knoppen_variant_secondary" at bounding box center [895, 81] width 54 height 10
click at [772, 81] on span "Knoppen_variant_default" at bounding box center [764, 81] width 47 height 10
click at [766, 160] on h4 "Tekst" at bounding box center [832, 156] width 196 height 21
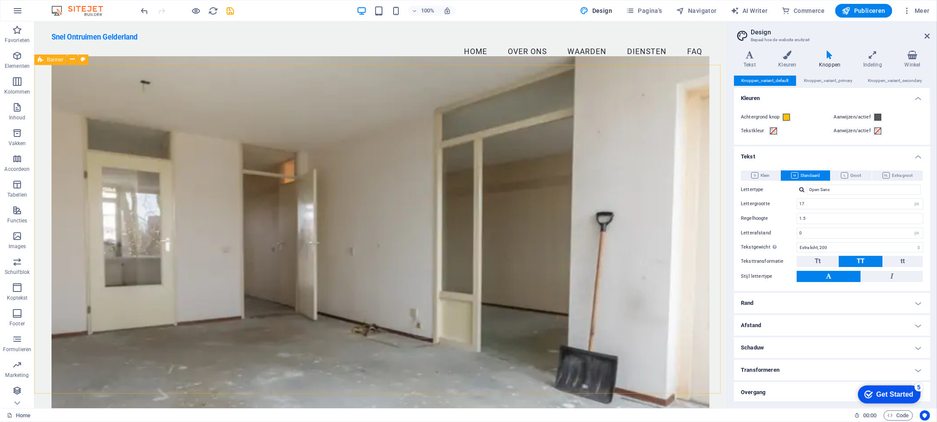
click at [766, 159] on h4 "Tekst" at bounding box center [832, 153] width 196 height 15
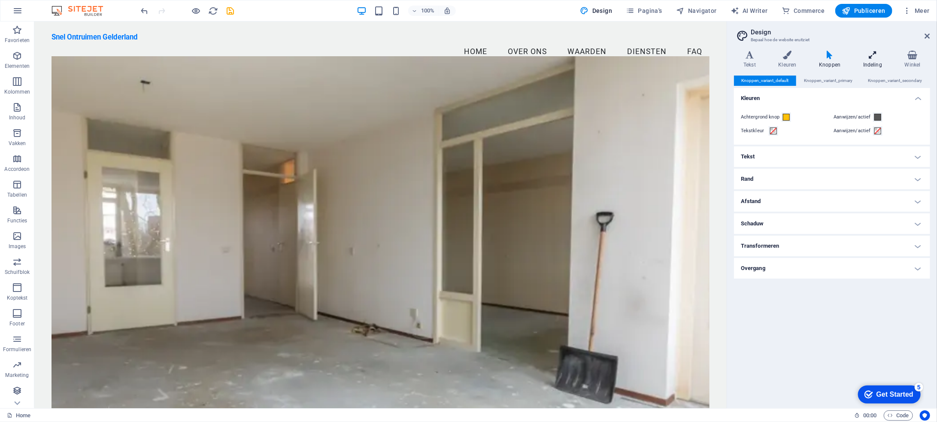
click at [872, 65] on h4 "Indeling" at bounding box center [874, 60] width 42 height 18
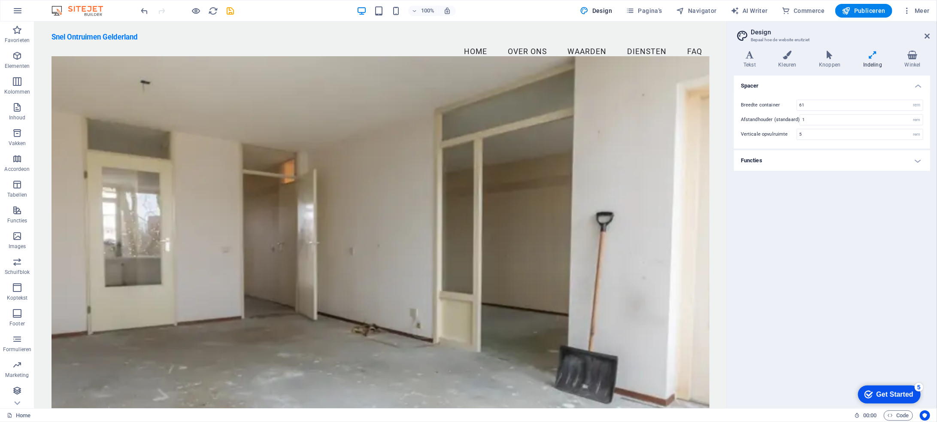
click at [806, 160] on h4 "Functies" at bounding box center [832, 160] width 196 height 21
click at [865, 330] on div "Spacer Breedte container 61 rem px Afstandhouder (standaard) 1 rem Verticale op…" at bounding box center [832, 239] width 196 height 326
click at [926, 36] on icon at bounding box center [926, 36] width 5 height 7
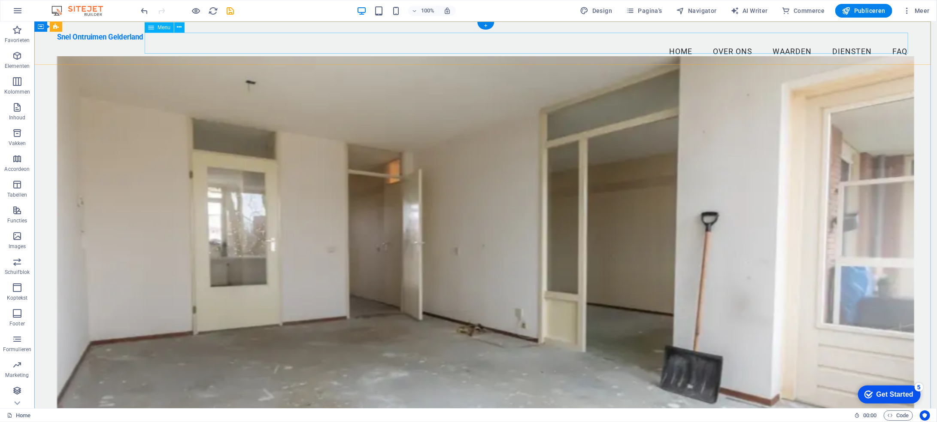
click at [285, 51] on nav "Home Over ons Waarden Diensten FAQ" at bounding box center [485, 51] width 857 height 21
click at [137, 52] on div "Snel Ontruimen Gelderland Menu Home Over ons Waarden Diensten FAQ" at bounding box center [485, 47] width 902 height 52
click at [219, 41] on nav "Home Over ons Waarden Diensten FAQ" at bounding box center [485, 51] width 857 height 21
click at [180, 29] on icon at bounding box center [179, 27] width 5 height 9
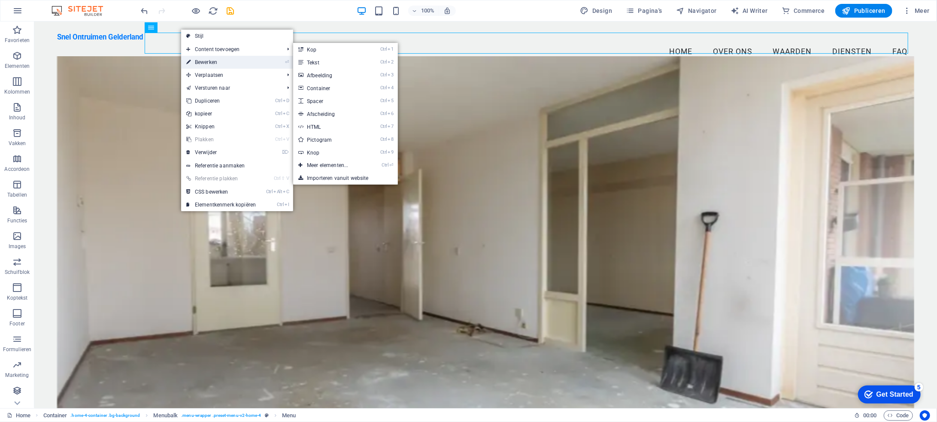
click at [209, 62] on link "⏎ Bewerken" at bounding box center [221, 62] width 80 height 13
select select
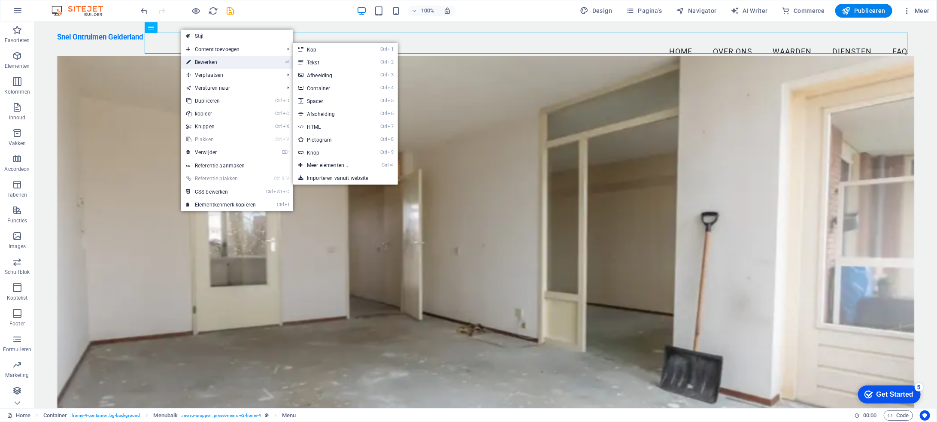
select select
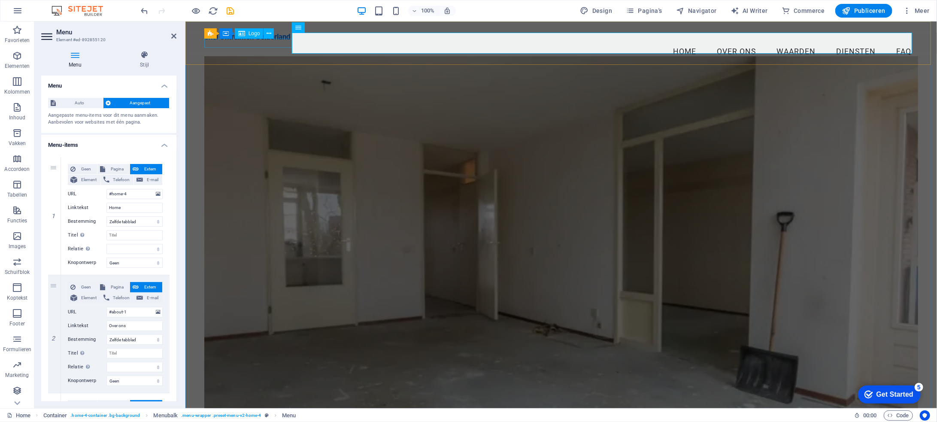
click at [254, 41] on div "Snel Ontruimen Gelderland" at bounding box center [560, 36] width 713 height 9
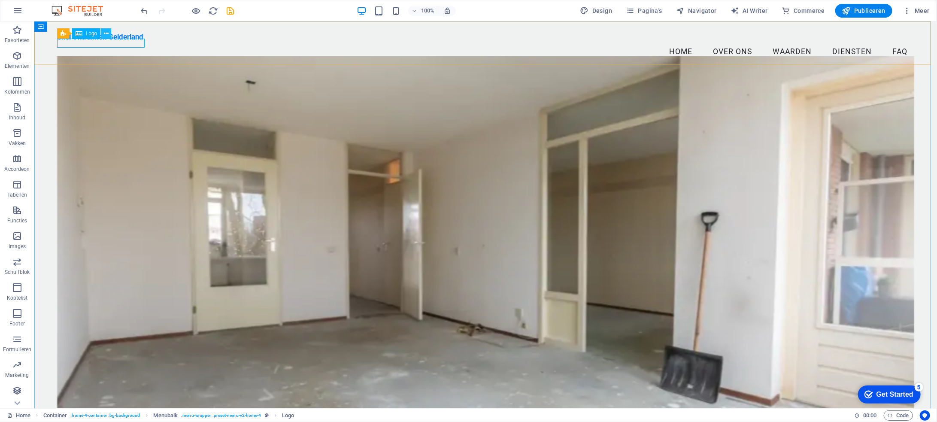
click at [106, 33] on icon at bounding box center [106, 33] width 5 height 9
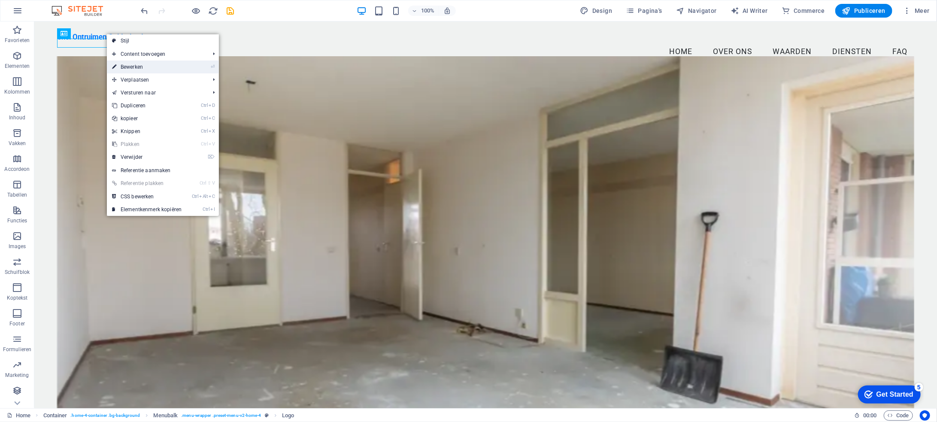
click at [146, 65] on link "⏎ Bewerken" at bounding box center [147, 66] width 80 height 13
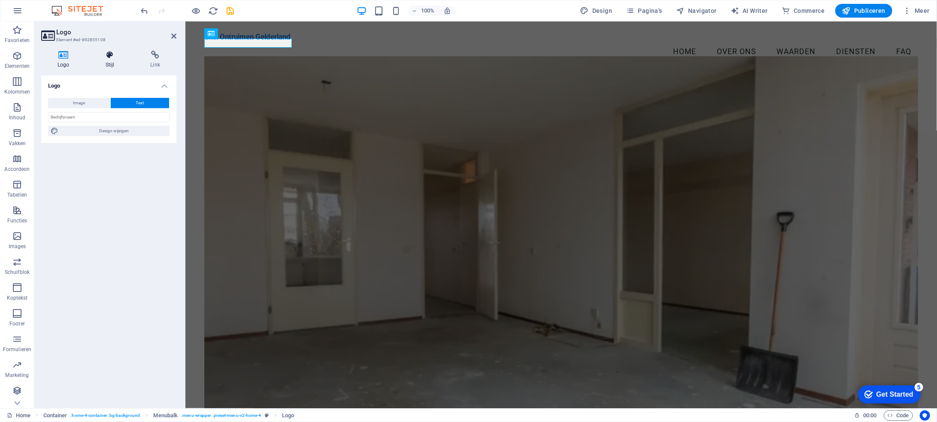
click at [113, 57] on icon at bounding box center [110, 55] width 42 height 9
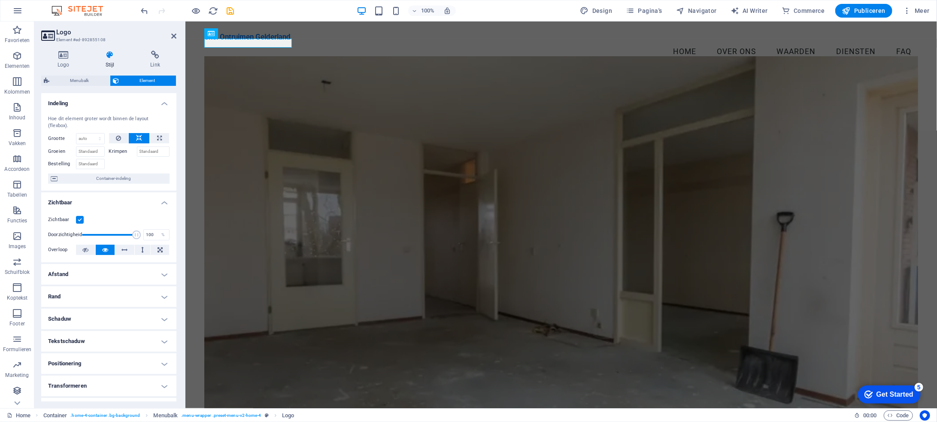
click at [162, 105] on h4 "Indeling" at bounding box center [108, 100] width 135 height 15
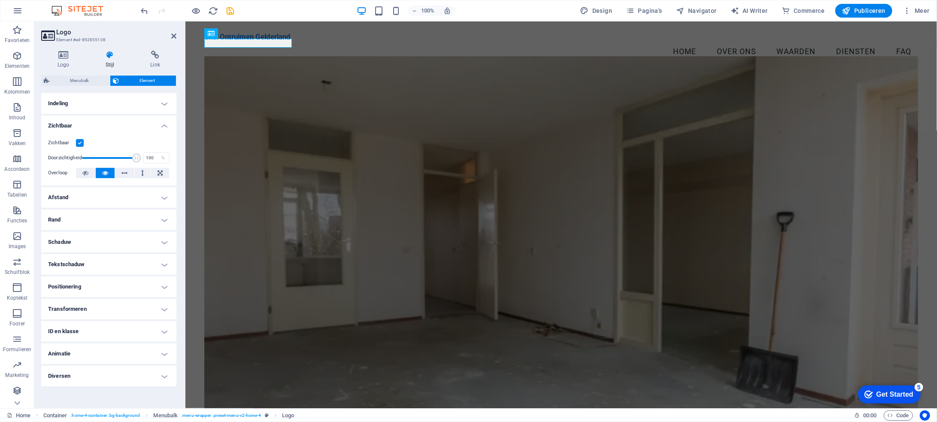
click at [164, 126] on h4 "Zichtbaar" at bounding box center [108, 122] width 135 height 15
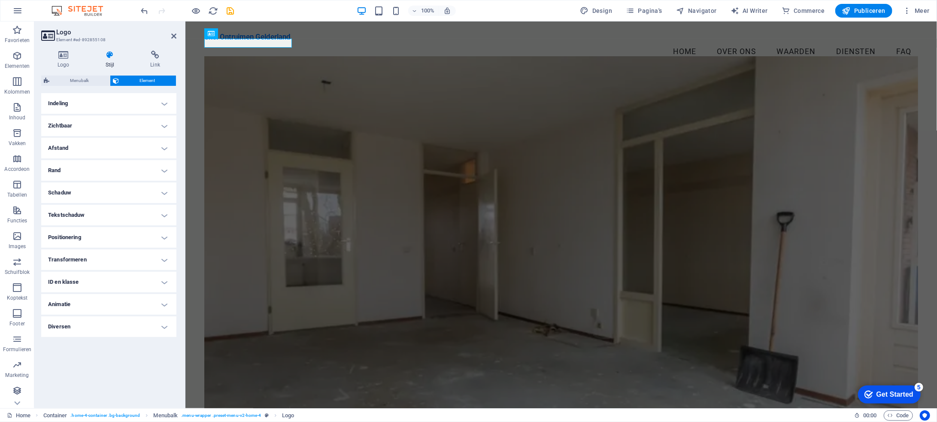
click at [165, 146] on h4 "Afstand" at bounding box center [108, 148] width 135 height 21
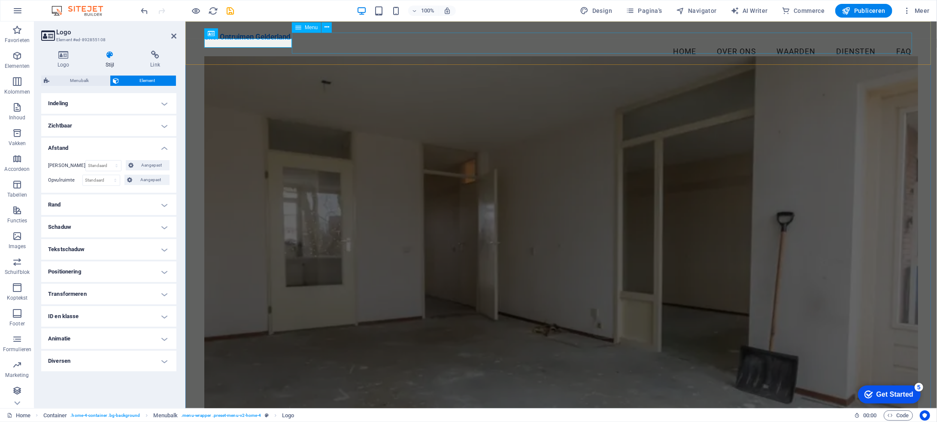
click at [633, 41] on nav "Home Over ons Waarden Diensten FAQ" at bounding box center [560, 51] width 713 height 21
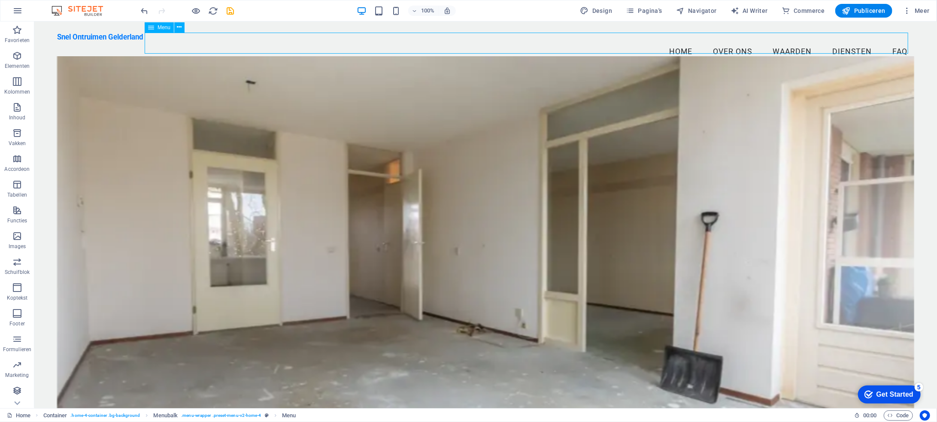
click at [471, 41] on nav "Home Over ons Waarden Diensten FAQ" at bounding box center [485, 51] width 857 height 21
click at [179, 27] on icon at bounding box center [179, 27] width 5 height 9
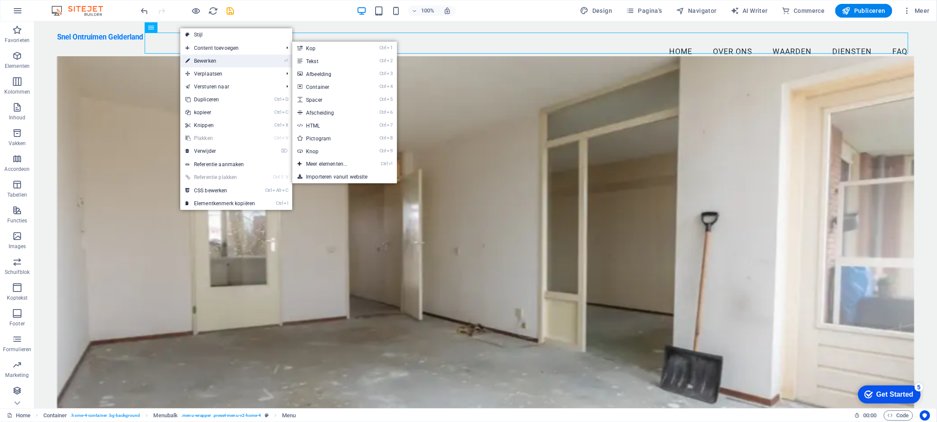
click at [215, 60] on link "⏎ Bewerken" at bounding box center [220, 60] width 80 height 13
select select
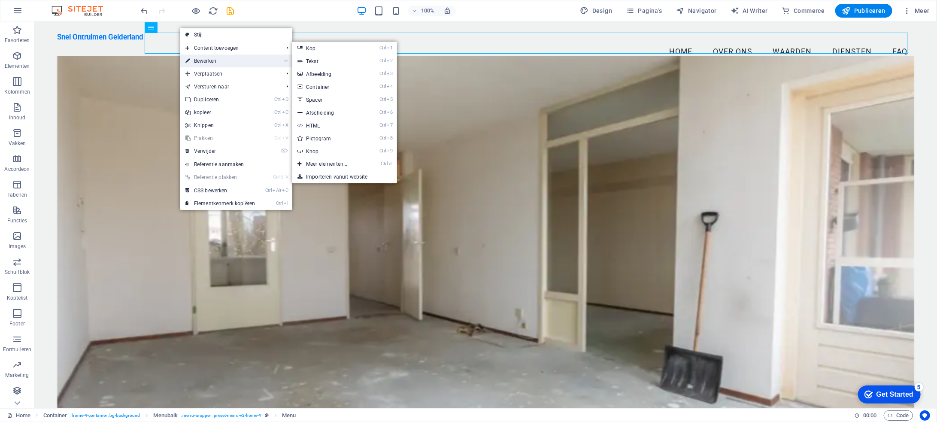
select select
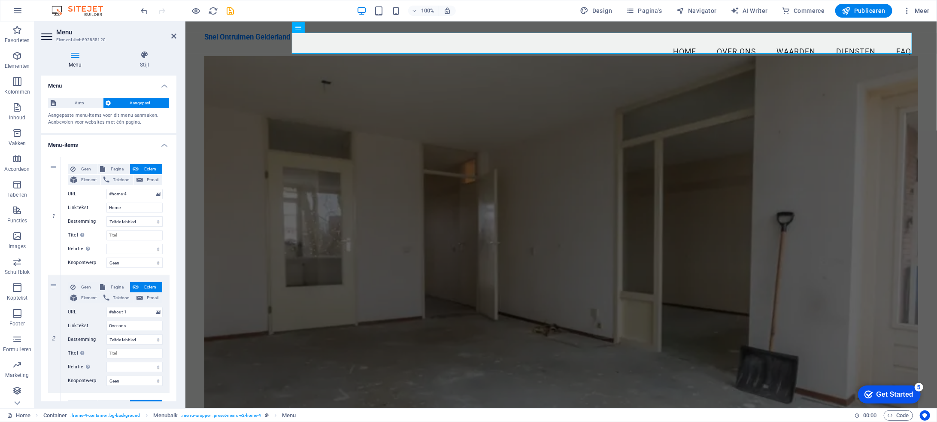
click at [163, 144] on h4 "Menu-items" at bounding box center [108, 142] width 135 height 15
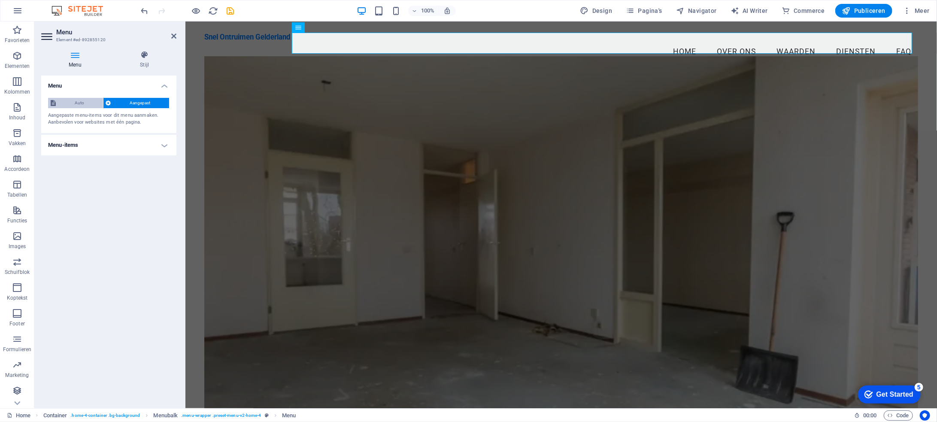
click at [83, 103] on span "Auto" at bounding box center [79, 103] width 42 height 10
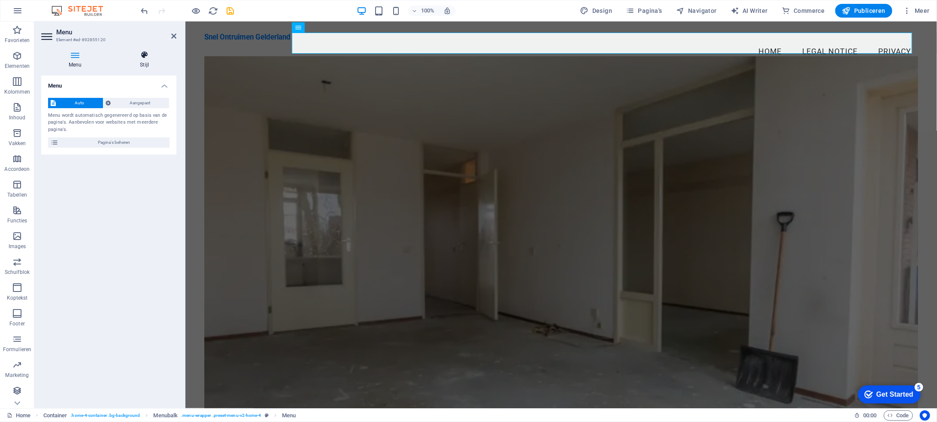
click at [142, 59] on icon at bounding box center [144, 55] width 64 height 9
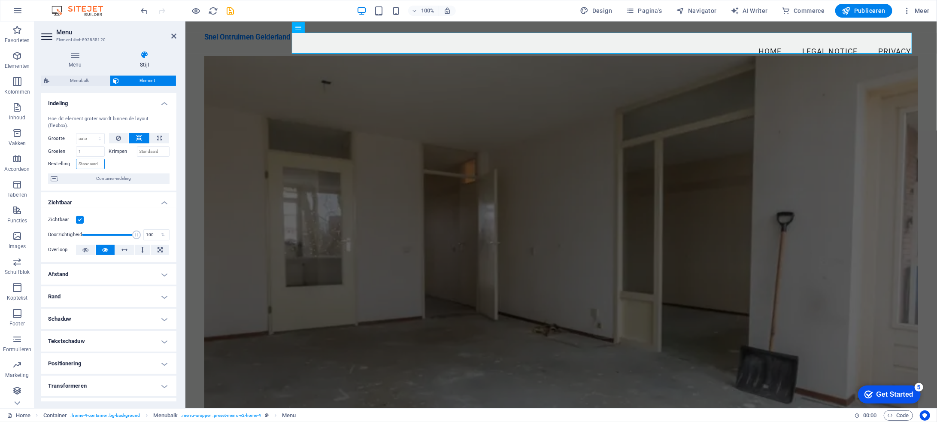
click at [94, 159] on input "Bestelling" at bounding box center [90, 164] width 29 height 10
type input "1"
click at [163, 195] on h4 "Zichtbaar" at bounding box center [108, 199] width 135 height 15
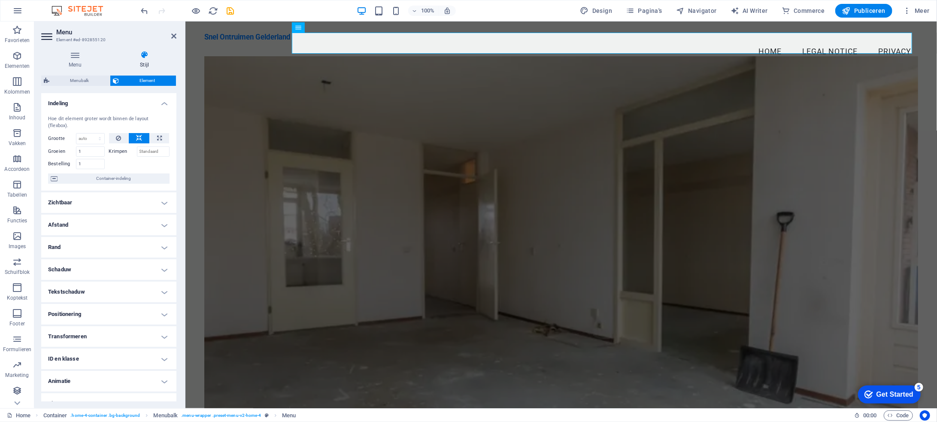
click at [166, 105] on h4 "Indeling" at bounding box center [108, 100] width 135 height 15
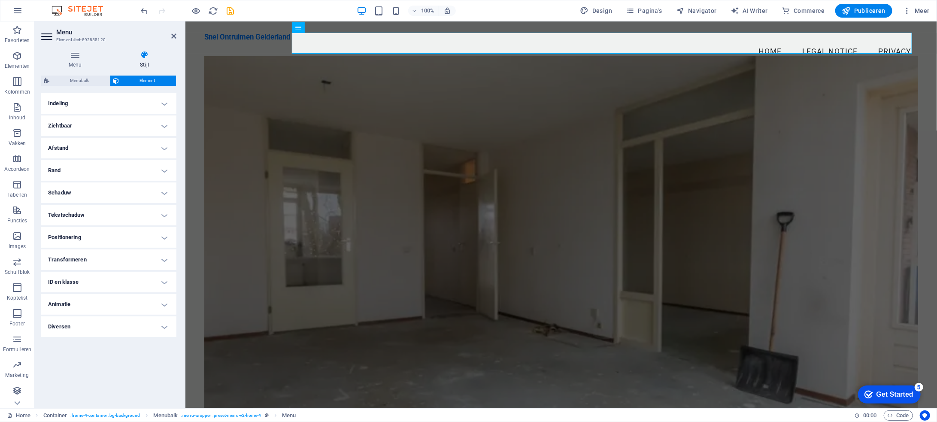
click at [163, 148] on h4 "Afstand" at bounding box center [108, 148] width 135 height 21
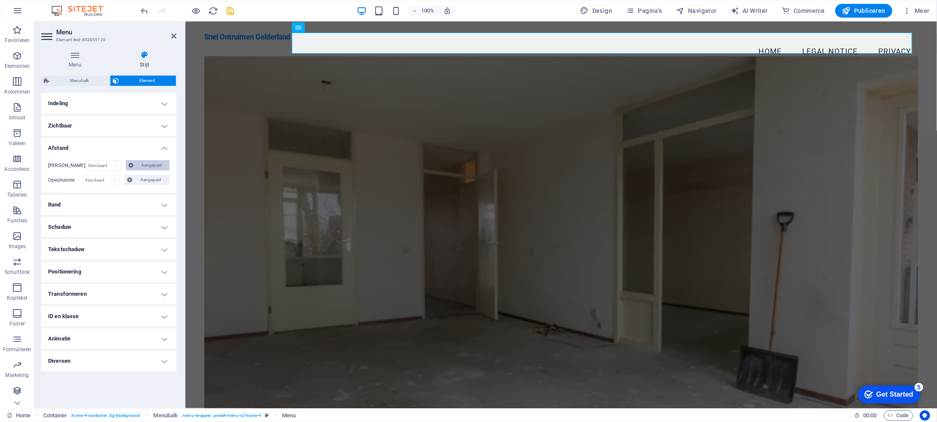
click at [158, 167] on span "Aangepast" at bounding box center [151, 165] width 31 height 10
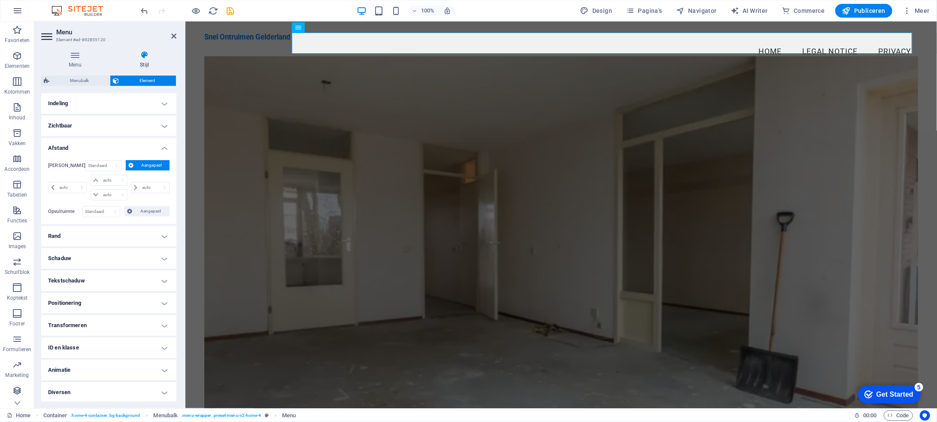
click at [159, 165] on span "Aangepast" at bounding box center [151, 165] width 31 height 10
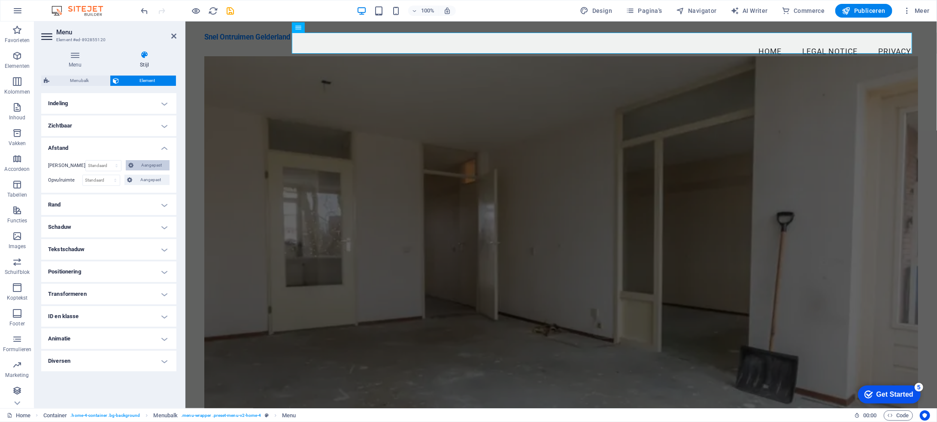
click at [159, 165] on span "Aangepast" at bounding box center [151, 165] width 31 height 10
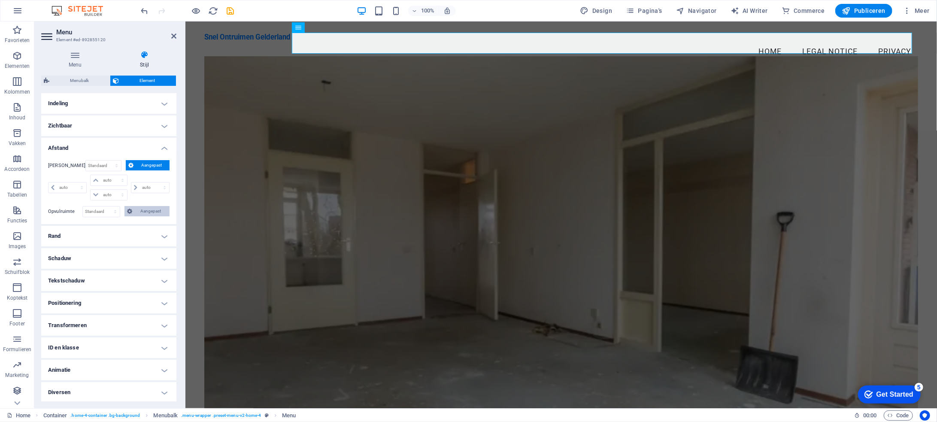
click at [157, 209] on span "Aangepast" at bounding box center [151, 211] width 32 height 10
click at [162, 148] on h4 "Afstand" at bounding box center [108, 145] width 135 height 15
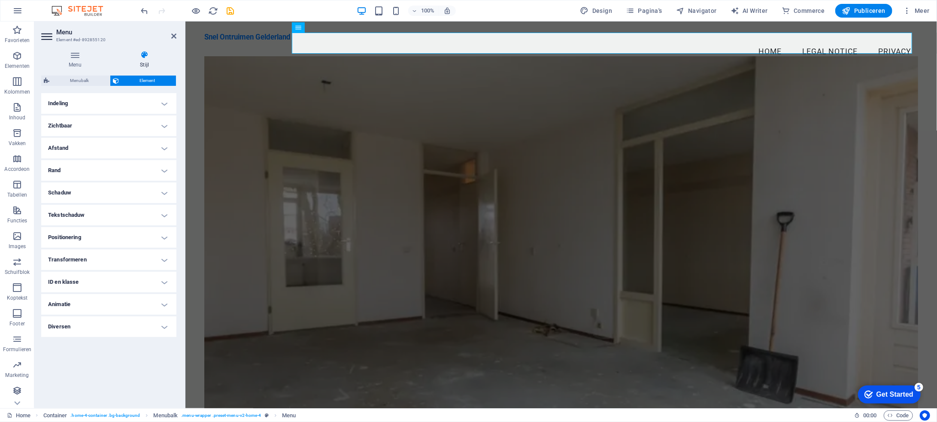
click at [166, 170] on h4 "Rand" at bounding box center [108, 170] width 135 height 21
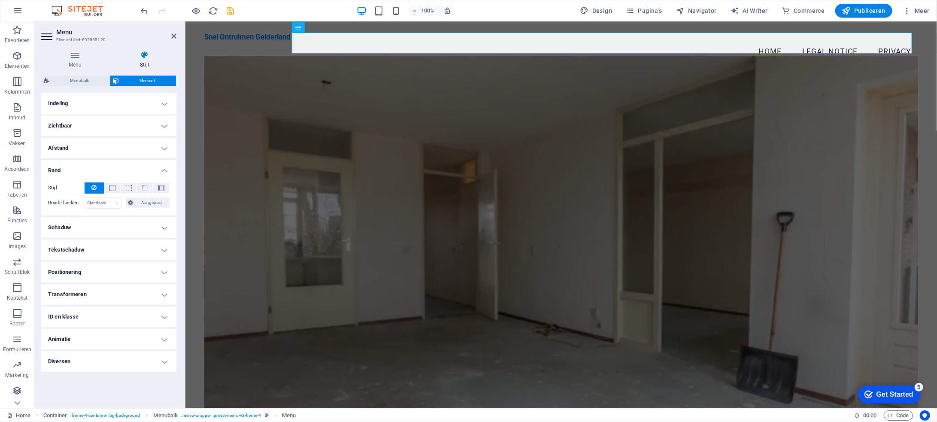
click at [165, 172] on h4 "Rand" at bounding box center [108, 167] width 135 height 15
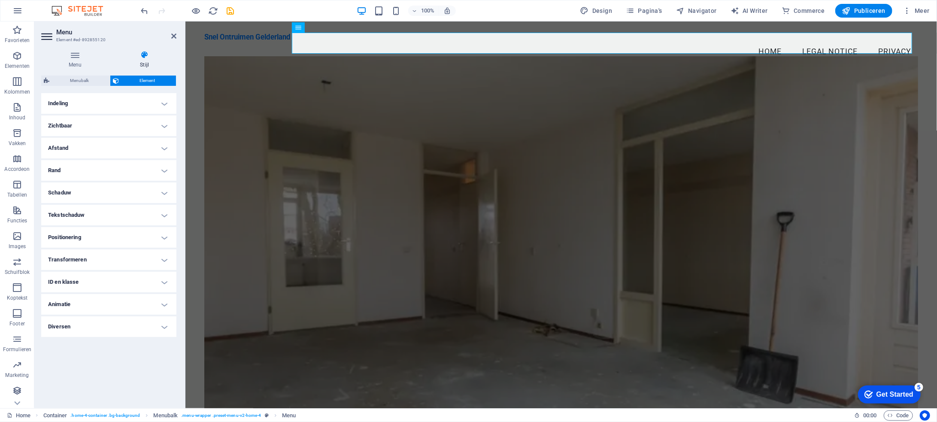
click at [166, 191] on h4 "Schaduw" at bounding box center [108, 192] width 135 height 21
click at [166, 191] on h4 "Schaduw" at bounding box center [108, 189] width 135 height 15
click at [170, 214] on h4 "Tekstschaduw" at bounding box center [108, 215] width 135 height 21
click at [170, 213] on h4 "Tekstschaduw" at bounding box center [108, 212] width 135 height 15
click at [167, 236] on h4 "Positionering" at bounding box center [108, 237] width 135 height 21
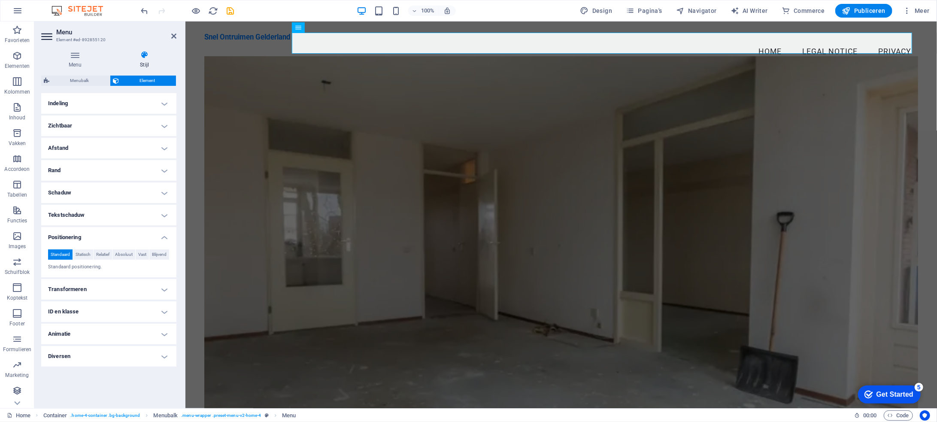
click at [168, 236] on h4 "Positionering" at bounding box center [108, 234] width 135 height 15
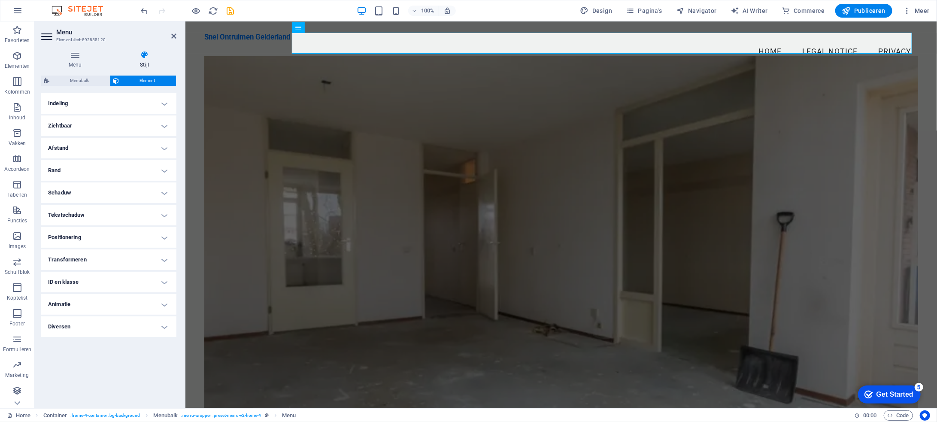
click at [166, 260] on h4 "Transformeren" at bounding box center [108, 259] width 135 height 21
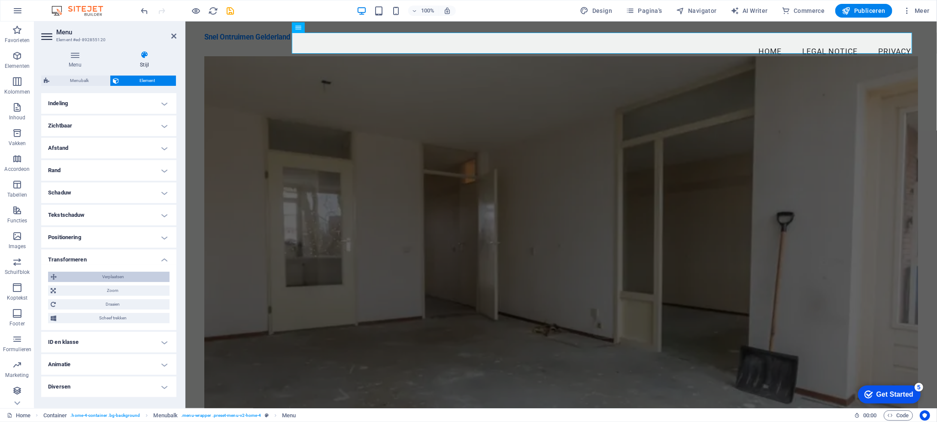
click at [148, 272] on span "Verplaatsen" at bounding box center [113, 277] width 108 height 10
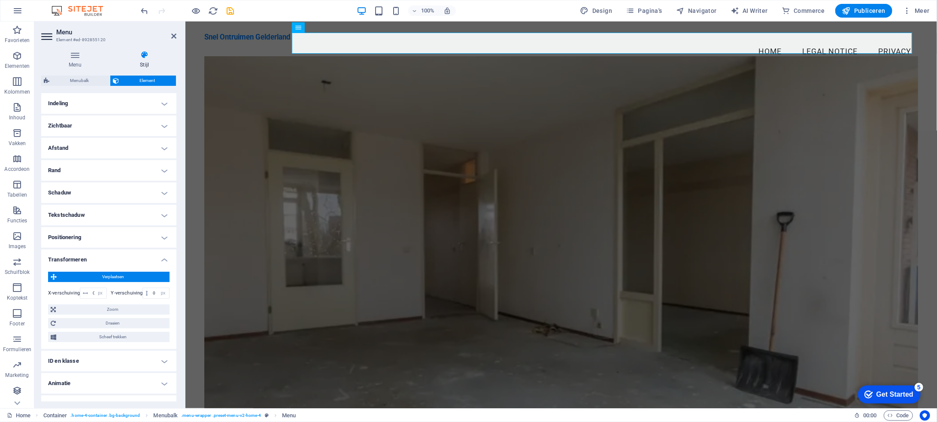
click at [148, 272] on span "Verplaatsen" at bounding box center [113, 277] width 108 height 10
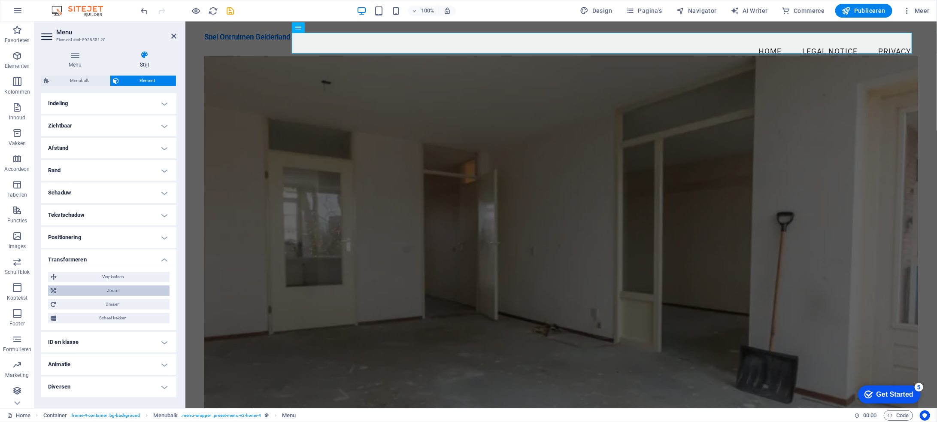
click at [129, 287] on span "Zoom" at bounding box center [112, 290] width 109 height 10
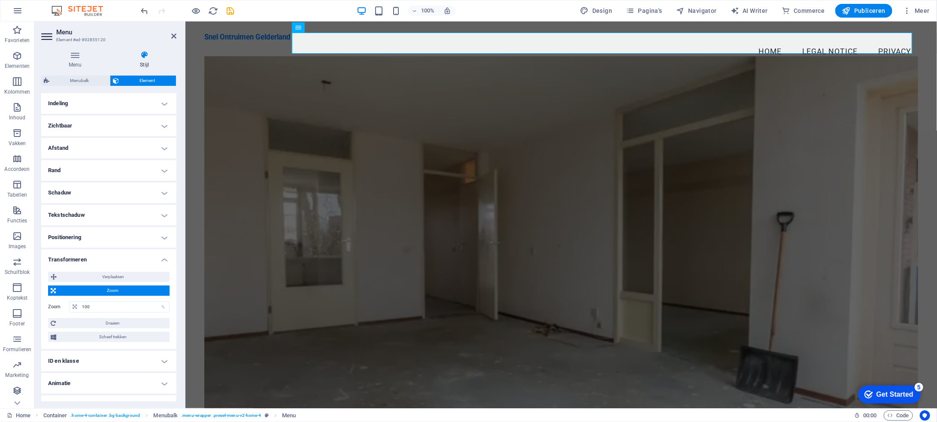
click at [130, 286] on span "Zoom" at bounding box center [112, 290] width 109 height 10
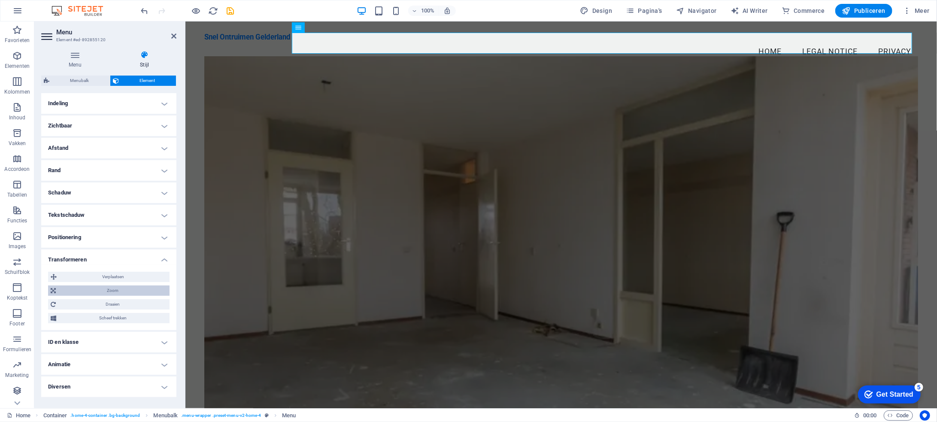
click at [120, 288] on span "Zoom" at bounding box center [112, 290] width 109 height 10
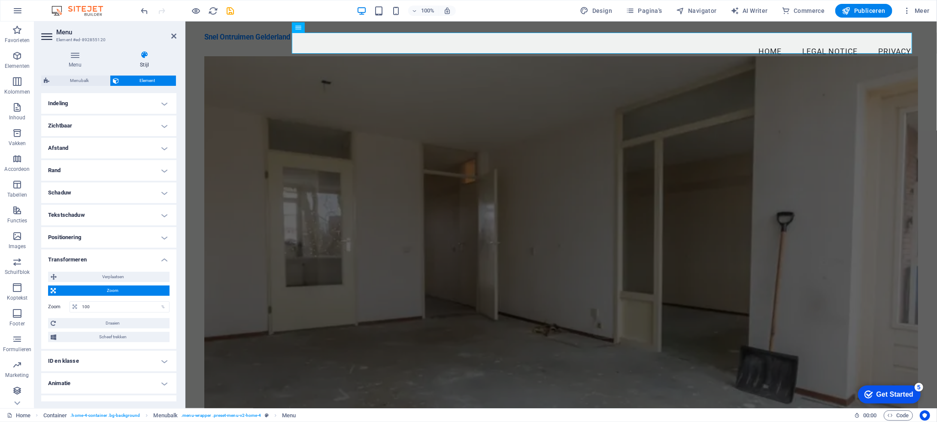
click at [120, 288] on span "Zoom" at bounding box center [112, 290] width 109 height 10
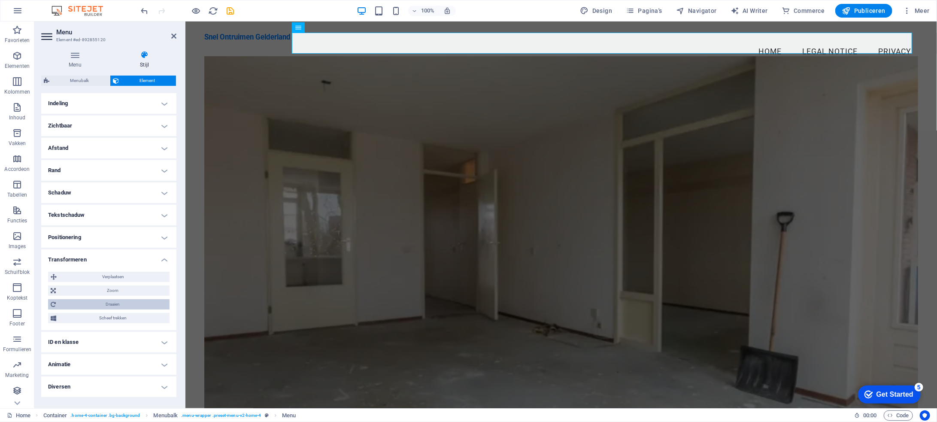
click at [112, 306] on span "Draaien" at bounding box center [112, 304] width 109 height 10
click at [137, 303] on span "Draaien" at bounding box center [112, 304] width 109 height 10
click at [136, 316] on span "Scheef trekken" at bounding box center [113, 318] width 108 height 10
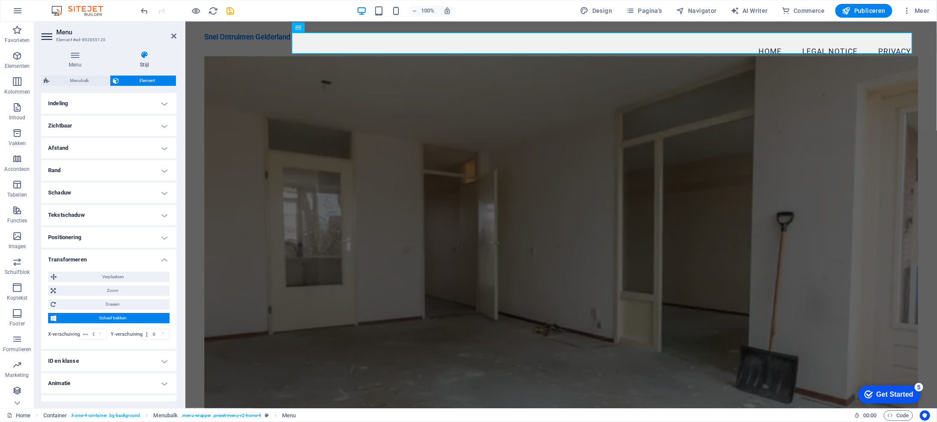
click at [136, 316] on span "Scheef trekken" at bounding box center [113, 318] width 108 height 10
click at [137, 341] on h4 "ID en klasse" at bounding box center [108, 342] width 135 height 21
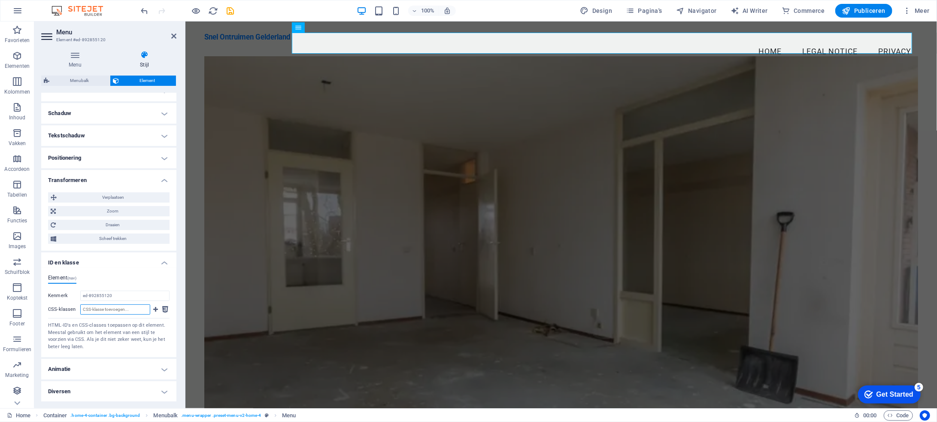
paste input "home-hero-logo-nav-h1"
type input "home-hero-logo-nav-h1"
click at [156, 308] on icon at bounding box center [155, 309] width 5 height 10
click at [164, 265] on h4 "ID en klasse" at bounding box center [108, 259] width 135 height 15
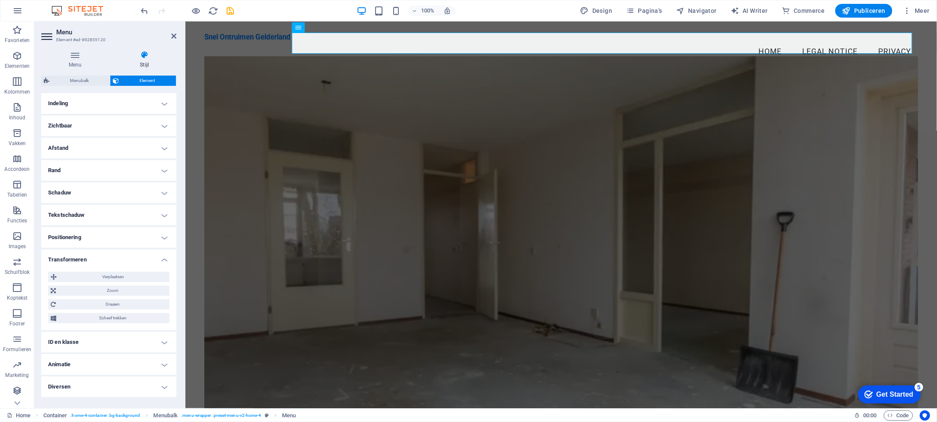
click at [163, 260] on h4 "Transformeren" at bounding box center [108, 256] width 135 height 15
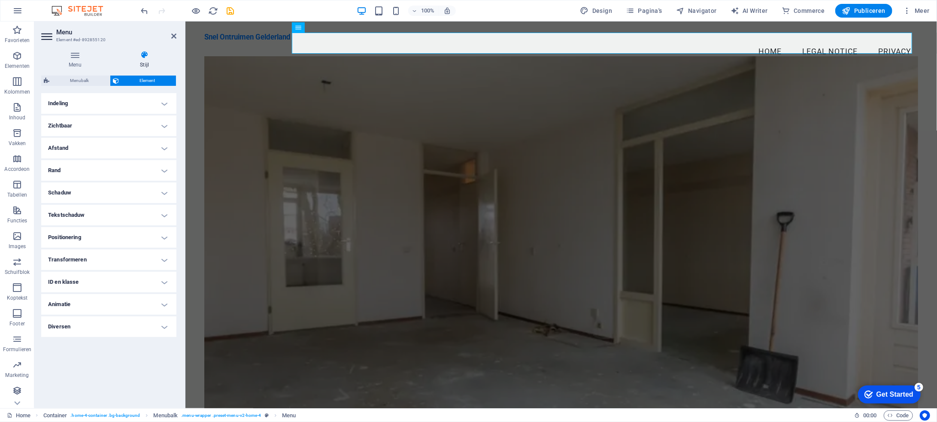
click at [163, 302] on h4 "Animatie" at bounding box center [108, 304] width 135 height 21
click at [163, 301] on h4 "Animatie" at bounding box center [108, 301] width 135 height 15
click at [165, 325] on h4 "Diversen" at bounding box center [108, 326] width 135 height 21
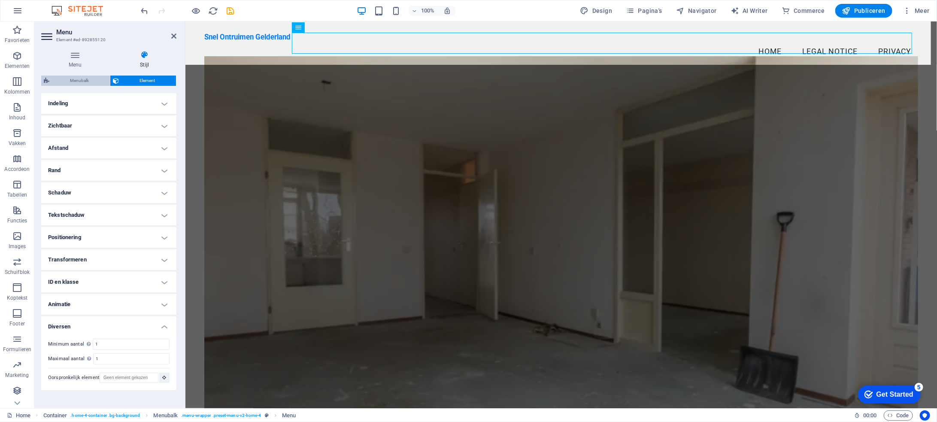
click at [85, 76] on span "Menubalk" at bounding box center [79, 81] width 55 height 10
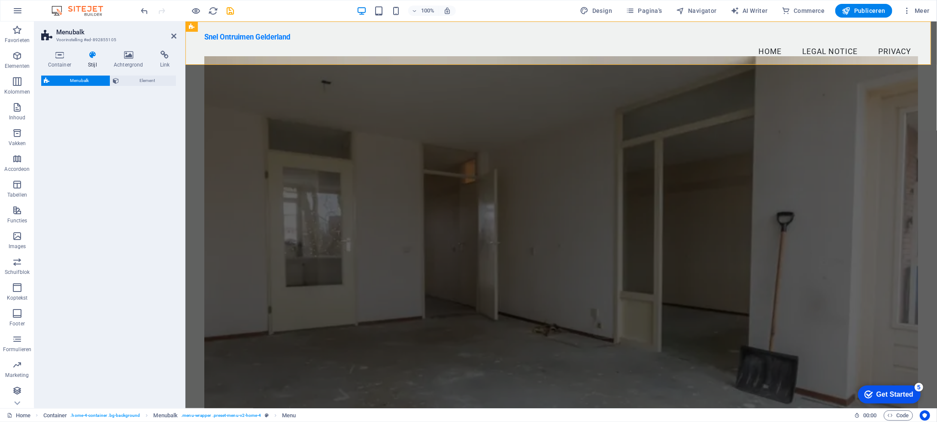
select select "vw"
select select "rem"
select select "vw"
select select "preset-menu-v2-home-4"
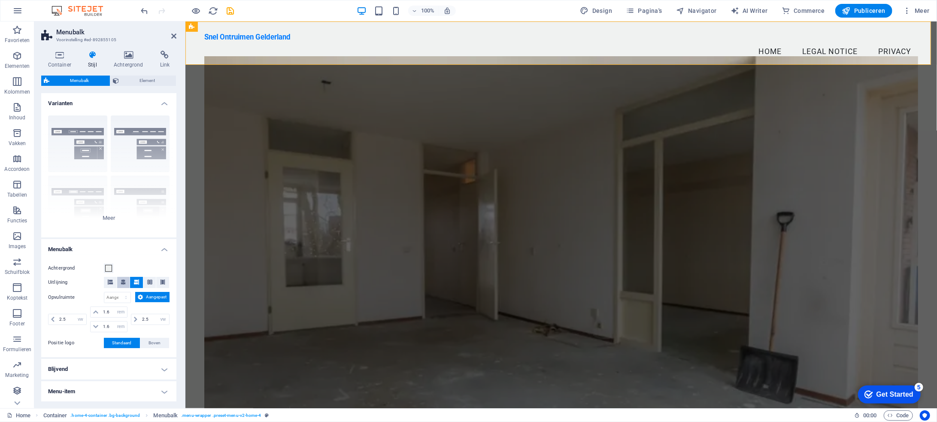
click at [127, 281] on button at bounding box center [123, 282] width 13 height 11
click at [123, 296] on select "px rem % vh vw Aangepast" at bounding box center [117, 297] width 26 height 10
select select "rem"
click at [118, 292] on select "px rem % vh vw Aangepast" at bounding box center [117, 297] width 26 height 10
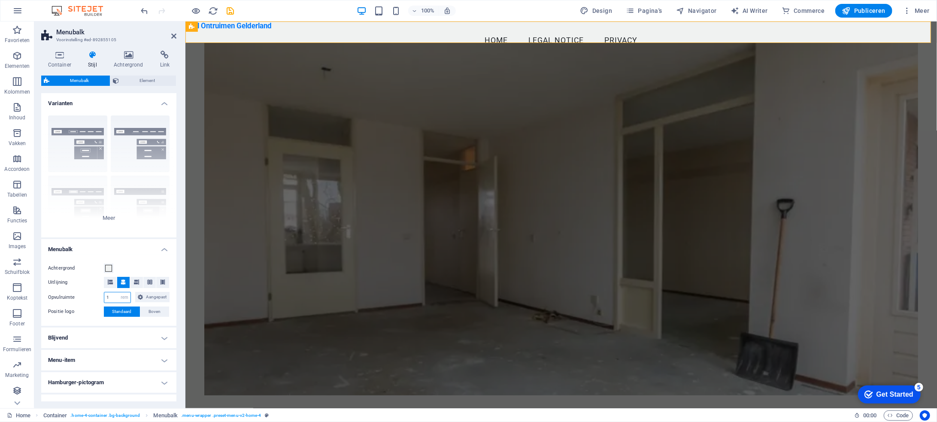
type input "1"
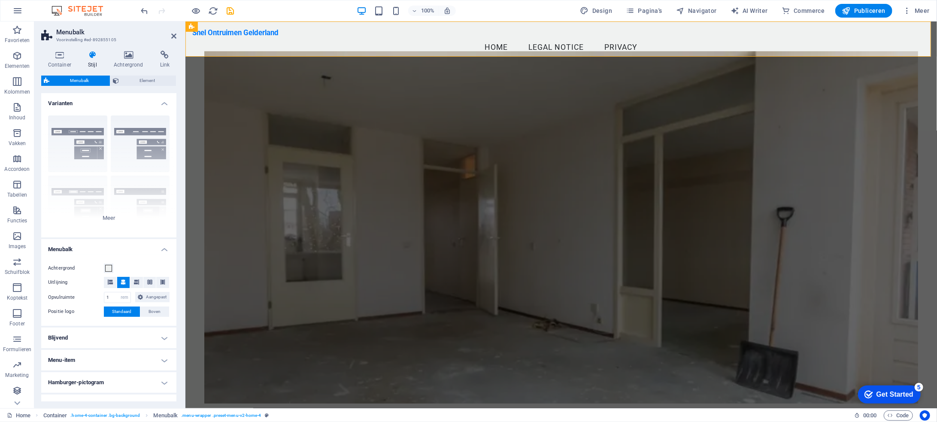
click at [167, 250] on h4 "Menubalk" at bounding box center [108, 246] width 135 height 15
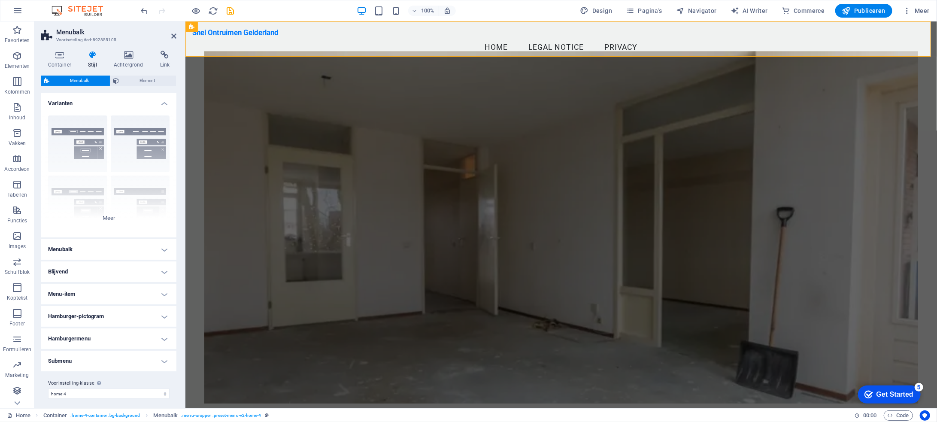
click at [165, 272] on h4 "Blijvend" at bounding box center [108, 271] width 135 height 21
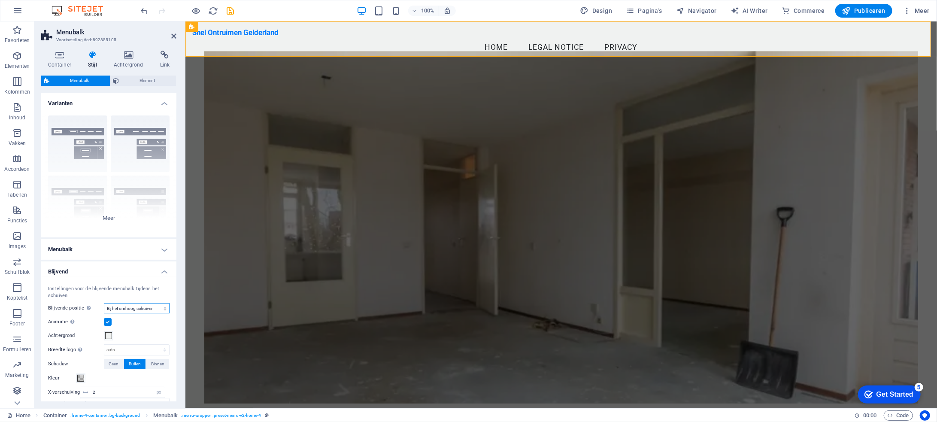
click at [142, 308] on select "Uit Instantie Na menu Na banner Bij het omhoog schuiven" at bounding box center [137, 308] width 66 height 10
click at [143, 307] on select "Uit Instantie Na menu Na banner Bij het omhoog schuiven" at bounding box center [137, 308] width 66 height 10
click at [145, 308] on select "Uit Instantie Na menu Na banner Bij het omhoog schuiven" at bounding box center [137, 308] width 66 height 10
select select "sticky_menu"
click at [104, 303] on select "Uit Instantie Na menu Na banner Bij het omhoog schuiven" at bounding box center [137, 308] width 66 height 10
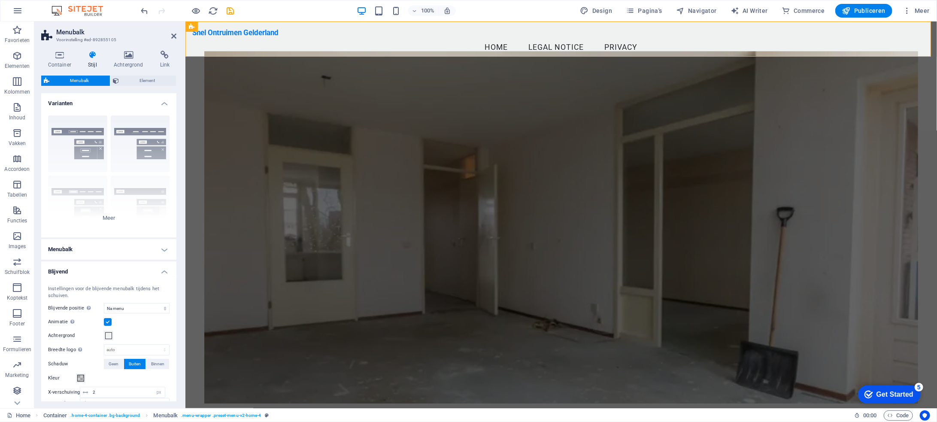
click at [160, 100] on h4 "Varianten" at bounding box center [108, 100] width 135 height 15
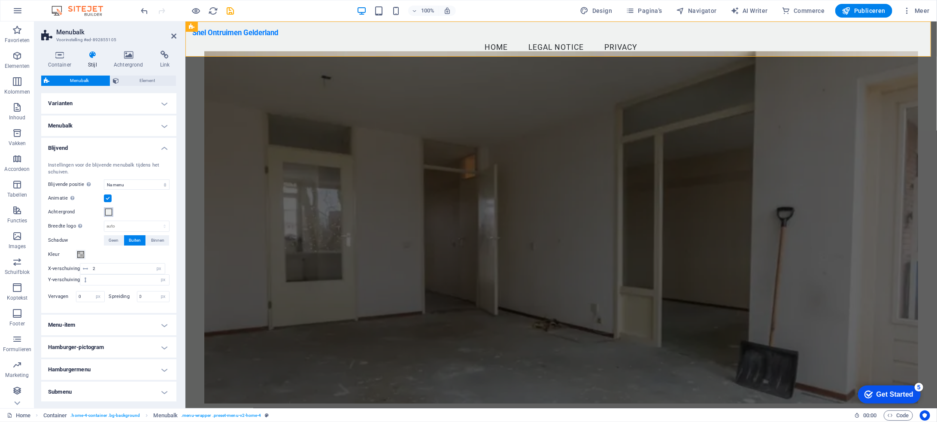
click at [106, 213] on span at bounding box center [108, 211] width 7 height 7
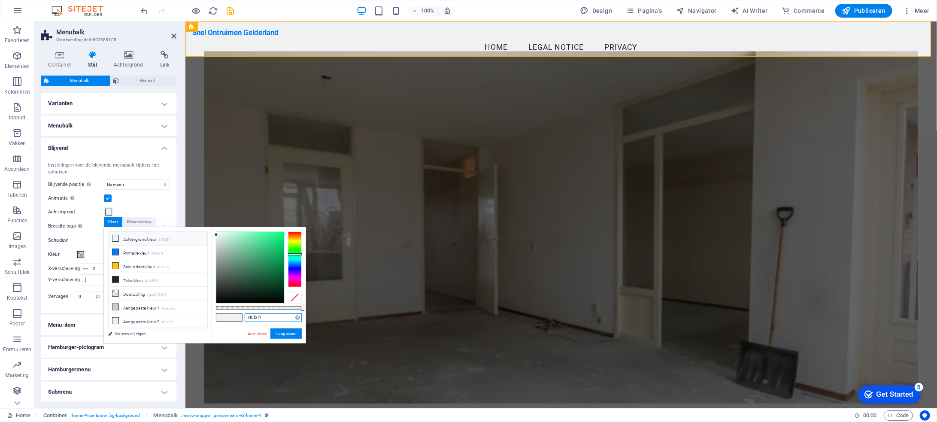
drag, startPoint x: 281, startPoint y: 319, endPoint x: 221, endPoint y: 316, distance: 60.5
click at [221, 316] on div "#f0f2f1 Ondersteunde notaties #0852ed rgb(8, 82, 237) rgba(8, 82, 237, 90%) hsv…" at bounding box center [258, 347] width 95 height 241
paste input "fc107"
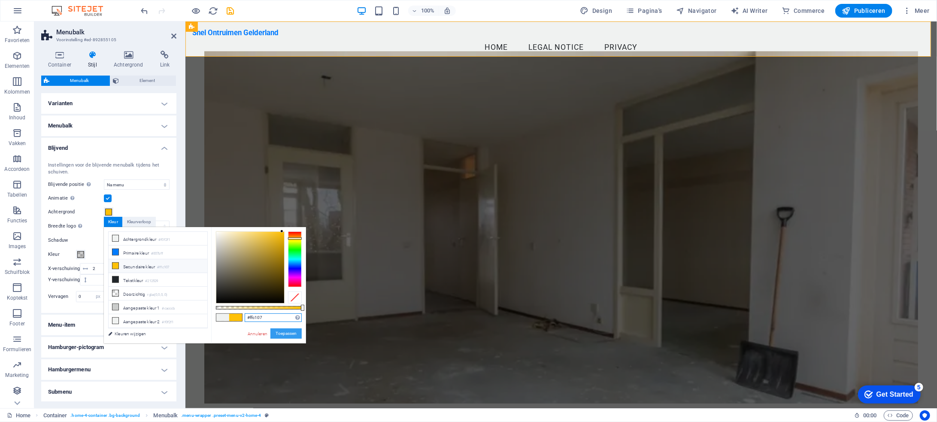
type input "#ffc107"
click at [289, 334] on button "Toepassen" at bounding box center [285, 333] width 31 height 10
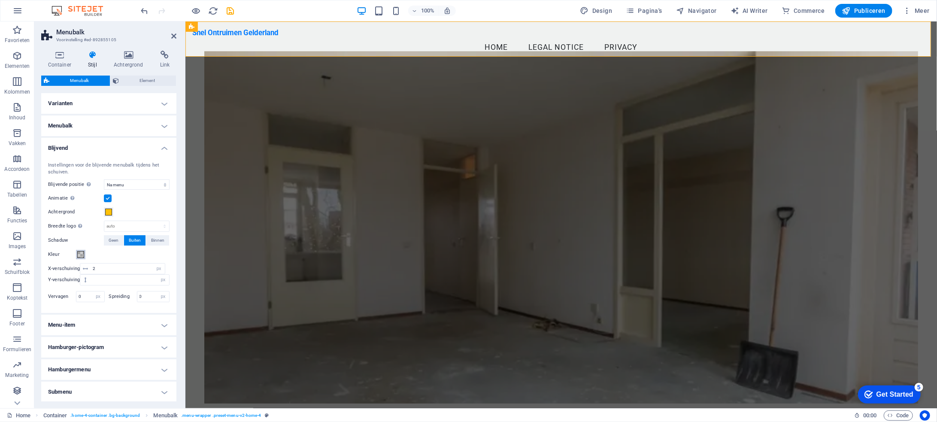
click at [79, 255] on span at bounding box center [80, 254] width 7 height 7
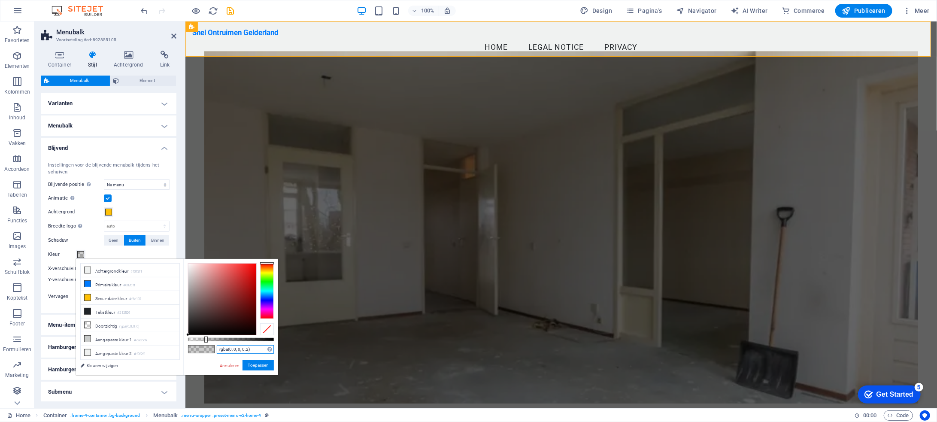
drag, startPoint x: 255, startPoint y: 350, endPoint x: 204, endPoint y: 350, distance: 51.1
click at [204, 350] on div "rgba(0, 0, 0, 0.2) Ondersteunde notaties #0852ed rgb(8, 82, 237) rgba(8, 82, 23…" at bounding box center [230, 379] width 95 height 241
paste input "#000000"
type input "#000000"
click at [266, 364] on button "Toepassen" at bounding box center [257, 365] width 31 height 10
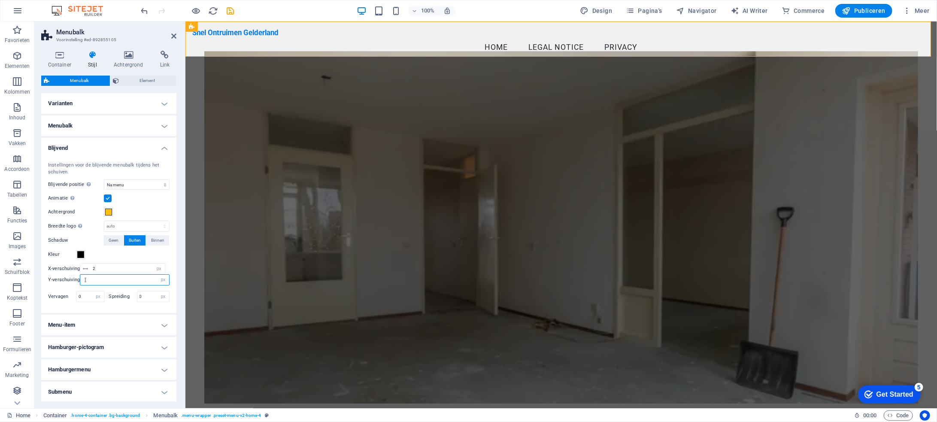
click at [93, 278] on input "number" at bounding box center [129, 280] width 79 height 10
type input "0"
click at [159, 304] on div "Instellingen voor de blijvende menubalk tijdens het schuiven. Blijvende positie…" at bounding box center [108, 233] width 139 height 160
click at [163, 146] on h4 "Blijvend" at bounding box center [108, 145] width 135 height 15
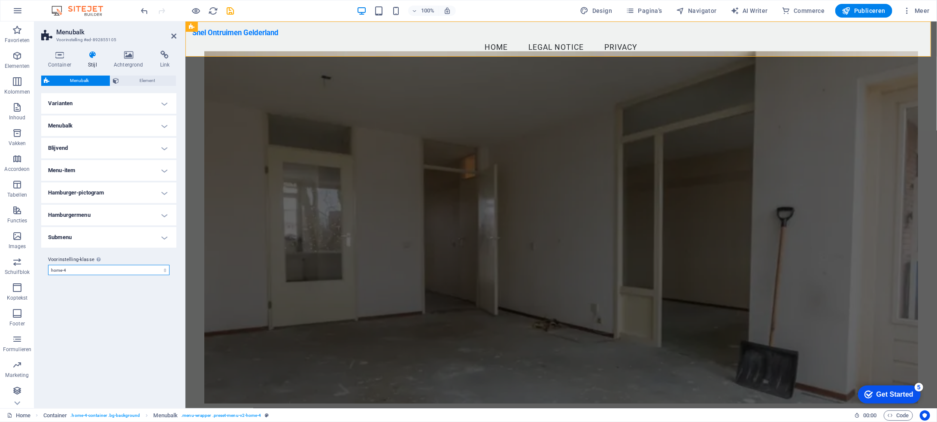
click at [98, 267] on select "williams xxl wide border home-hero-logo-nav-h1-slogan-menu home-hero-logo-nav-h…" at bounding box center [108, 270] width 121 height 10
click at [48, 265] on select "williams xxl wide border home-hero-logo-nav-h1-slogan-menu home-hero-logo-nav-h…" at bounding box center [108, 270] width 121 height 10
select select "preset-menu-v2-home-hero-logo-nav-h1-menu"
click at [151, 80] on span "Element" at bounding box center [147, 81] width 52 height 10
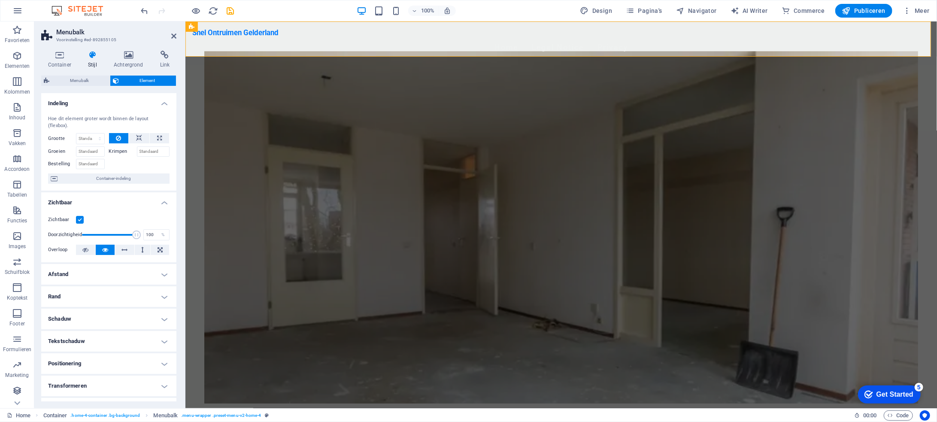
click at [165, 194] on h4 "Zichtbaar" at bounding box center [108, 199] width 135 height 15
click at [161, 103] on h4 "Indeling" at bounding box center [108, 100] width 135 height 15
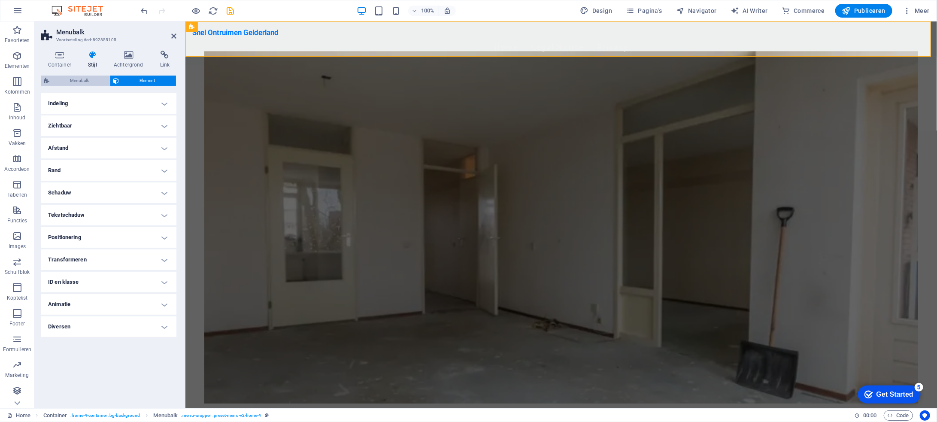
click at [84, 84] on span "Menubalk" at bounding box center [79, 81] width 55 height 10
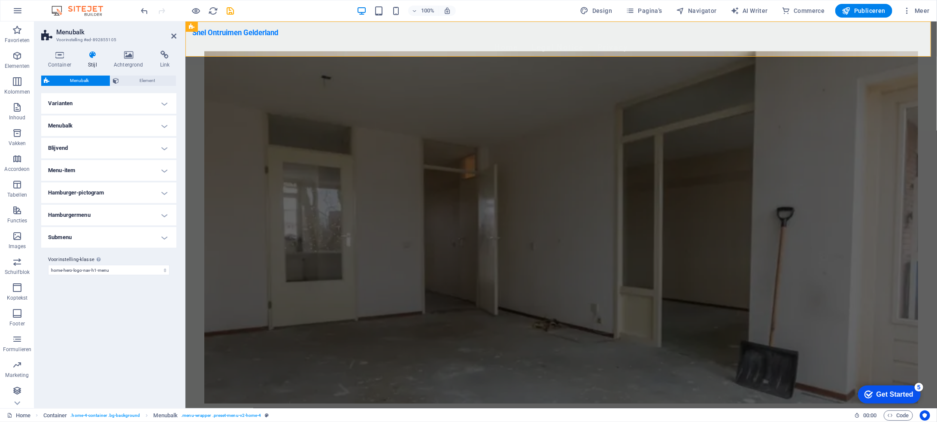
click at [164, 172] on h4 "Menu-item" at bounding box center [108, 170] width 135 height 21
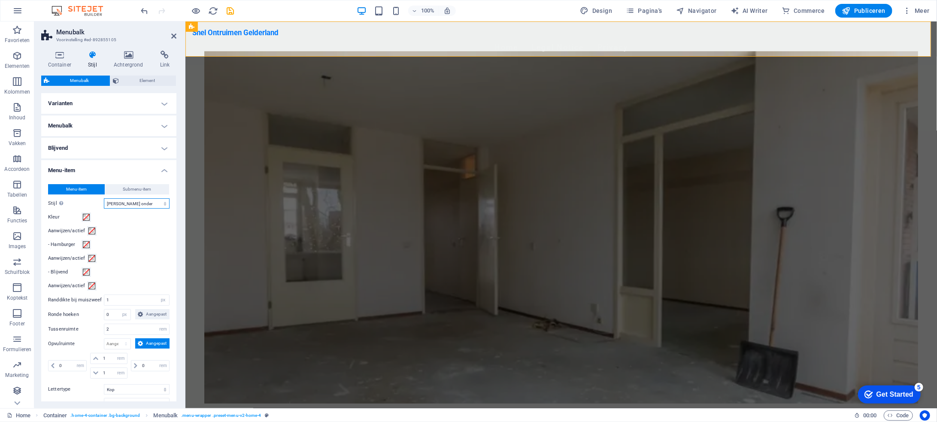
click at [149, 203] on select "Leesbaar Tekstkleur Vak: Vervagen Vak: verticaal spiegelen Vak: horizontaal spi…" at bounding box center [137, 203] width 66 height 10
select select "hover_box_bottom"
click at [104, 198] on select "Leesbaar Tekstkleur Vak: Vervagen Vak: verticaal spiegelen Vak: horizontaal spi…" at bounding box center [137, 203] width 66 height 10
click at [88, 215] on span at bounding box center [86, 217] width 7 height 7
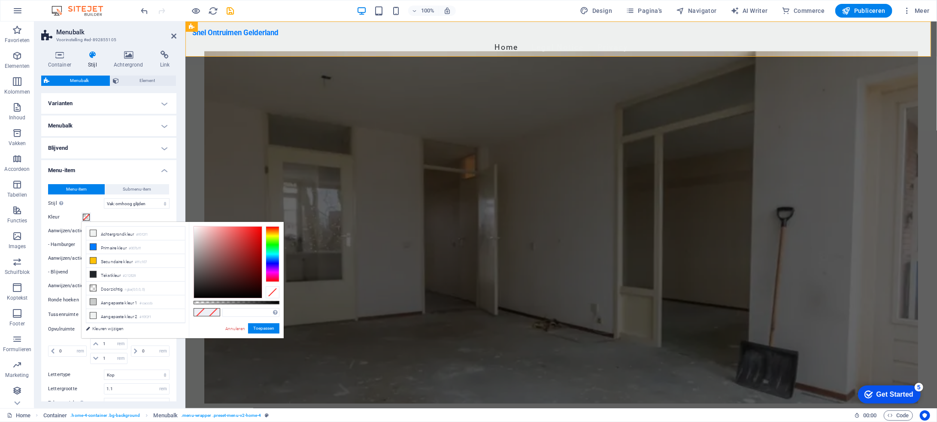
click at [86, 216] on span at bounding box center [86, 217] width 7 height 7
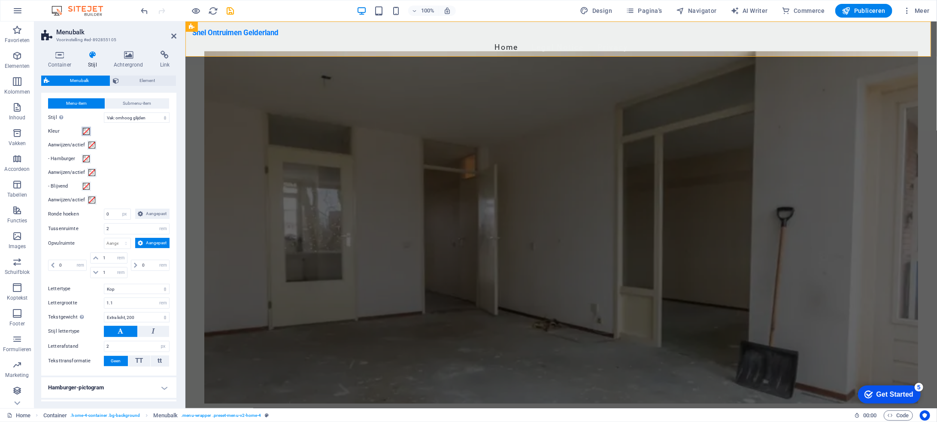
scroll to position [129, 0]
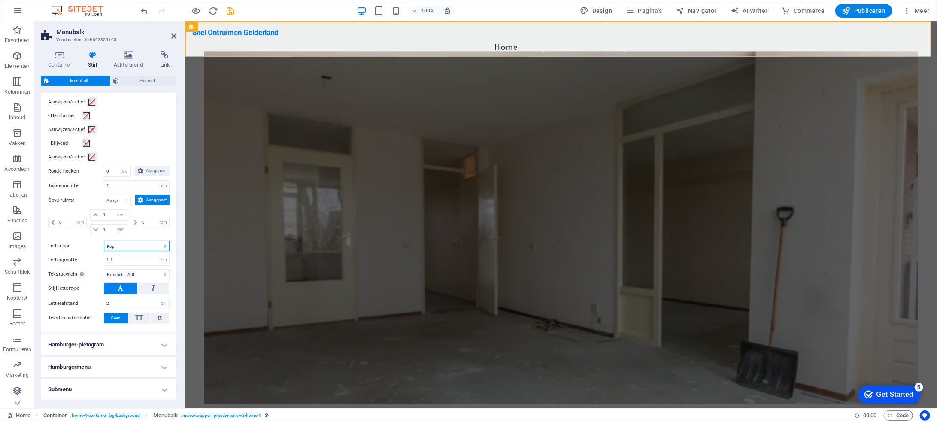
click at [163, 243] on select "Standaard Kop" at bounding box center [137, 246] width 66 height 10
select select "link-default-font"
click at [104, 241] on select "Standaard Kop" at bounding box center [137, 246] width 66 height 10
click at [147, 269] on select "Dun, 100 Extra licht, 200 Licht, 300 Normaal, 400 Medium, 500 Halfvet, 600 Vet,…" at bounding box center [137, 274] width 66 height 10
click at [163, 271] on select "Dun, 100 Extra licht, 200 Licht, 300 Normaal, 400 Medium, 500 Halfvet, 600 Vet,…" at bounding box center [137, 274] width 66 height 10
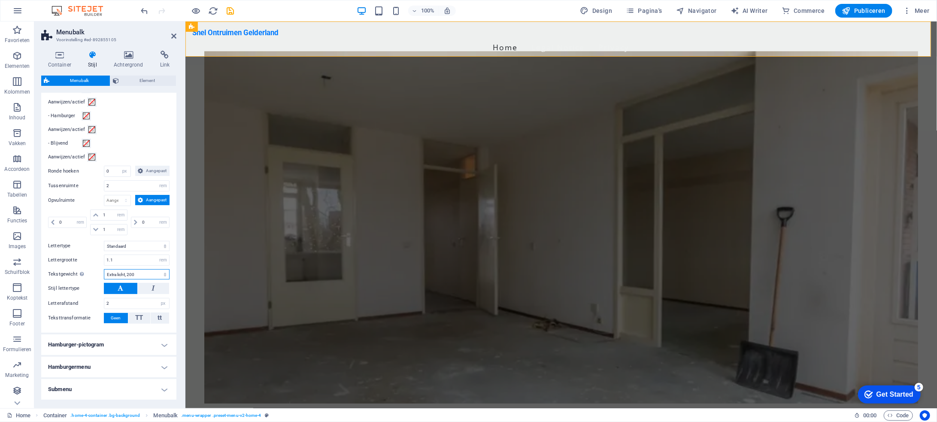
click at [142, 269] on select "Dun, 100 Extra licht, 200 Licht, 300 Normaal, 400 Medium, 500 Halfvet, 600 Vet,…" at bounding box center [137, 274] width 66 height 10
drag, startPoint x: 127, startPoint y: 302, endPoint x: 86, endPoint y: 299, distance: 41.3
click at [86, 299] on div "Letterafstand 2 px rem vh vw" at bounding box center [108, 303] width 121 height 11
type input "0"
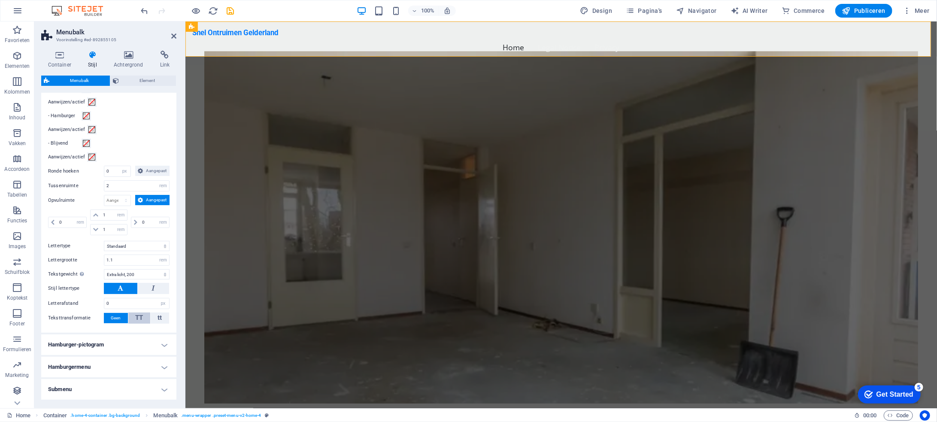
click at [141, 317] on span "TT" at bounding box center [140, 318] width 8 height 8
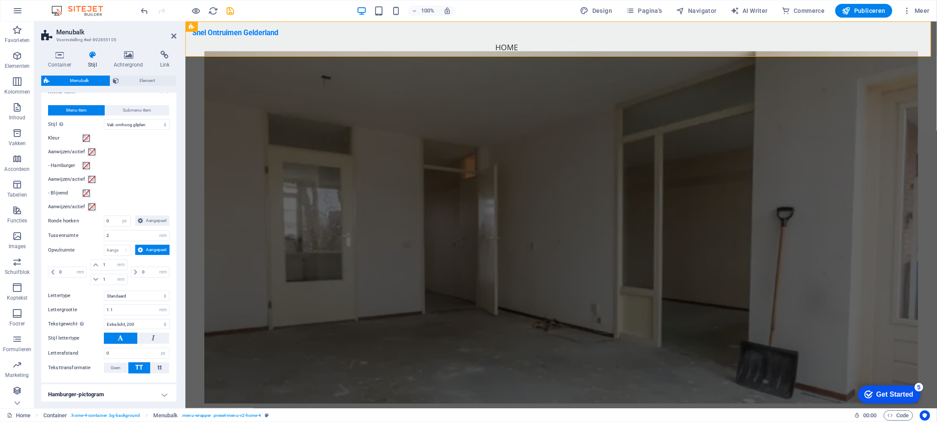
scroll to position [43, 0]
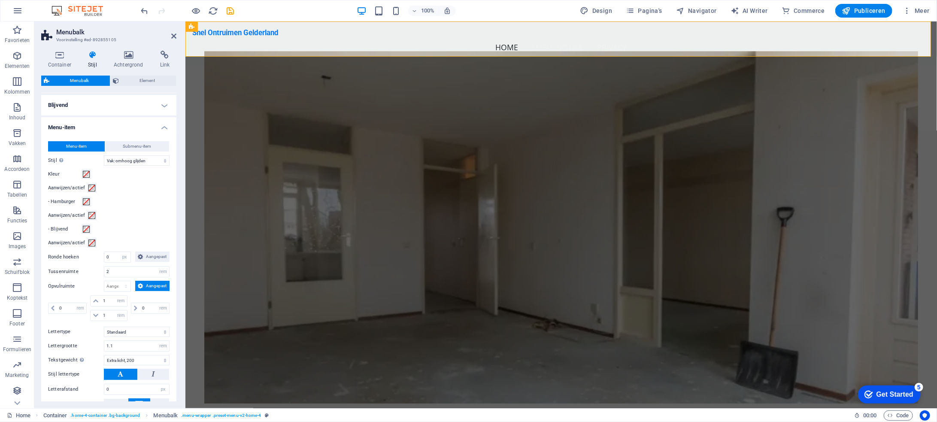
click at [165, 128] on h4 "Menu-item" at bounding box center [108, 124] width 135 height 15
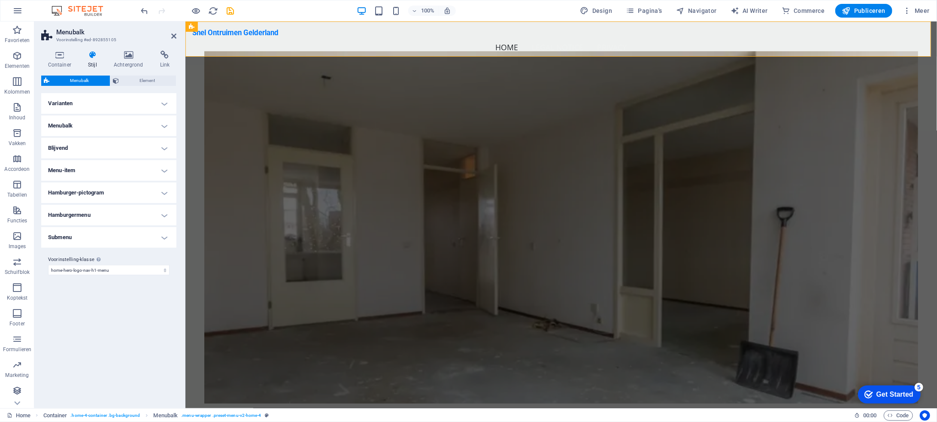
scroll to position [0, 0]
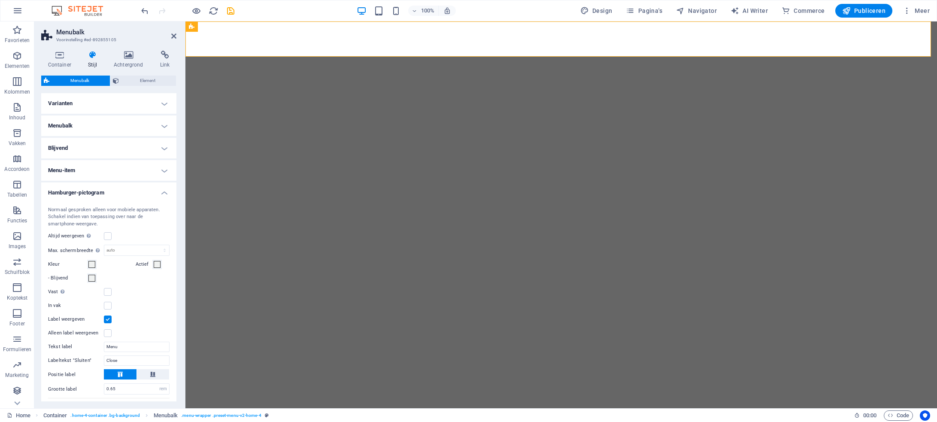
select select "rem"
select select "preset-menu-v2-home-hero-logo-nav-h1-menu"
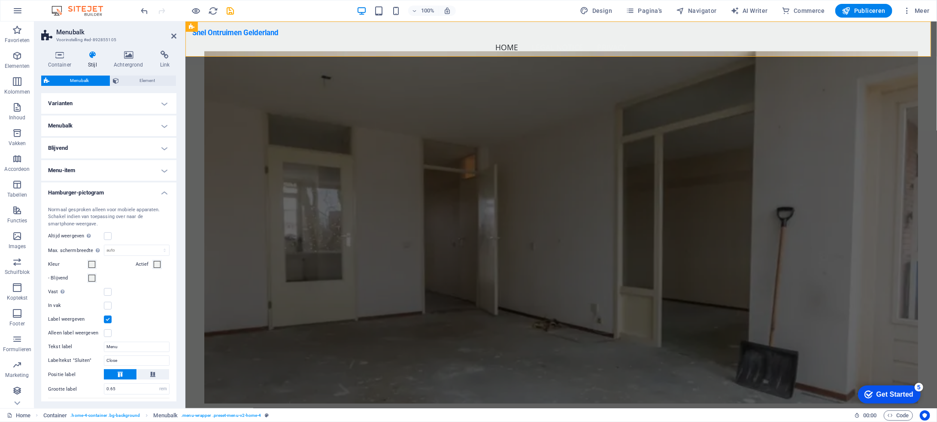
click at [160, 191] on h4 "Hamburger-pictogram" at bounding box center [108, 189] width 135 height 15
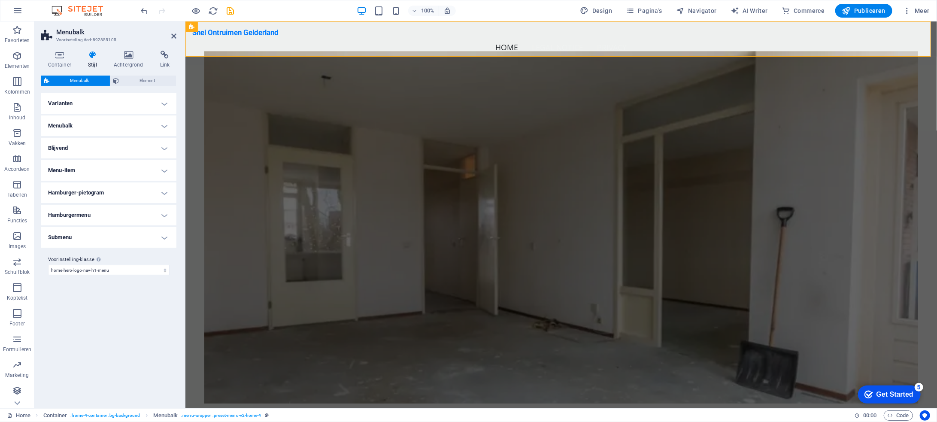
click at [168, 212] on h4 "Hamburgermenu" at bounding box center [108, 215] width 135 height 21
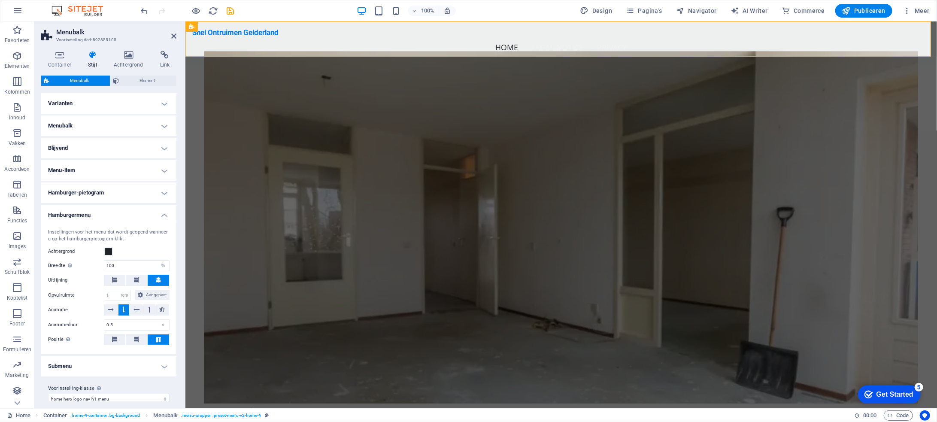
scroll to position [7, 0]
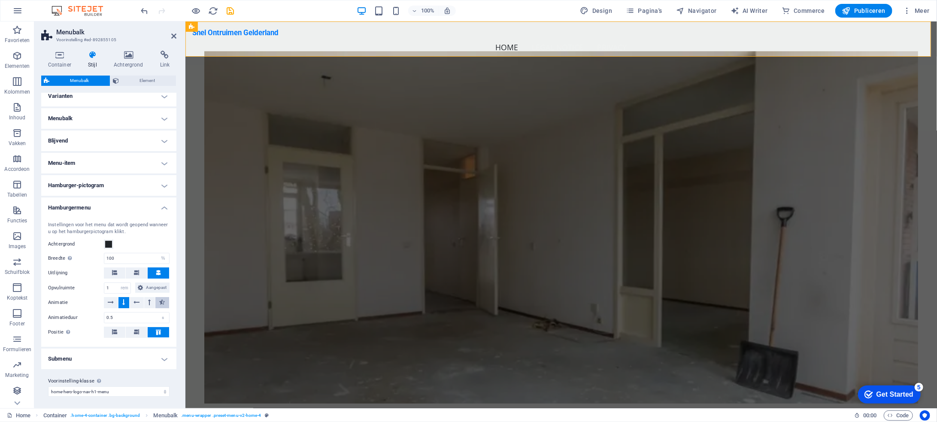
click at [161, 300] on icon at bounding box center [163, 302] width 6 height 10
click at [134, 331] on icon at bounding box center [136, 331] width 5 height 5
click at [166, 208] on h4 "Hamburgermenu" at bounding box center [108, 204] width 135 height 15
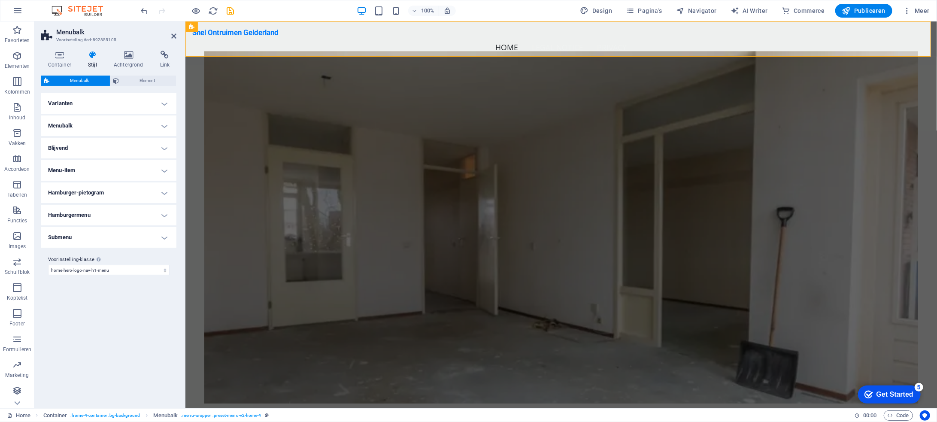
scroll to position [0, 0]
click at [163, 239] on h4 "Submenu" at bounding box center [108, 237] width 135 height 21
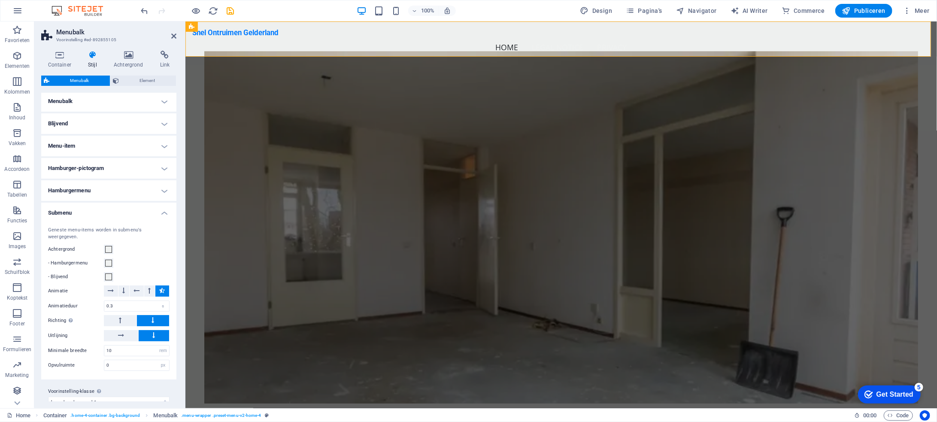
scroll to position [34, 0]
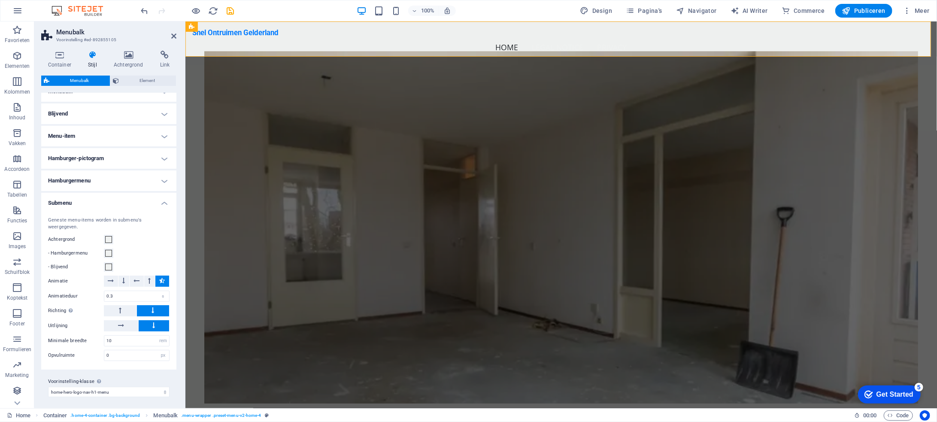
click at [164, 202] on h4 "Submenu" at bounding box center [108, 200] width 135 height 15
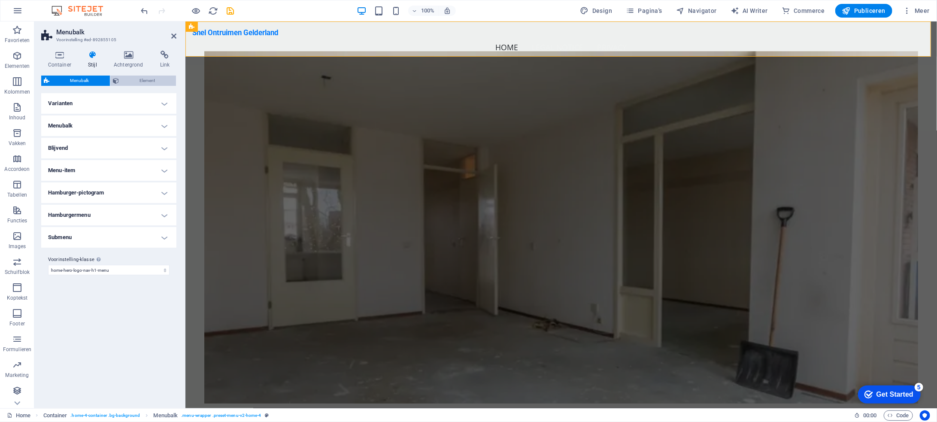
scroll to position [0, 0]
click at [134, 60] on h4 "Achtergrond" at bounding box center [130, 60] width 46 height 18
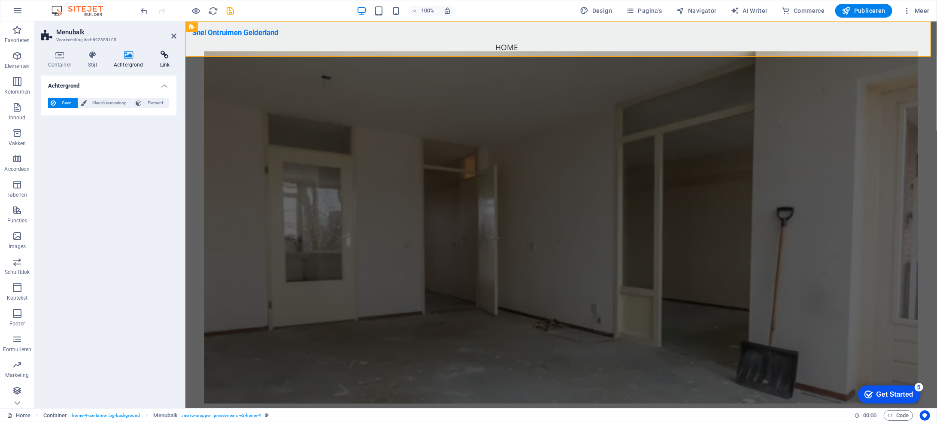
click at [166, 58] on icon at bounding box center [164, 55] width 23 height 9
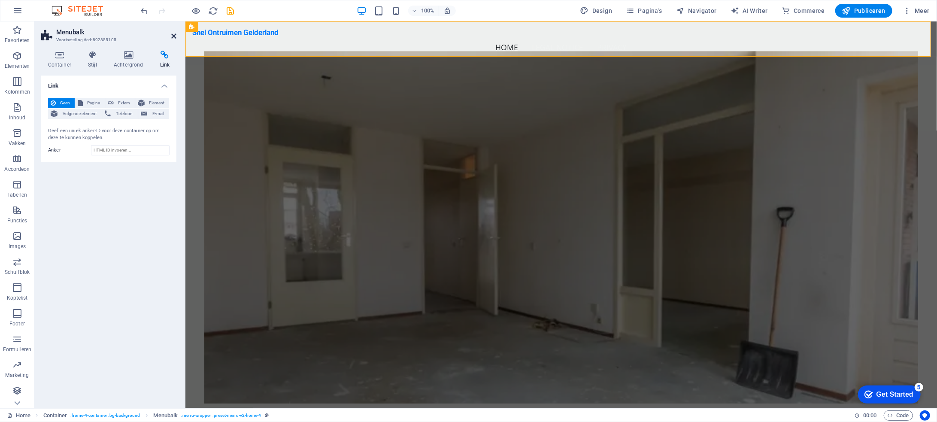
click at [173, 35] on icon at bounding box center [173, 36] width 5 height 7
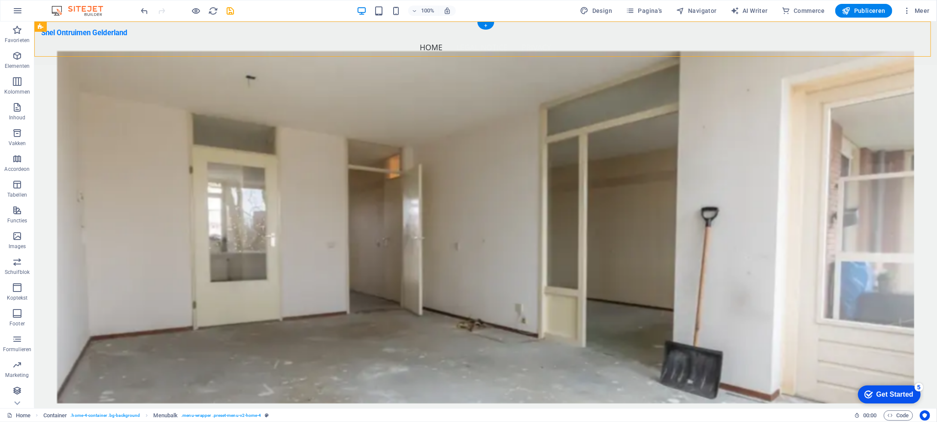
click at [180, 115] on figure at bounding box center [485, 227] width 857 height 352
click at [117, 109] on figure at bounding box center [485, 227] width 857 height 352
click at [74, 92] on figure at bounding box center [485, 227] width 857 height 352
click at [73, 52] on icon at bounding box center [72, 51] width 5 height 9
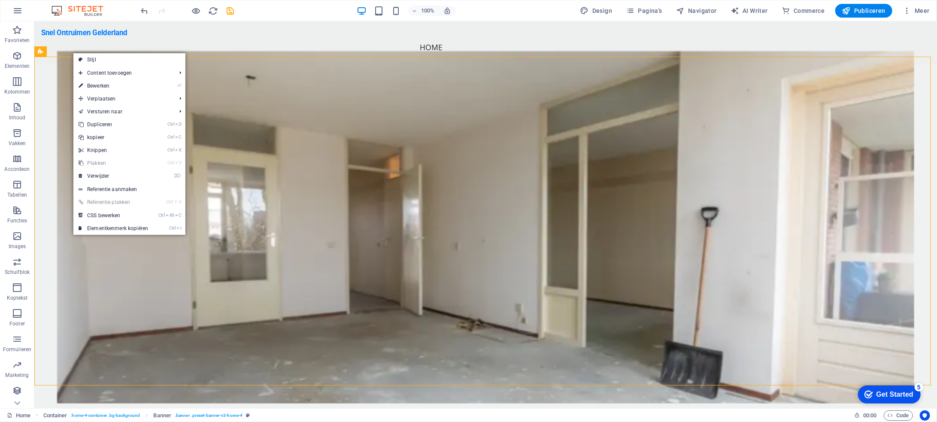
drag, startPoint x: 101, startPoint y: 84, endPoint x: 125, endPoint y: 14, distance: 73.9
click at [101, 84] on link "⏎ Bewerken" at bounding box center [113, 85] width 80 height 13
select select "vh"
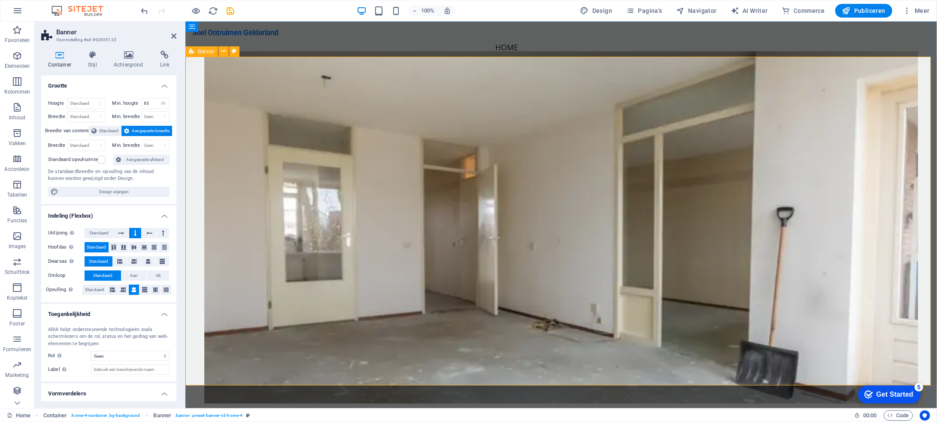
click at [312, 139] on figure at bounding box center [560, 227] width 713 height 352
click at [224, 49] on icon at bounding box center [223, 51] width 5 height 9
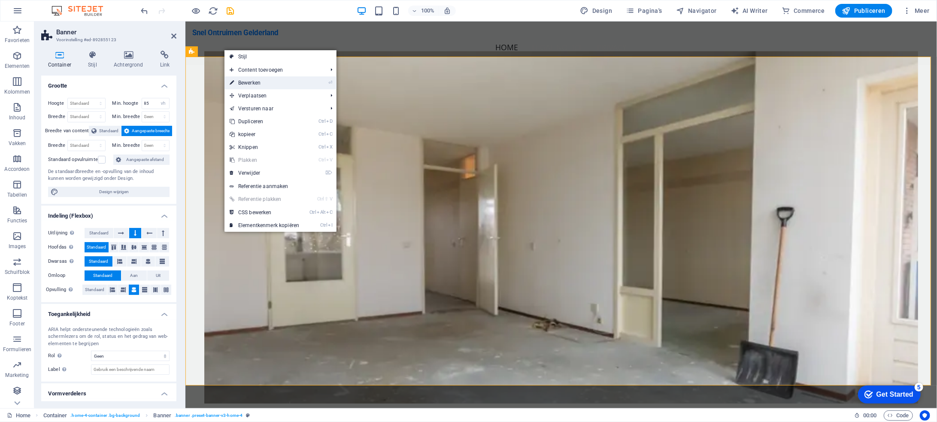
click at [246, 84] on link "⏎ Bewerken" at bounding box center [264, 82] width 80 height 13
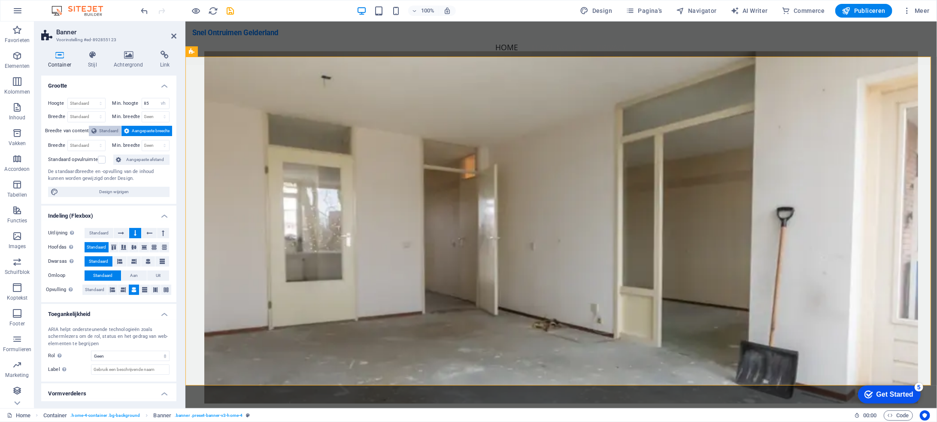
click at [112, 130] on span "Standaard" at bounding box center [108, 131] width 19 height 10
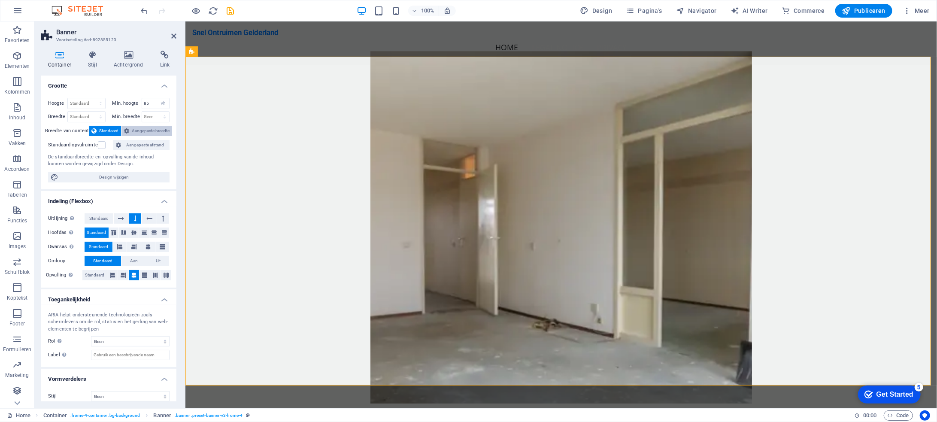
click at [145, 128] on span "Aangepaste breedte" at bounding box center [151, 131] width 38 height 10
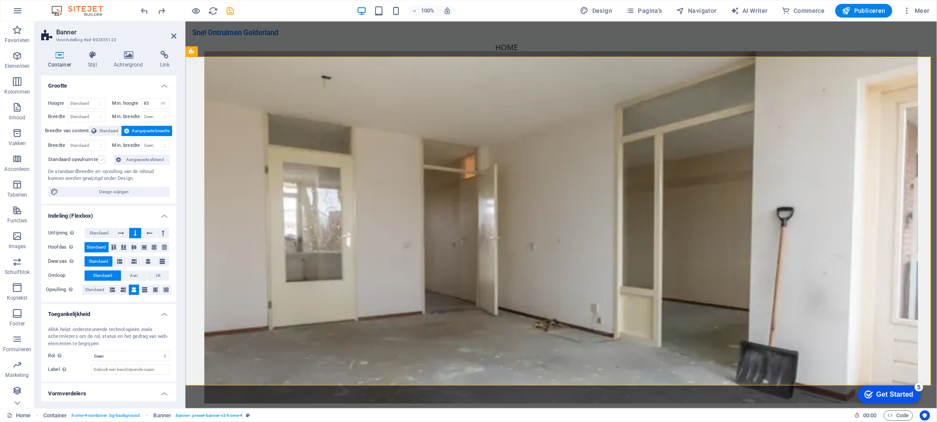
click at [101, 156] on label at bounding box center [102, 160] width 8 height 8
click at [0, 0] on input "Standaard opvulruimte" at bounding box center [0, 0] width 0 height 0
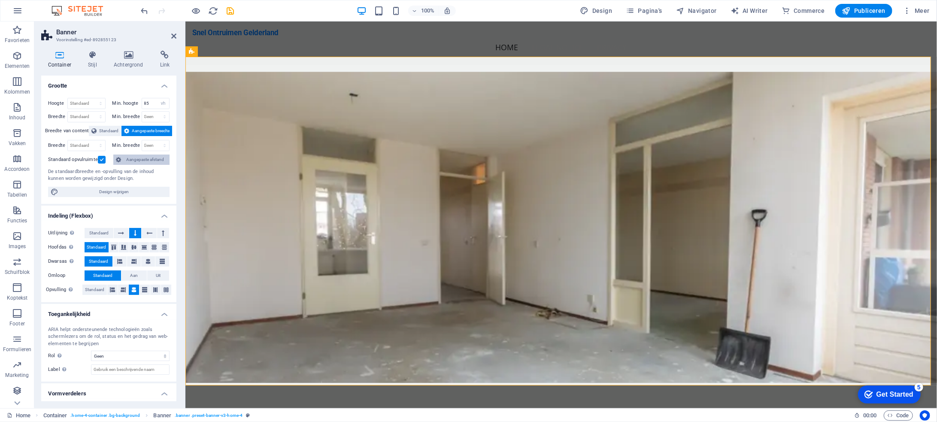
click at [148, 154] on span "Aangepaste afstand" at bounding box center [145, 159] width 43 height 10
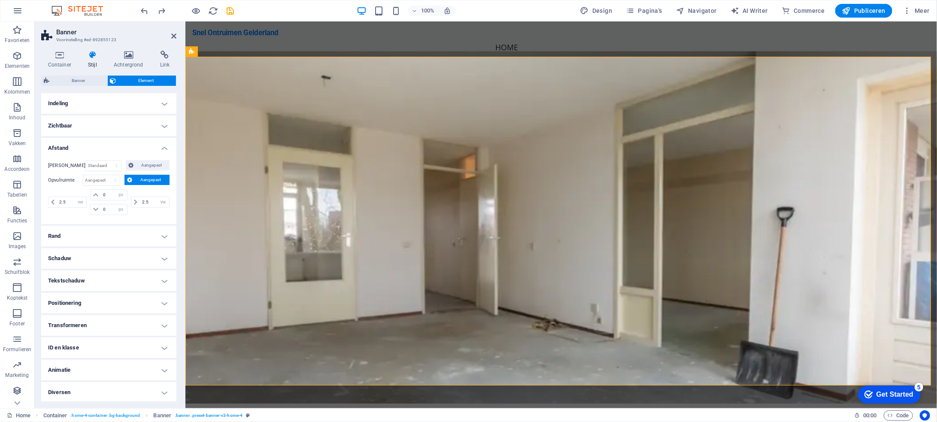
click at [165, 147] on h4 "Afstand" at bounding box center [108, 145] width 135 height 15
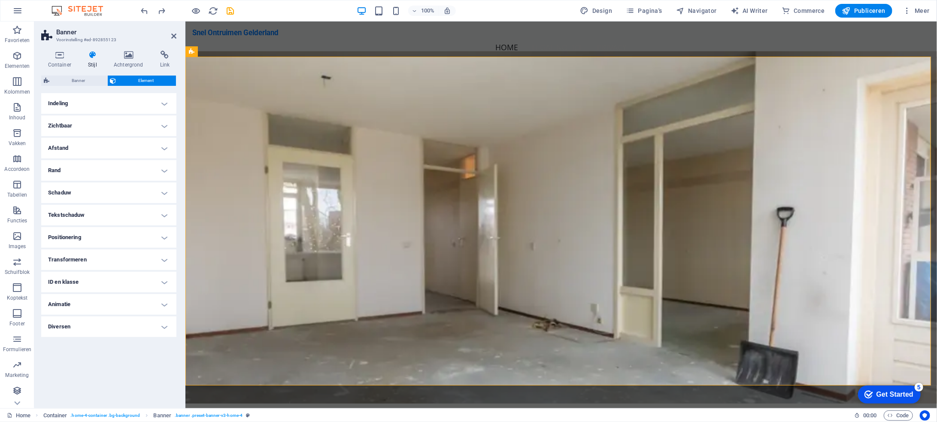
click at [166, 103] on h4 "Indeling" at bounding box center [108, 103] width 135 height 21
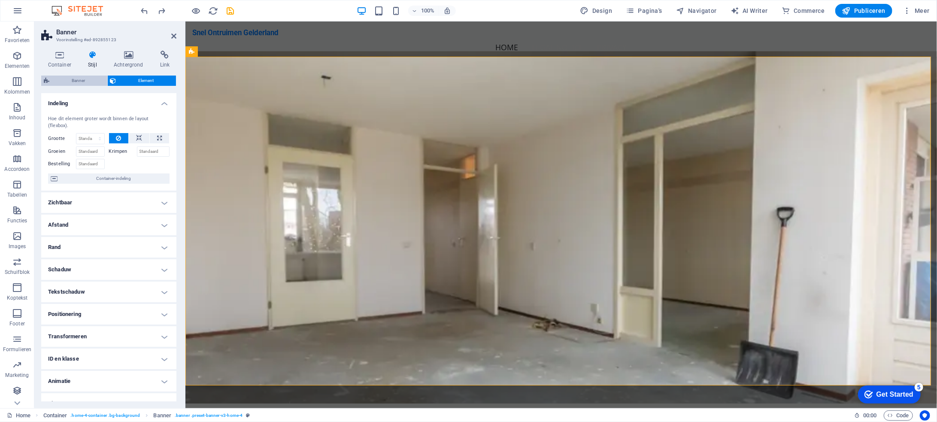
click at [76, 78] on span "Banner" at bounding box center [78, 81] width 53 height 10
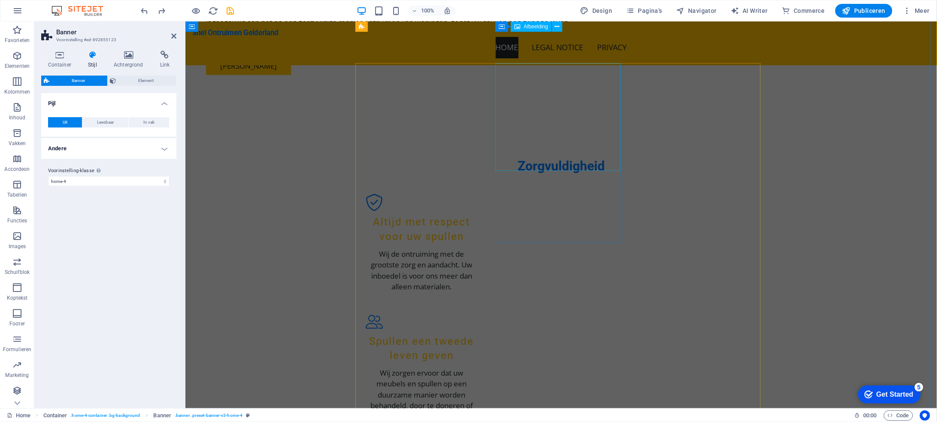
scroll to position [815, 0]
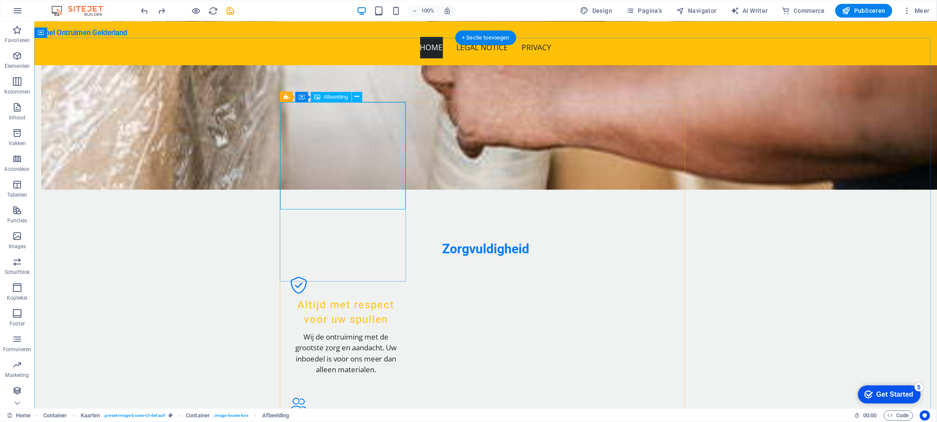
click at [359, 94] on icon at bounding box center [356, 96] width 5 height 9
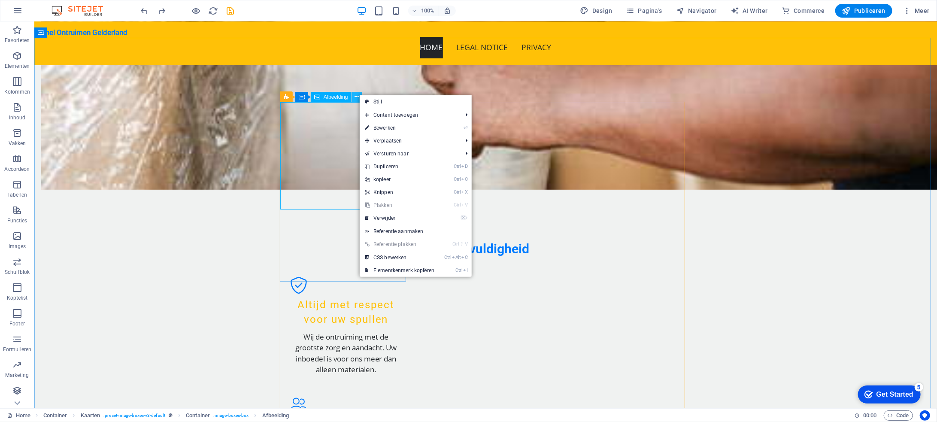
click at [359, 94] on icon at bounding box center [356, 96] width 5 height 9
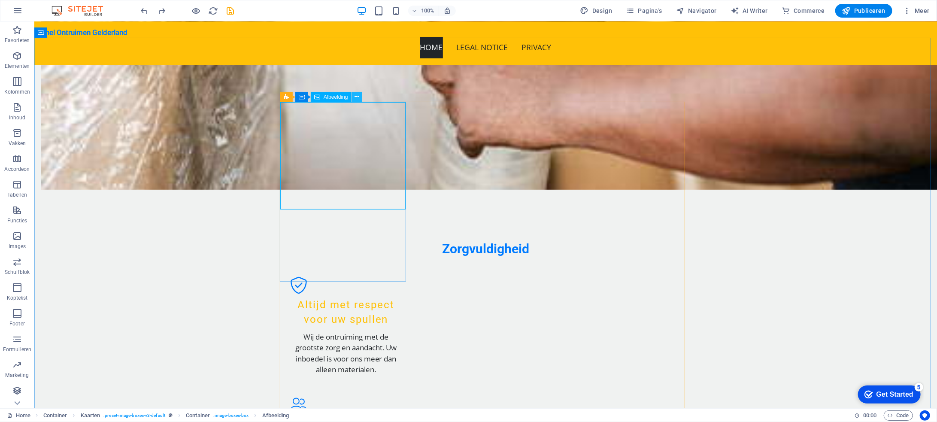
click at [356, 95] on icon at bounding box center [356, 96] width 5 height 9
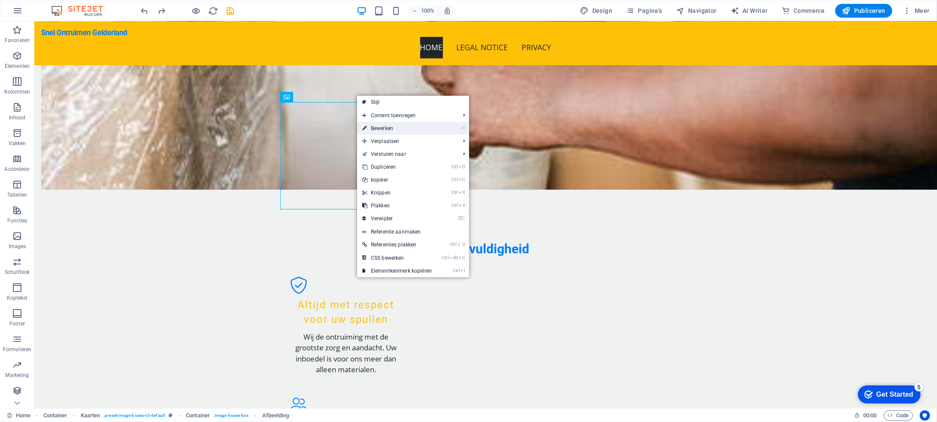
click at [380, 126] on link "⏎ Bewerken" at bounding box center [397, 128] width 80 height 13
select select "vw"
select select "px"
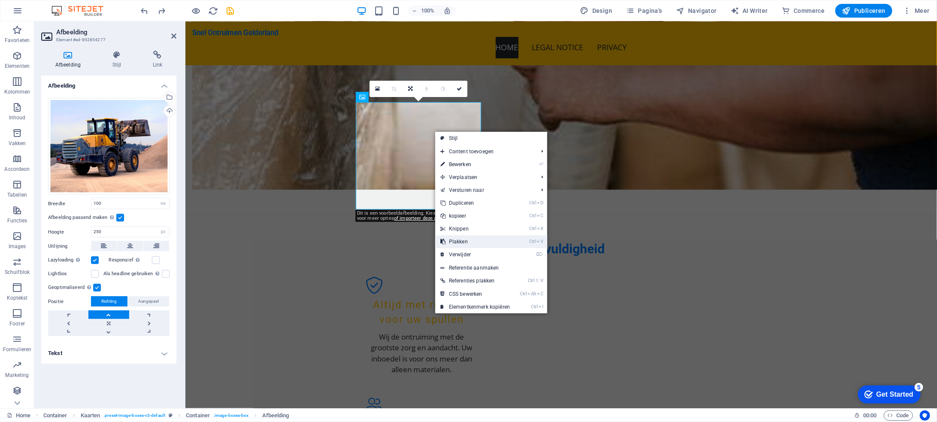
click at [470, 239] on link "Ctrl V Plakken" at bounding box center [475, 241] width 80 height 13
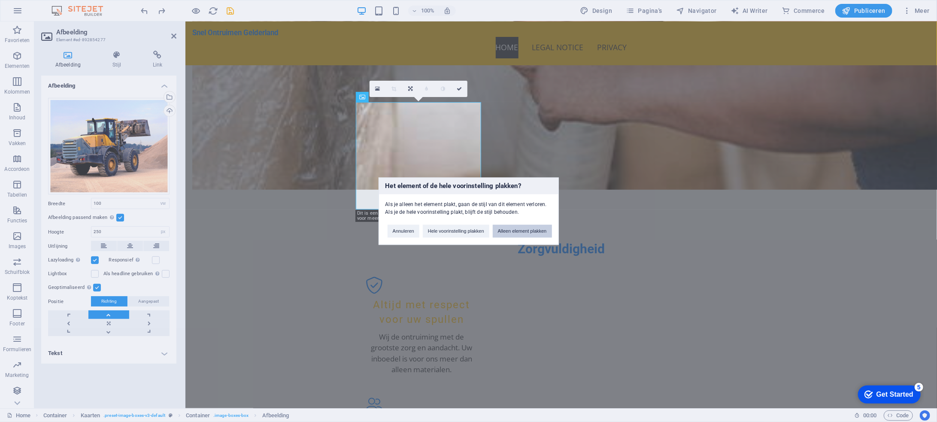
click at [515, 230] on button "Alleen element plakken" at bounding box center [521, 230] width 59 height 13
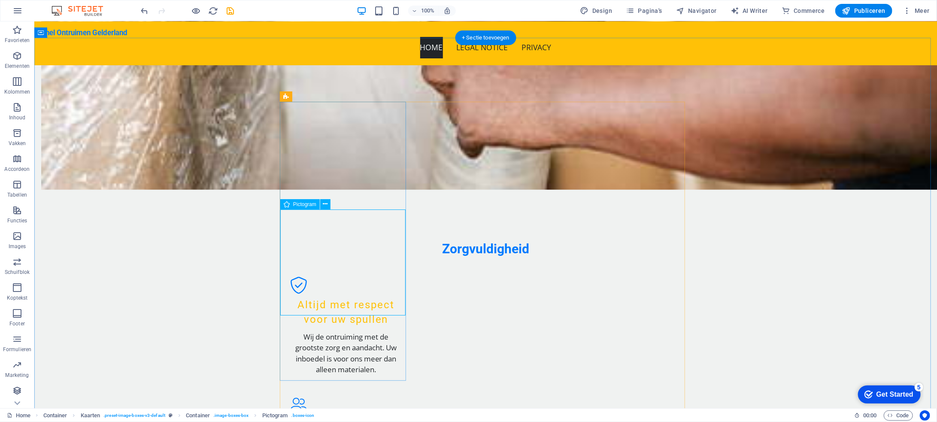
click at [358, 96] on icon at bounding box center [356, 96] width 5 height 9
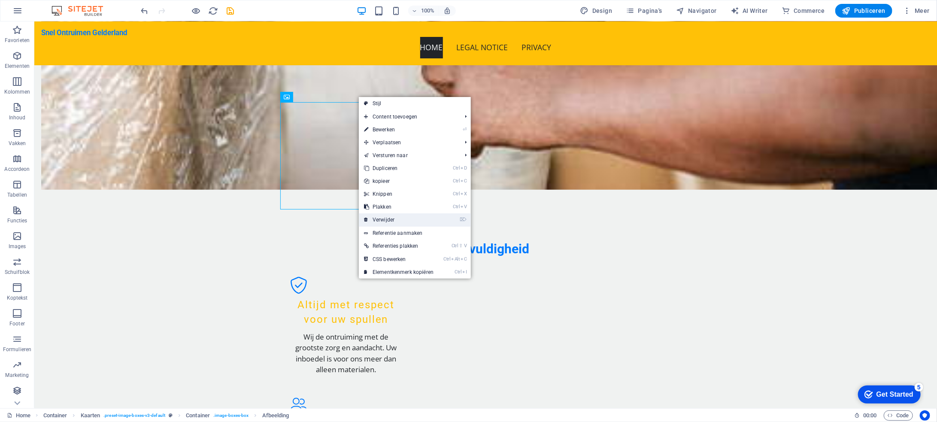
click at [389, 217] on link "⌦ Verwijder" at bounding box center [399, 219] width 80 height 13
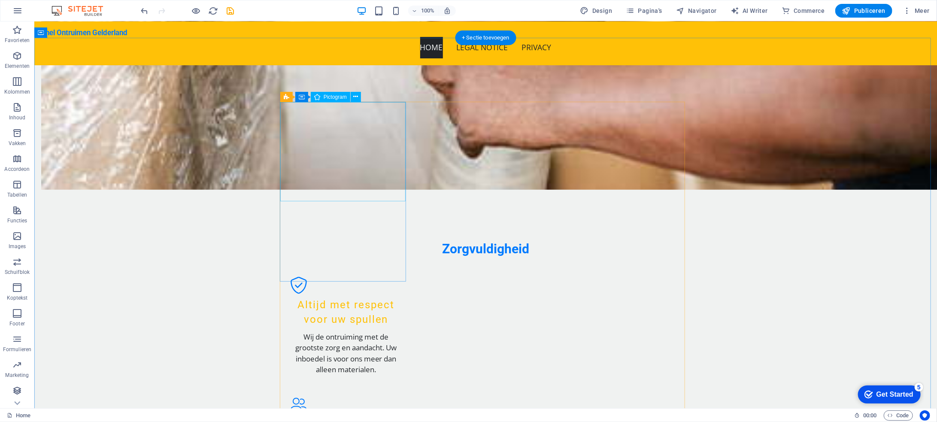
click at [356, 96] on icon at bounding box center [355, 96] width 5 height 9
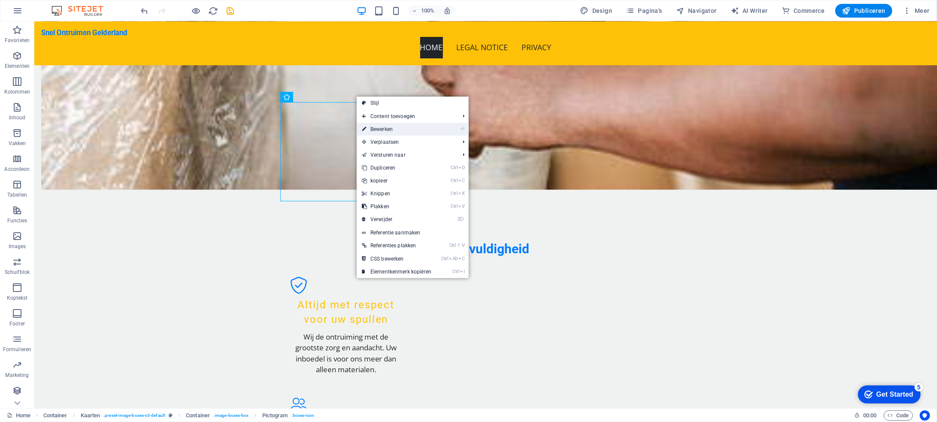
click at [378, 130] on link "⏎ Bewerken" at bounding box center [397, 129] width 80 height 13
select select "xMidYMid"
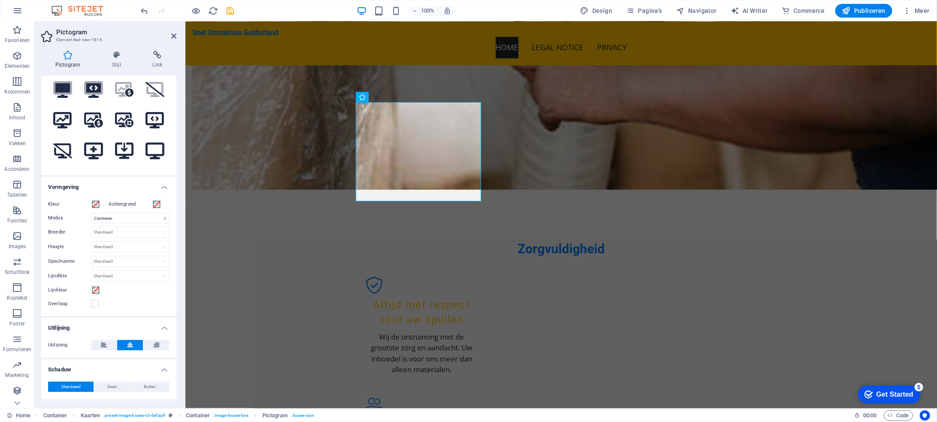
scroll to position [123, 0]
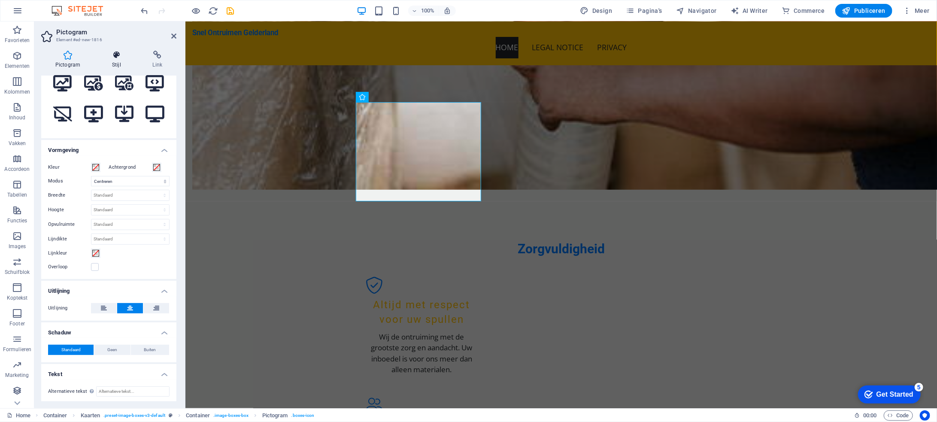
click at [117, 57] on icon at bounding box center [116, 55] width 37 height 9
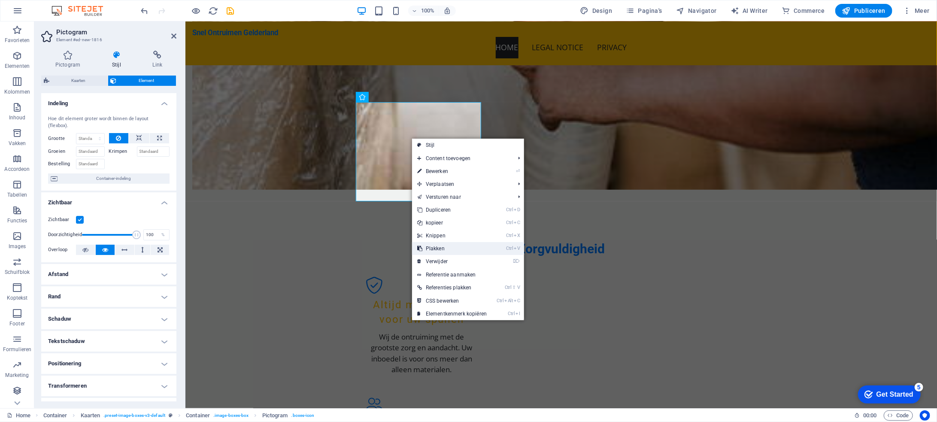
click at [446, 246] on link "Ctrl V Plakken" at bounding box center [452, 248] width 80 height 13
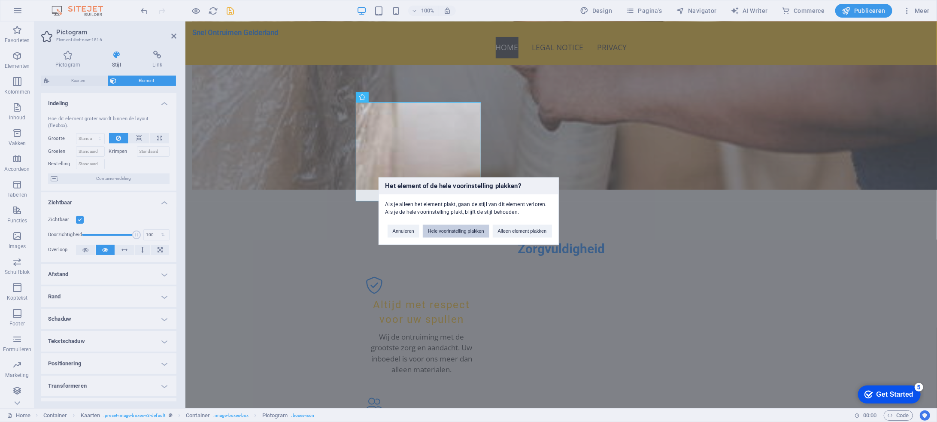
click at [450, 232] on button "Hele voorinstelling plakken" at bounding box center [456, 230] width 66 height 13
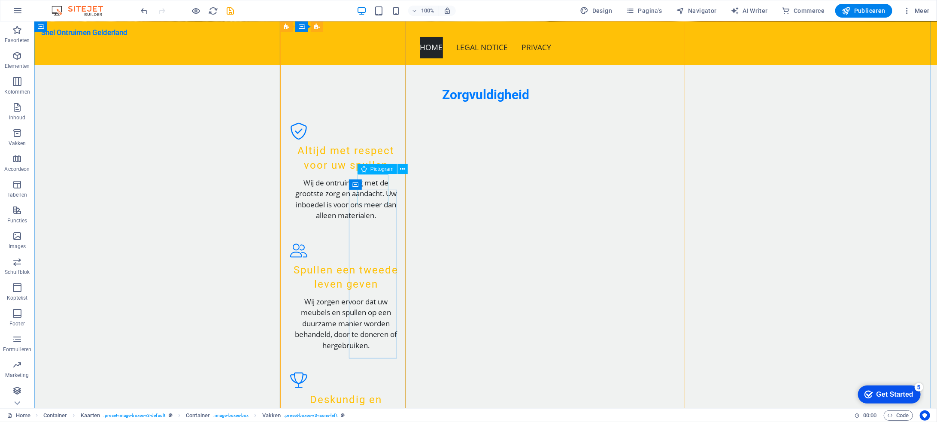
scroll to position [815, 0]
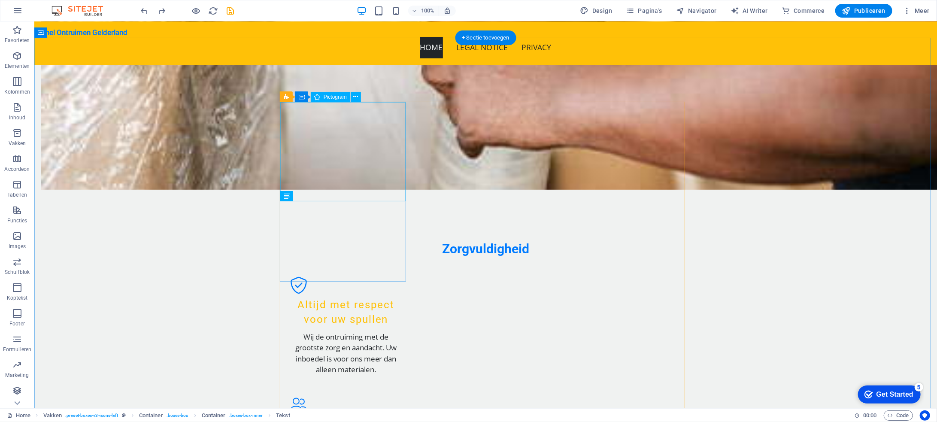
click at [355, 97] on icon at bounding box center [355, 96] width 5 height 9
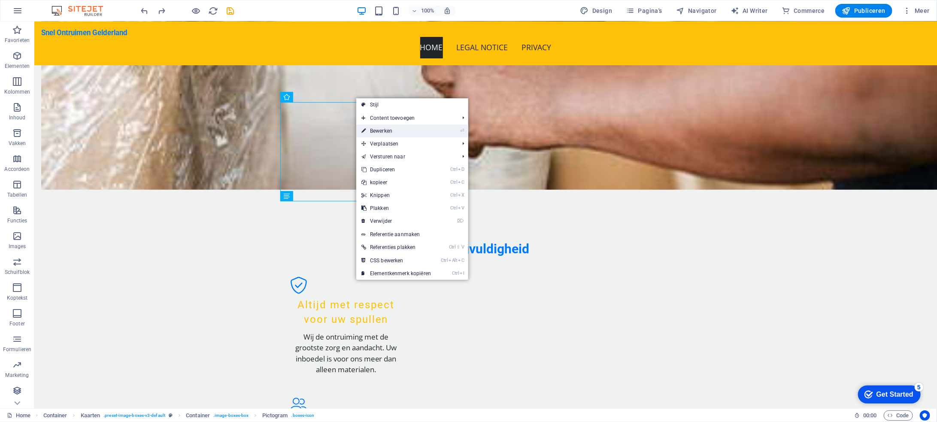
click at [382, 134] on link "⏎ Bewerken" at bounding box center [396, 130] width 80 height 13
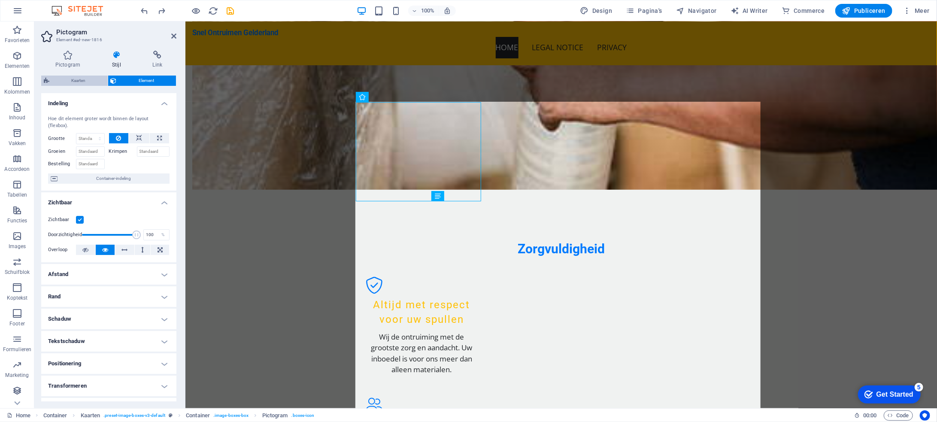
click at [97, 77] on span "Kaarten" at bounding box center [78, 81] width 53 height 10
select select "rem"
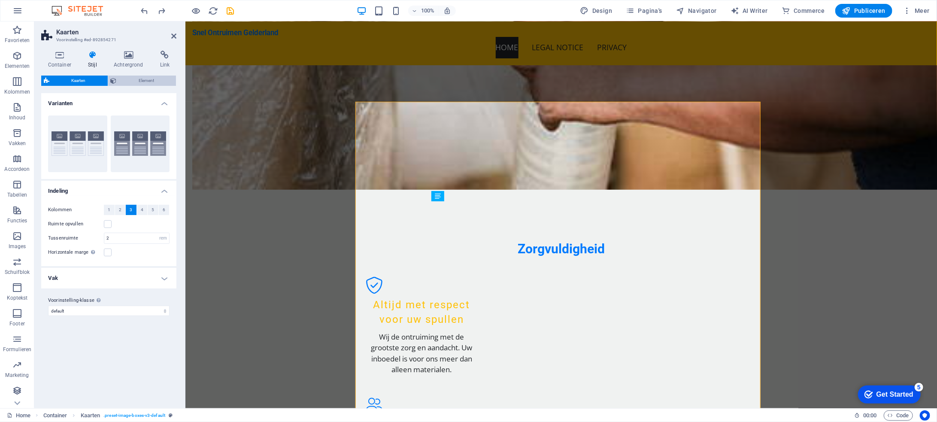
click at [151, 79] on span "Element" at bounding box center [146, 81] width 54 height 10
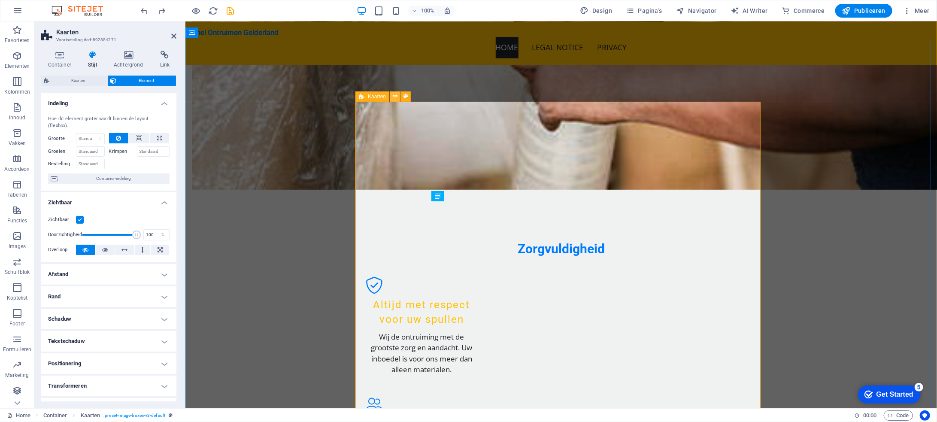
click at [397, 95] on button at bounding box center [395, 96] width 10 height 10
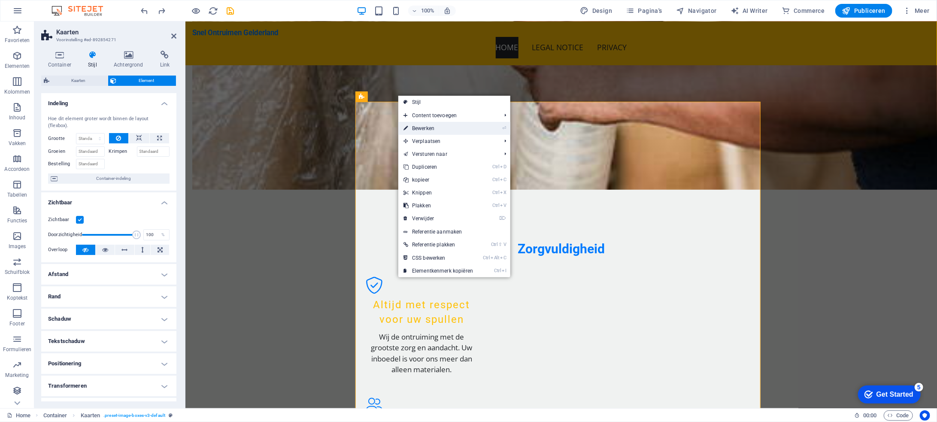
click at [422, 130] on link "⏎ Bewerken" at bounding box center [438, 128] width 80 height 13
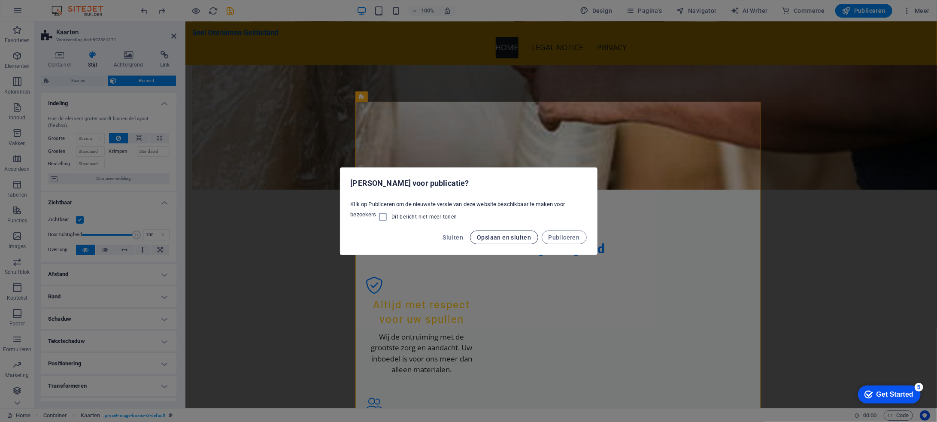
click at [523, 238] on span "Opslaan en sluiten" at bounding box center [504, 237] width 54 height 7
